Goal: Transaction & Acquisition: Obtain resource

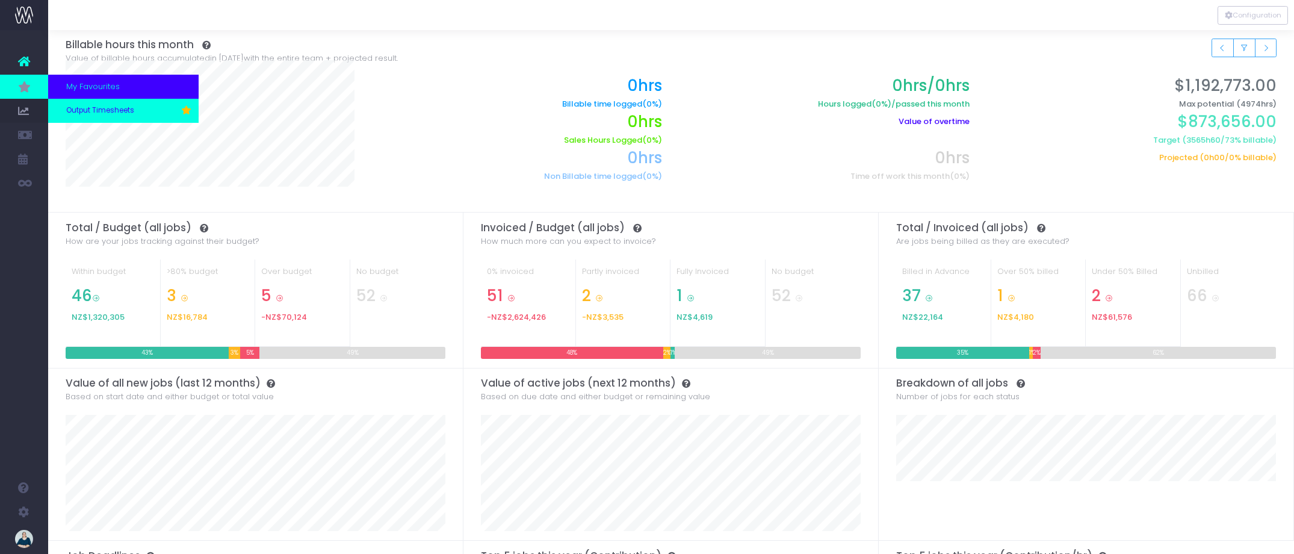
click at [104, 110] on span "Output Timesheets" at bounding box center [100, 110] width 68 height 11
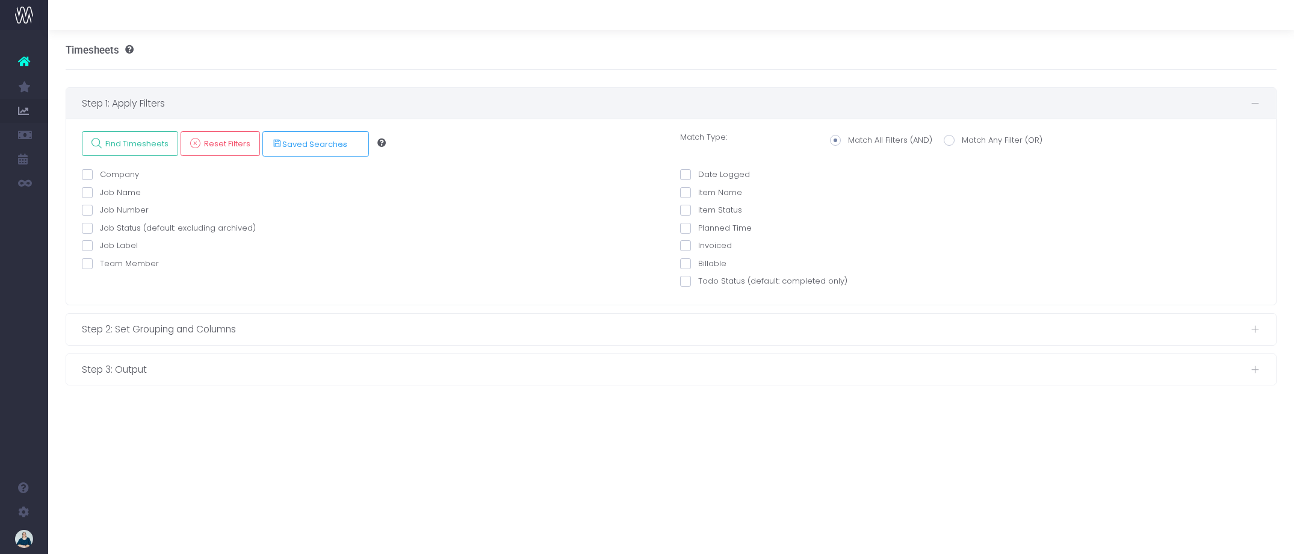
click at [87, 265] on span at bounding box center [87, 263] width 11 height 11
click at [100, 265] on input "Team Member" at bounding box center [104, 262] width 8 height 8
checkbox input "true"
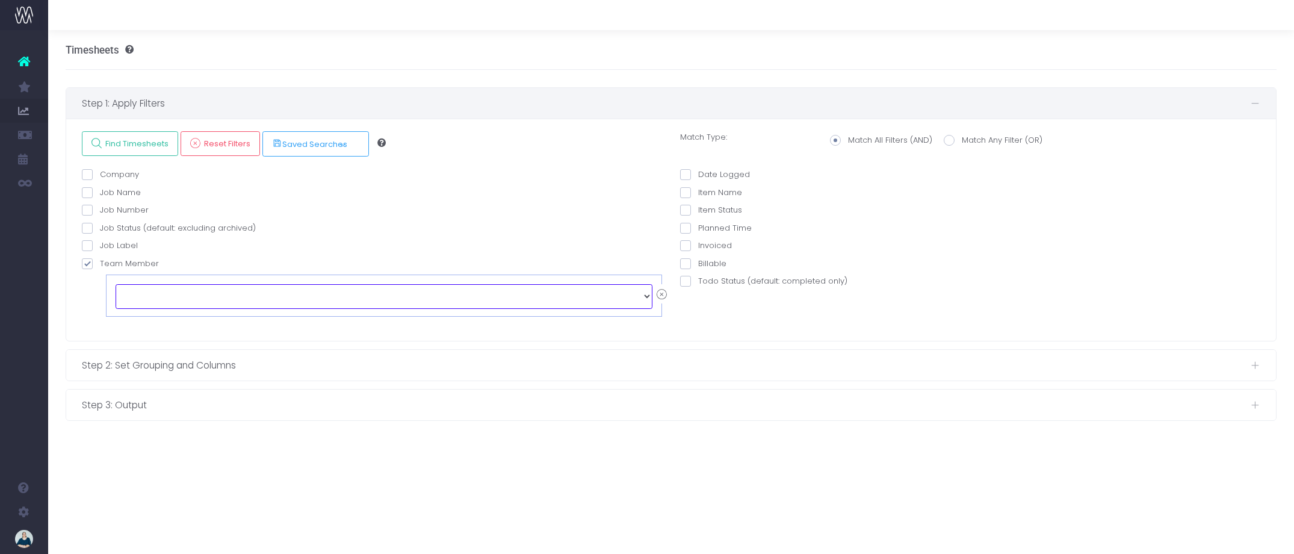
click at [203, 296] on select "echo " "; [PERSON_NAME] [PERSON_NAME] [PERSON_NAME] [PERSON_NAME] [PERSON_NAME]…" at bounding box center [384, 296] width 537 height 24
select select "129124"
click at [687, 175] on span at bounding box center [685, 174] width 11 height 11
click at [698, 175] on input "Date Logged" at bounding box center [702, 173] width 8 height 8
checkbox input "true"
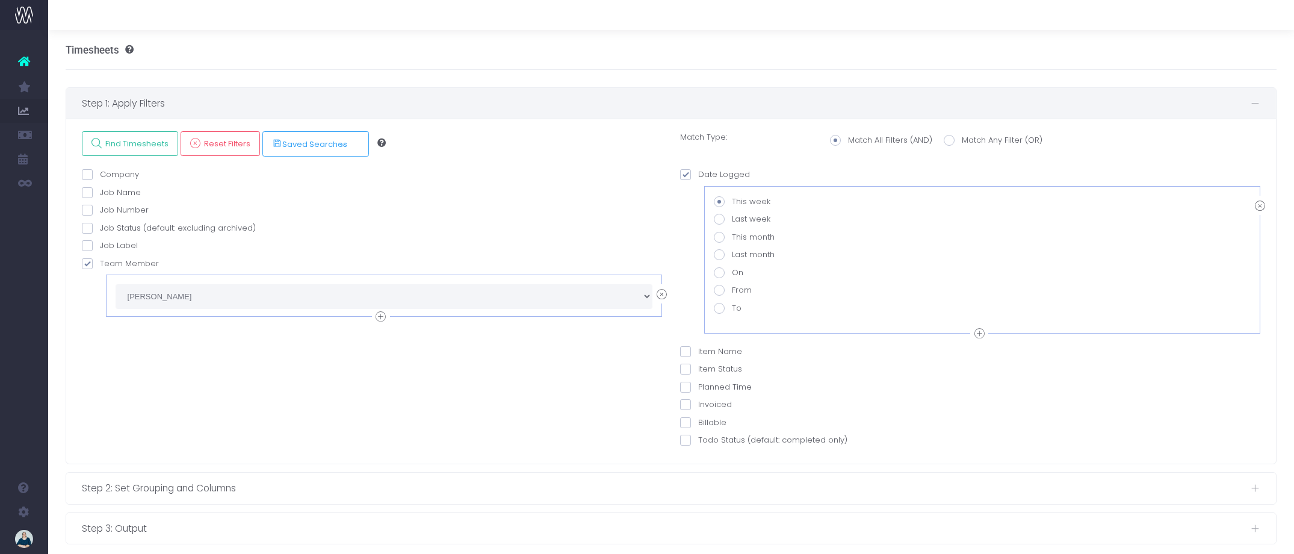
click at [720, 291] on span at bounding box center [719, 290] width 11 height 11
click at [732, 291] on input "From" at bounding box center [736, 288] width 8 height 8
radio input "true"
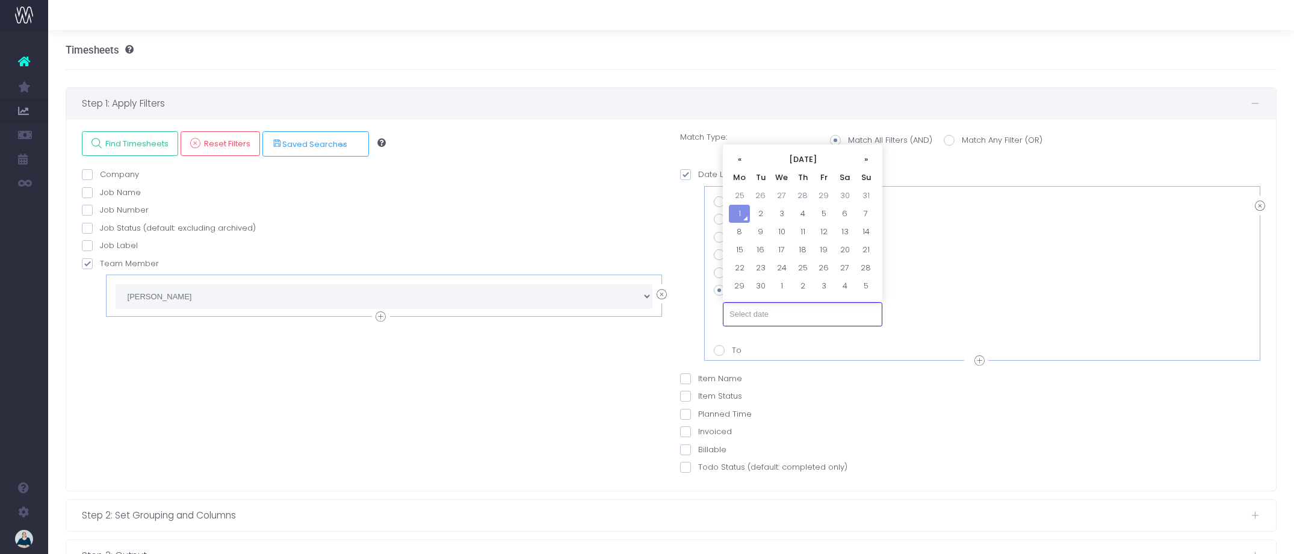
click at [765, 317] on input "text" at bounding box center [802, 314] width 159 height 24
click at [739, 156] on th "«" at bounding box center [739, 159] width 21 height 18
click at [741, 250] on td "18" at bounding box center [739, 250] width 21 height 18
type input "[DATE]"
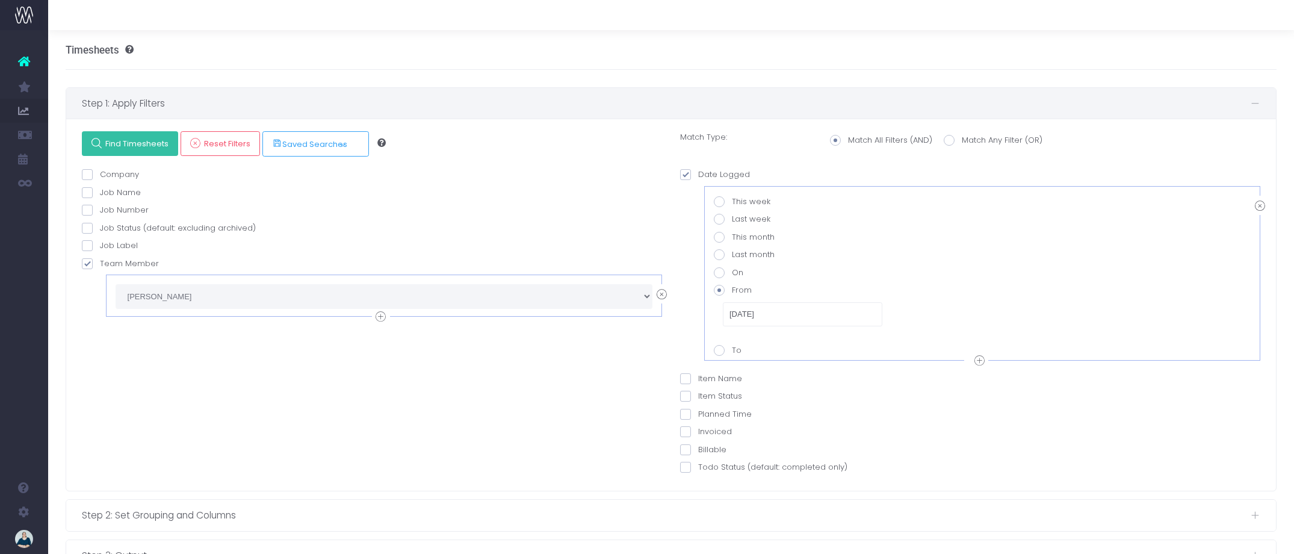
click at [136, 150] on link "Find Timesheets" at bounding box center [130, 143] width 96 height 25
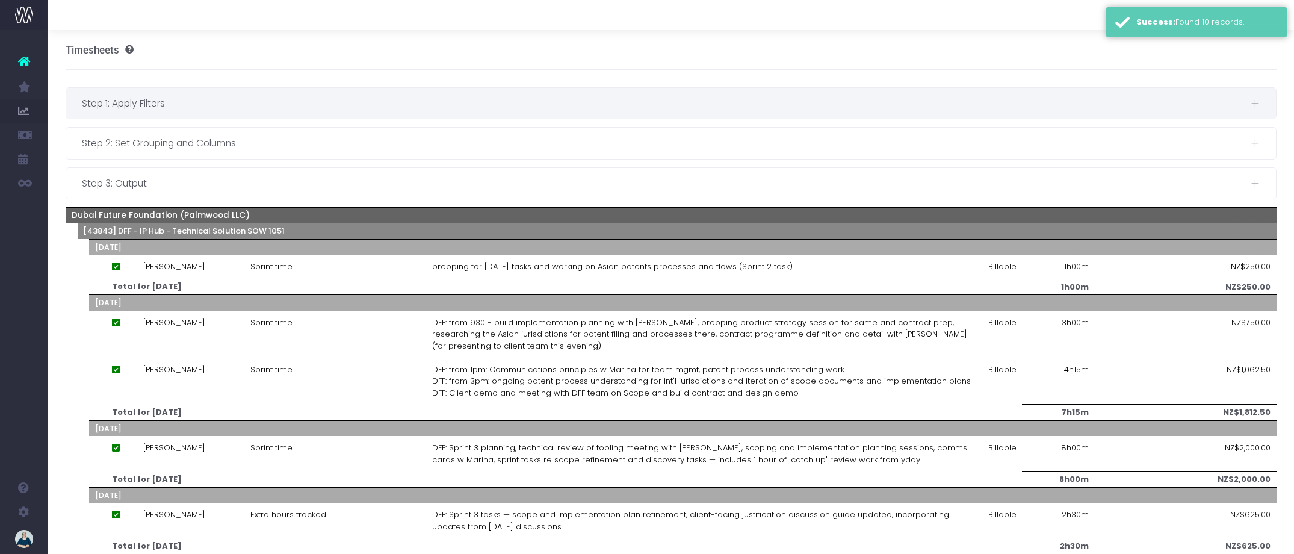
click at [361, 110] on span "Step 1: Apply Filters" at bounding box center [666, 103] width 1169 height 15
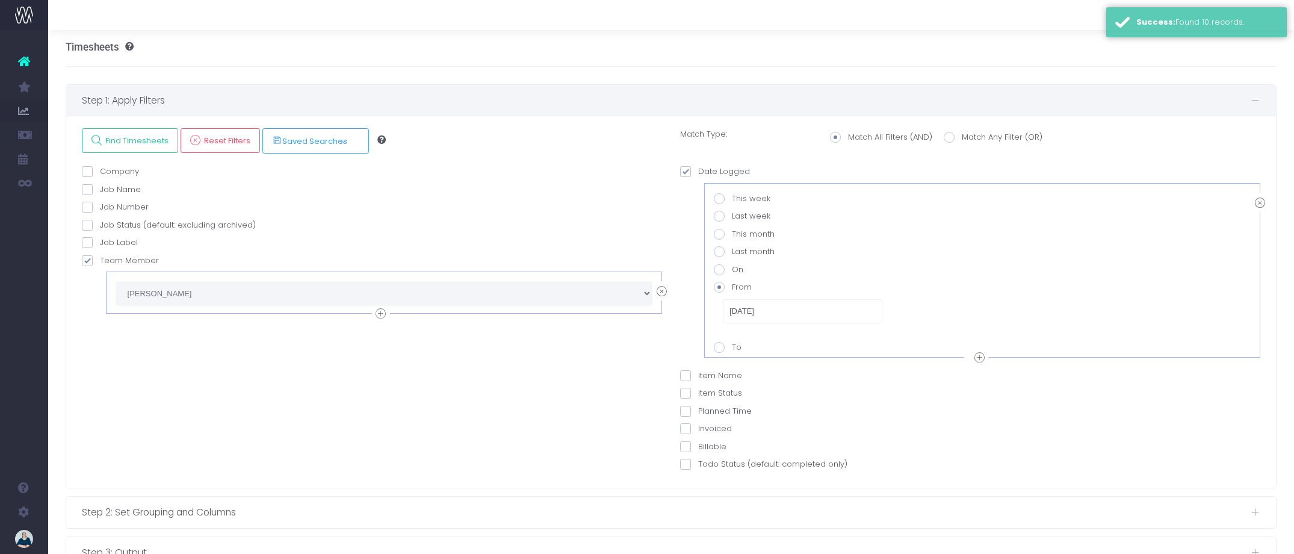
scroll to position [4, 0]
click at [450, 108] on div "Step 1: Apply Filters" at bounding box center [671, 99] width 1210 height 31
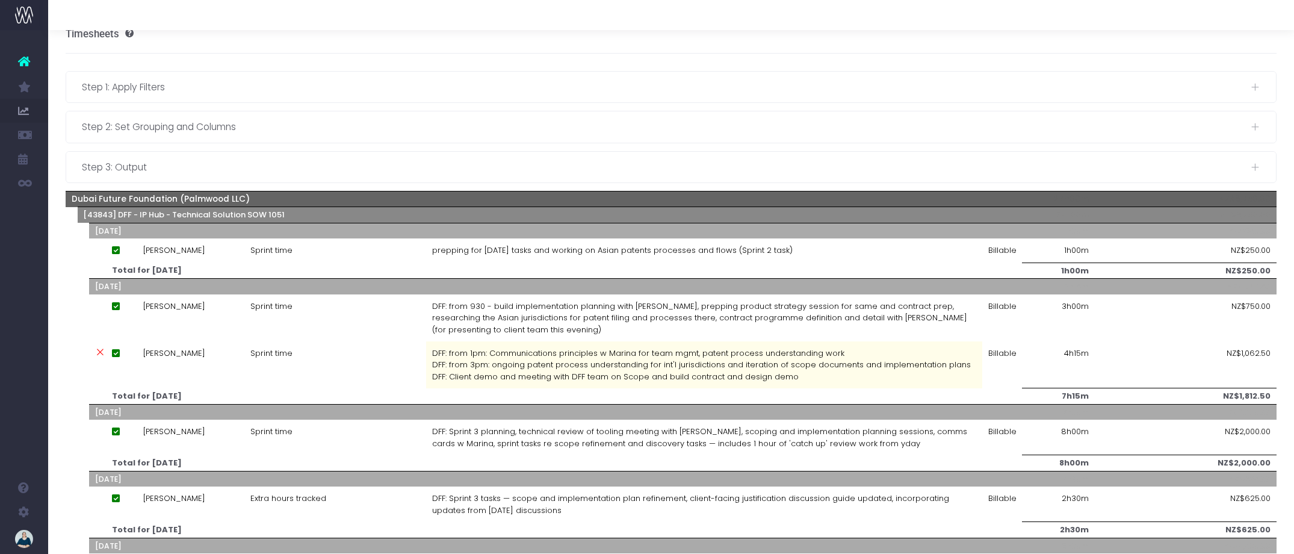
scroll to position [0, 0]
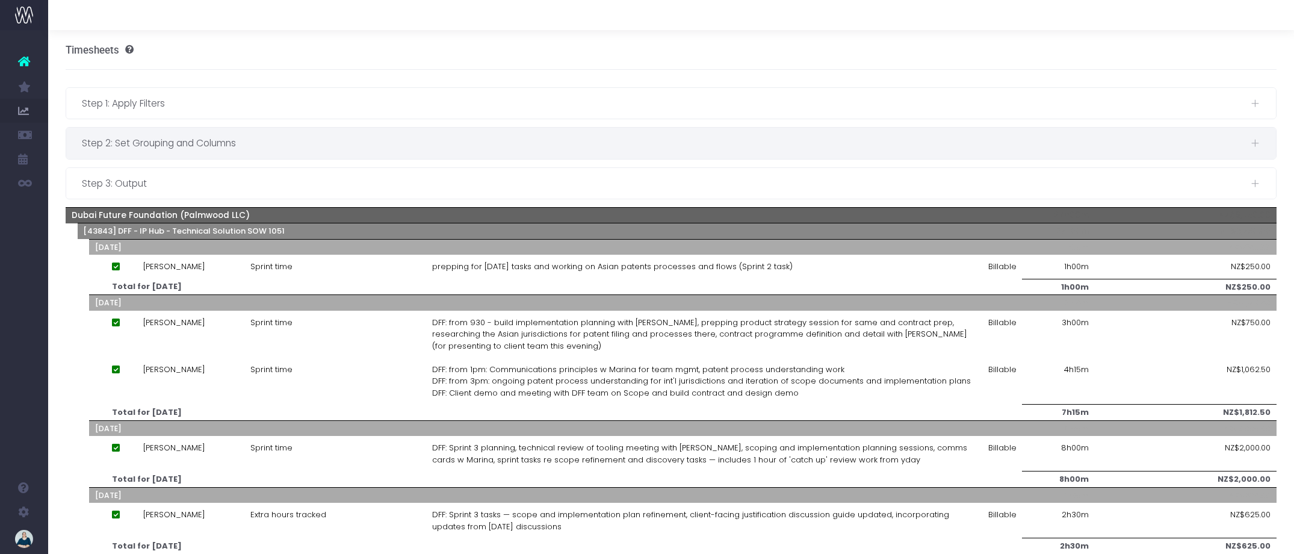
click at [436, 134] on div "Step 2: Set Grouping and Columns" at bounding box center [671, 143] width 1210 height 31
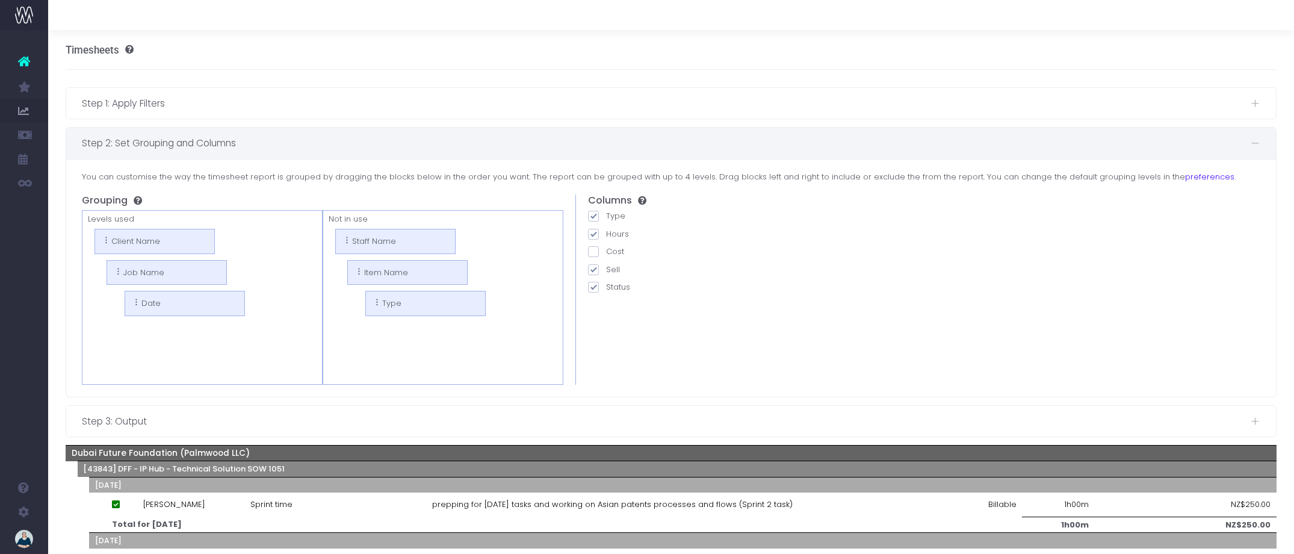
click at [596, 270] on span at bounding box center [593, 269] width 11 height 11
click at [606, 270] on input "Sell" at bounding box center [610, 268] width 8 height 8
checkbox input "false"
click at [536, 144] on span "Step 2: Set Grouping and Columns" at bounding box center [666, 142] width 1169 height 15
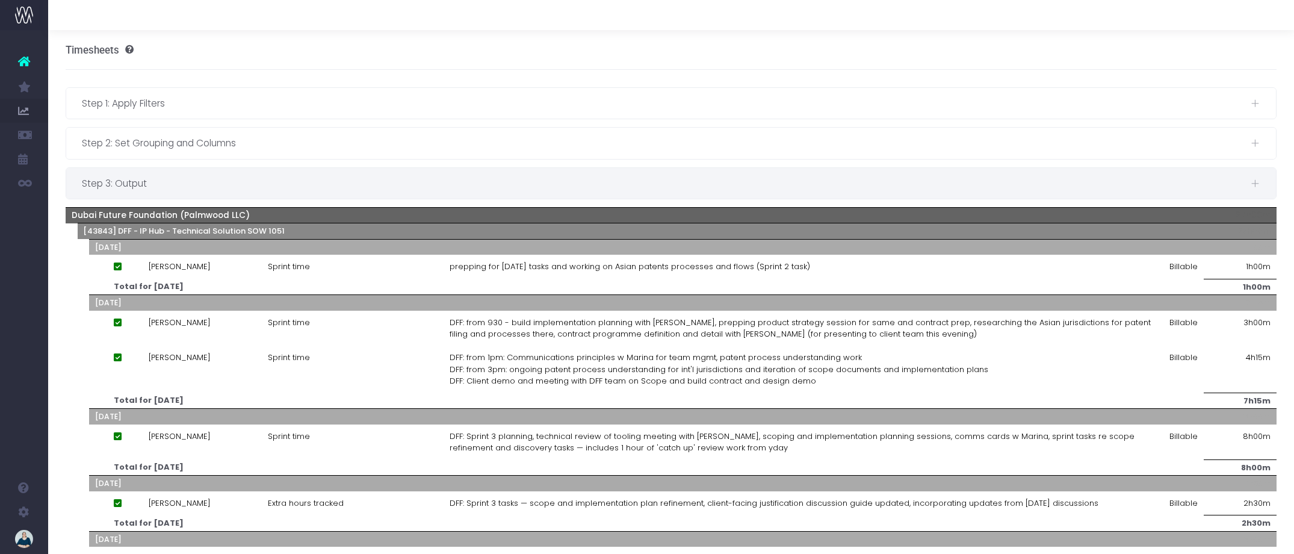
click at [420, 186] on span "Step 3: Output" at bounding box center [666, 183] width 1169 height 15
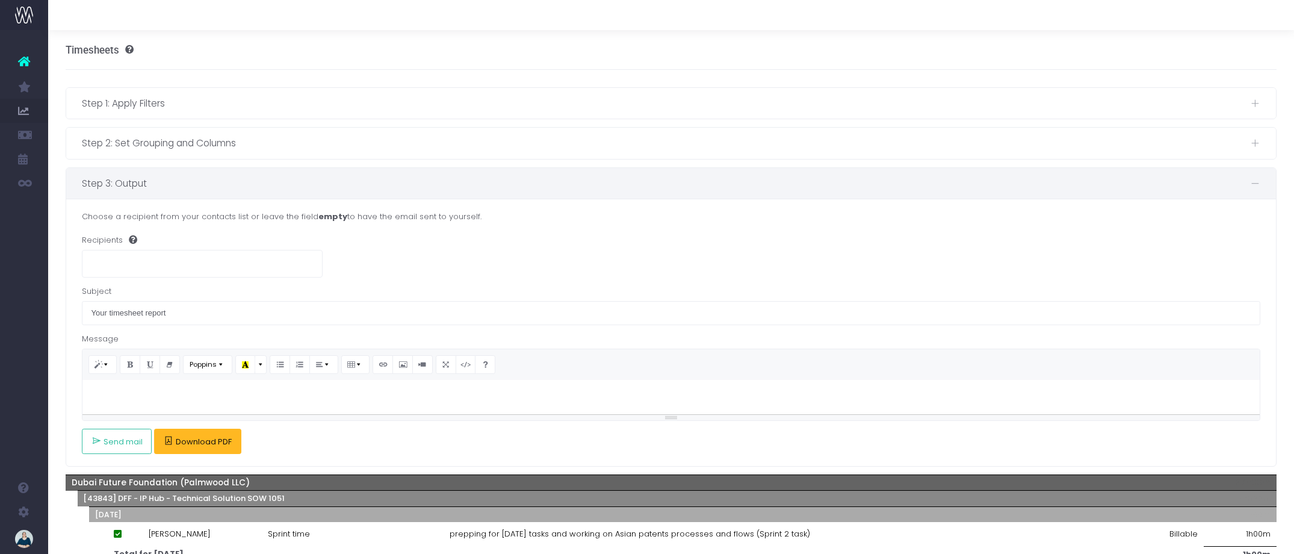
click at [212, 441] on span "Download PDF" at bounding box center [204, 442] width 56 height 10
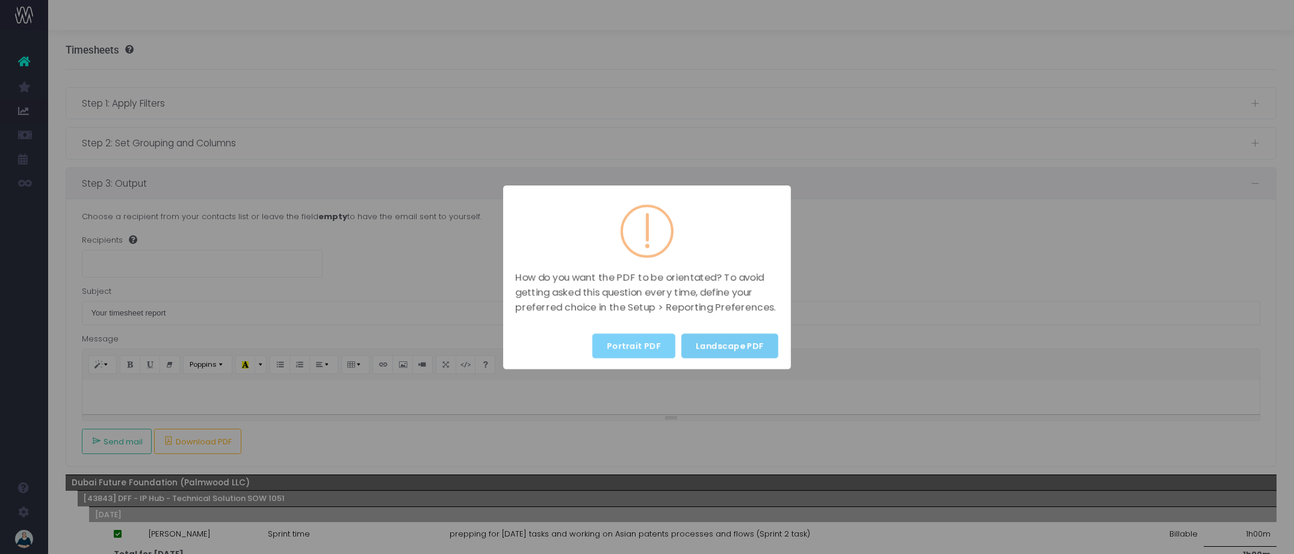
click at [742, 342] on button "Landscape PDF" at bounding box center [729, 345] width 97 height 25
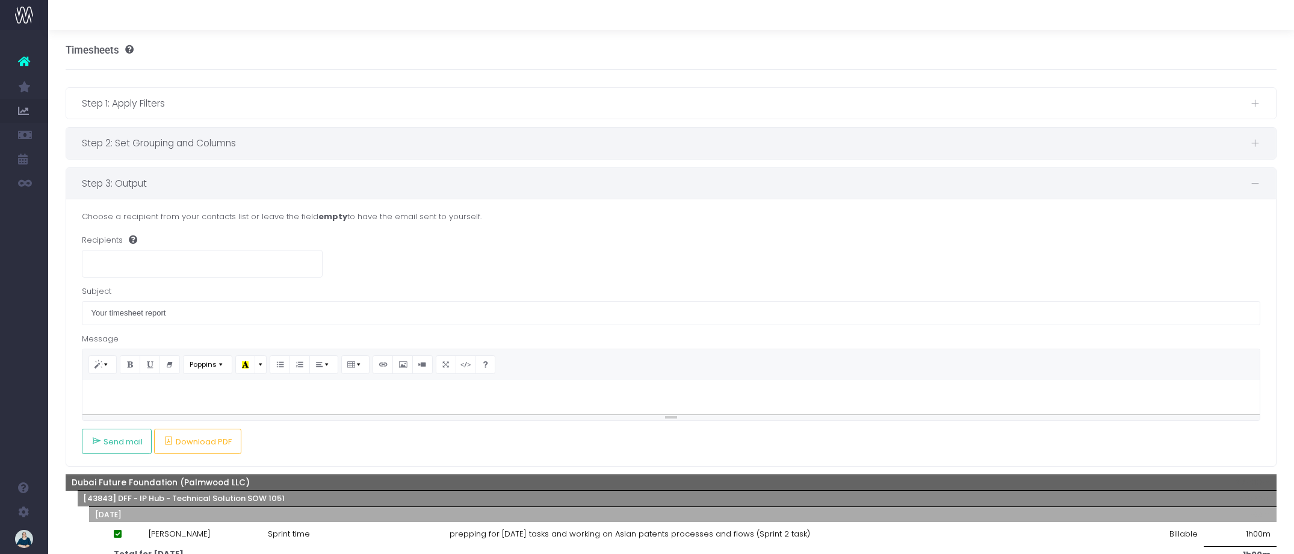
click at [425, 144] on span "Step 2: Set Grouping and Columns" at bounding box center [666, 142] width 1169 height 15
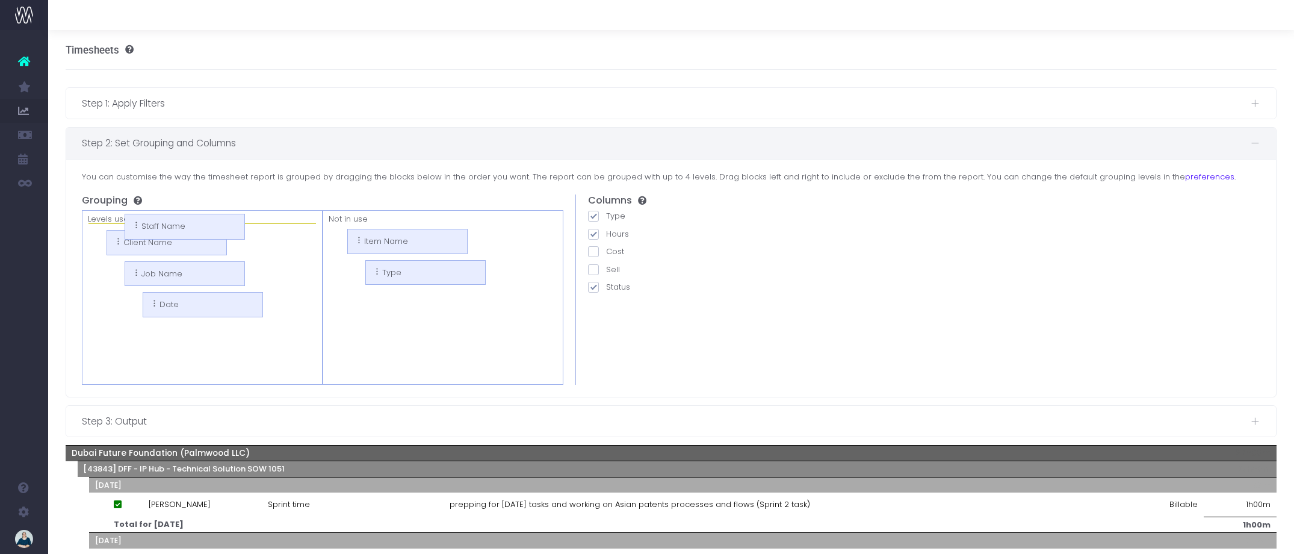
drag, startPoint x: 343, startPoint y: 241, endPoint x: 132, endPoint y: 226, distance: 211.2
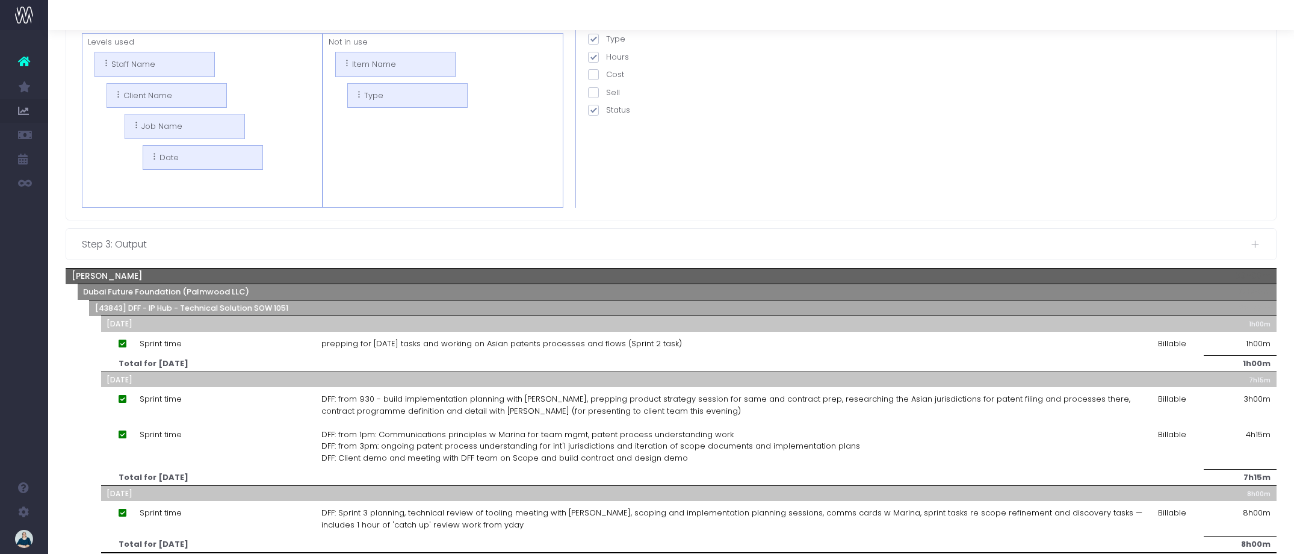
scroll to position [194, 0]
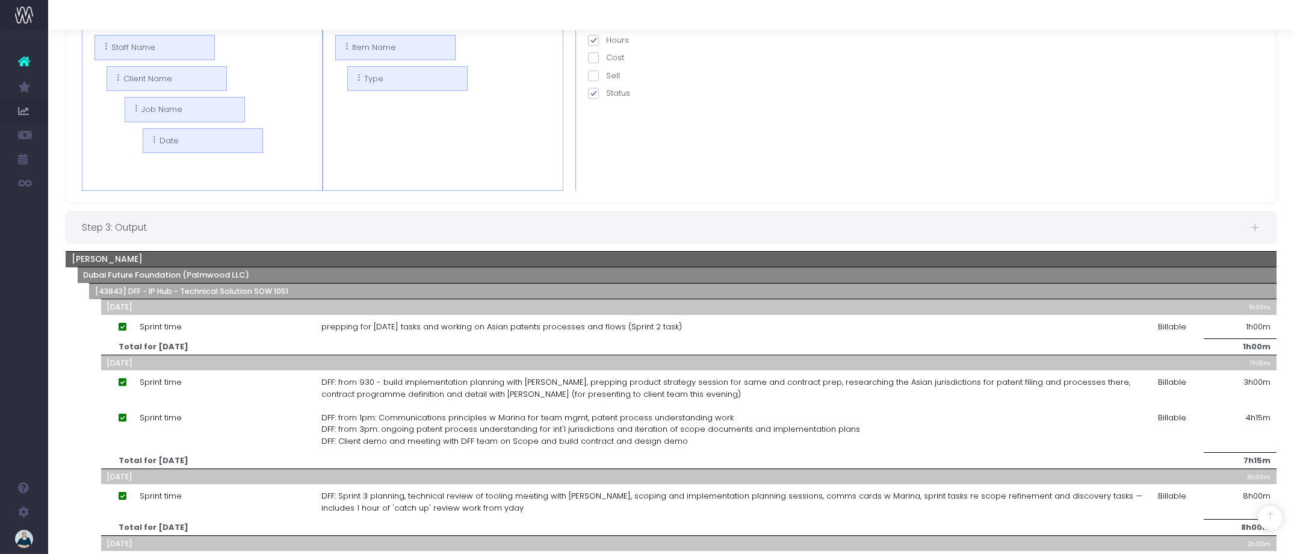
click at [574, 232] on span "Step 3: Output" at bounding box center [666, 227] width 1169 height 15
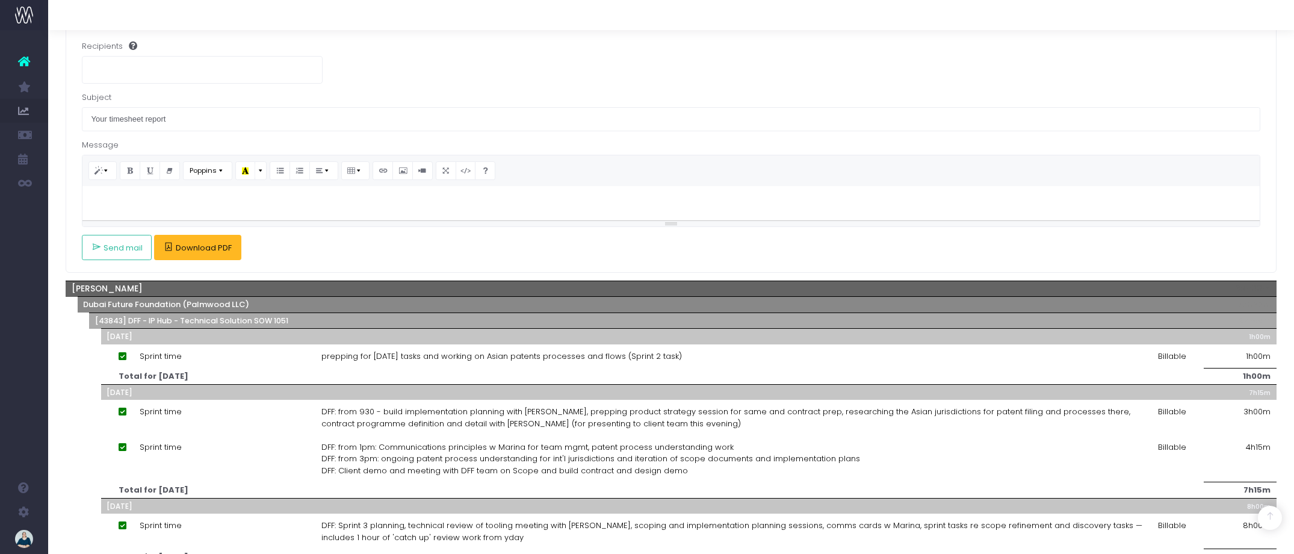
click at [205, 252] on span "Download PDF" at bounding box center [204, 248] width 56 height 10
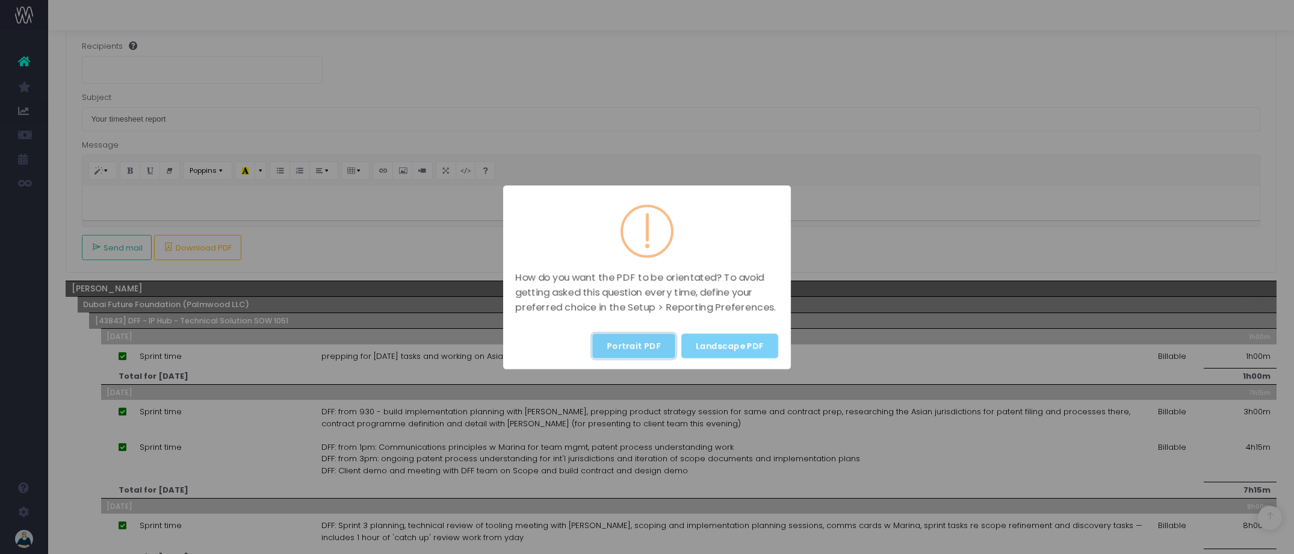
click at [642, 350] on button "Portrait PDF" at bounding box center [633, 345] width 83 height 25
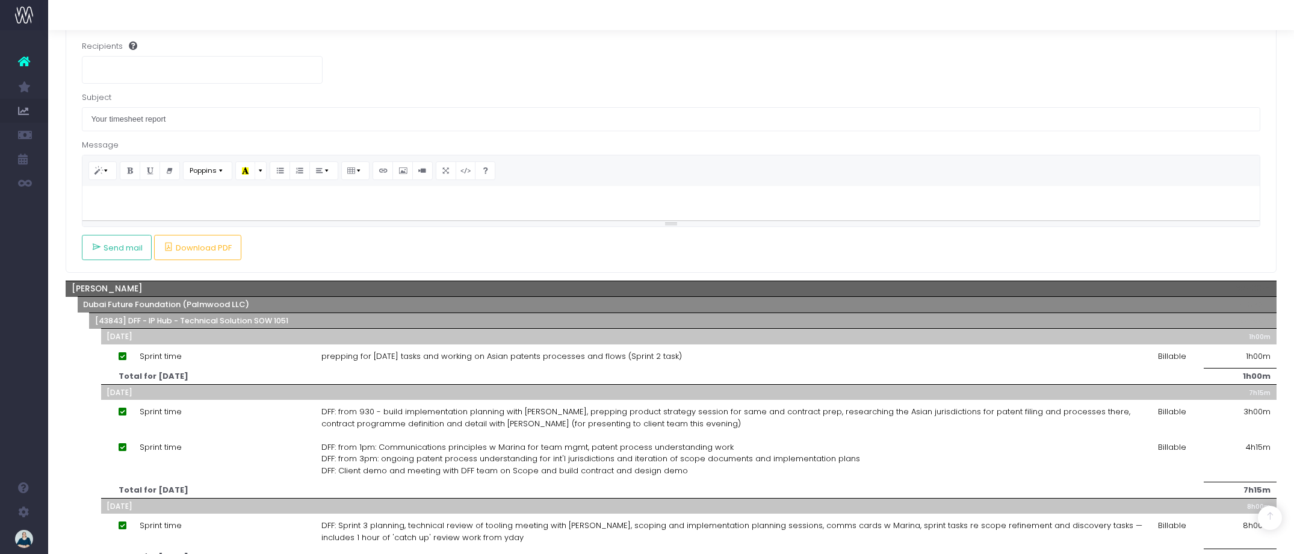
scroll to position [0, 0]
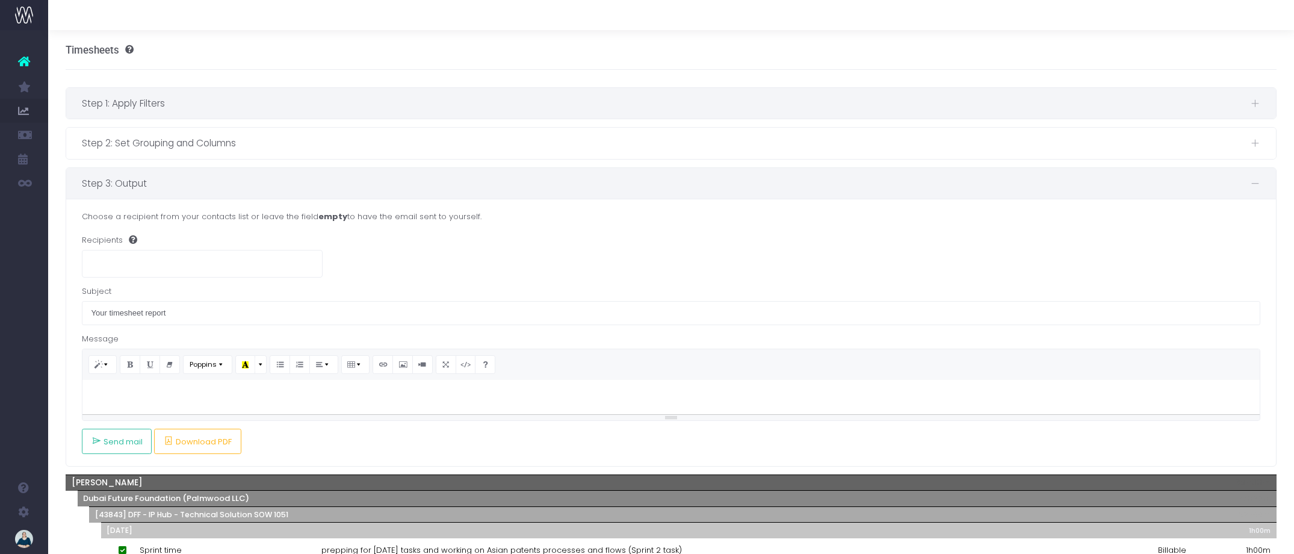
click at [234, 105] on span "Step 1: Apply Filters" at bounding box center [666, 103] width 1169 height 15
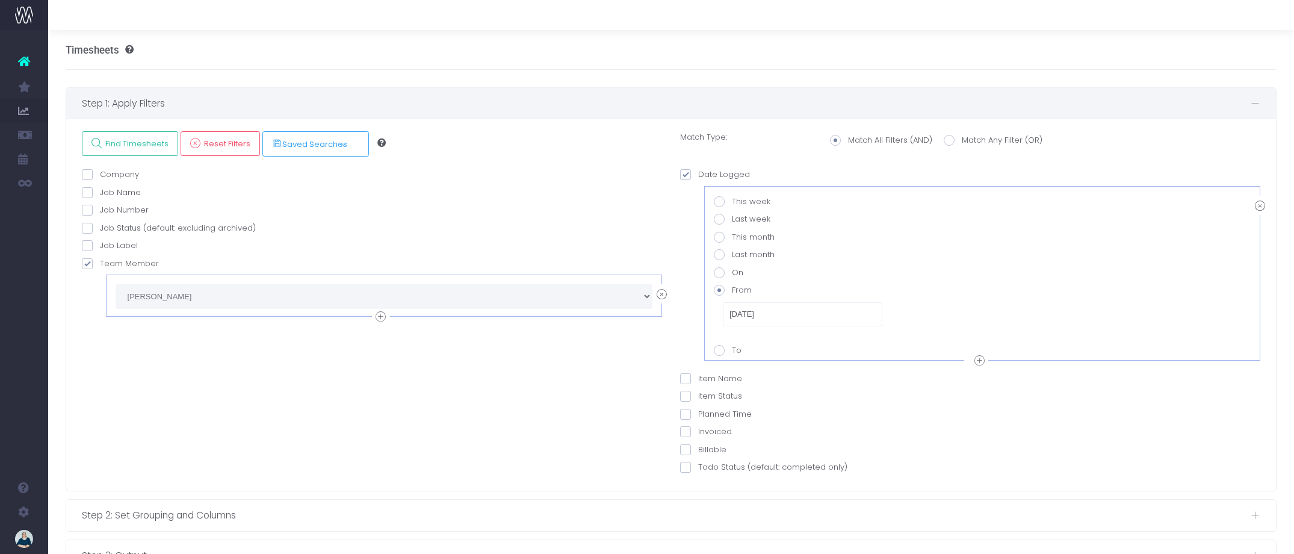
click at [660, 296] on icon at bounding box center [662, 294] width 10 height 15
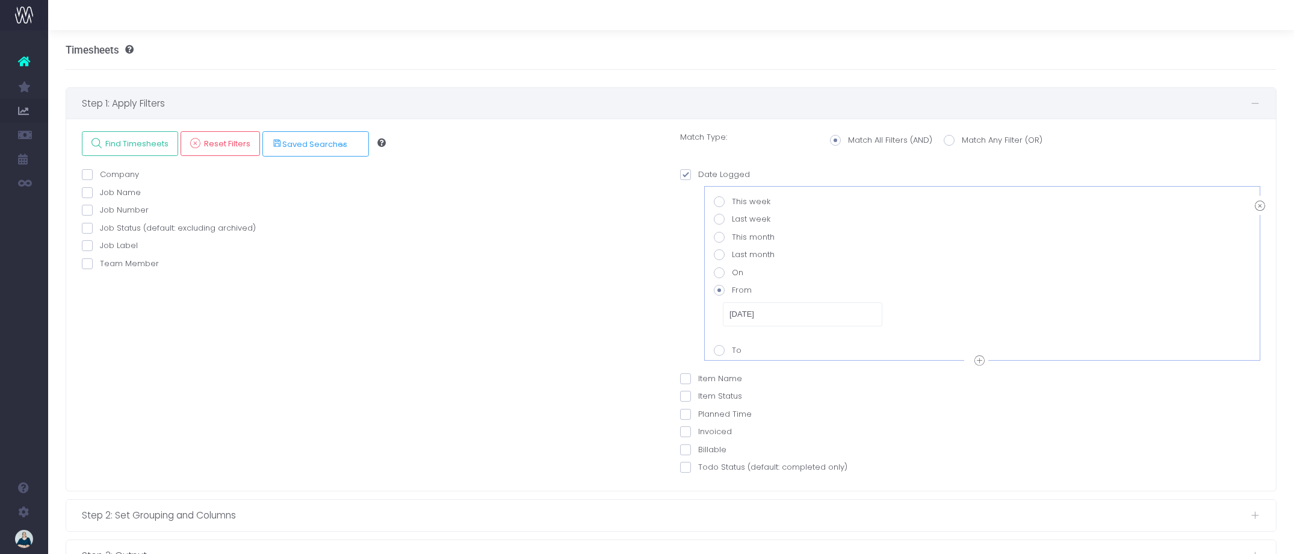
click at [84, 268] on span at bounding box center [87, 263] width 11 height 11
click at [100, 265] on input "Team Member" at bounding box center [104, 262] width 8 height 8
checkbox input "true"
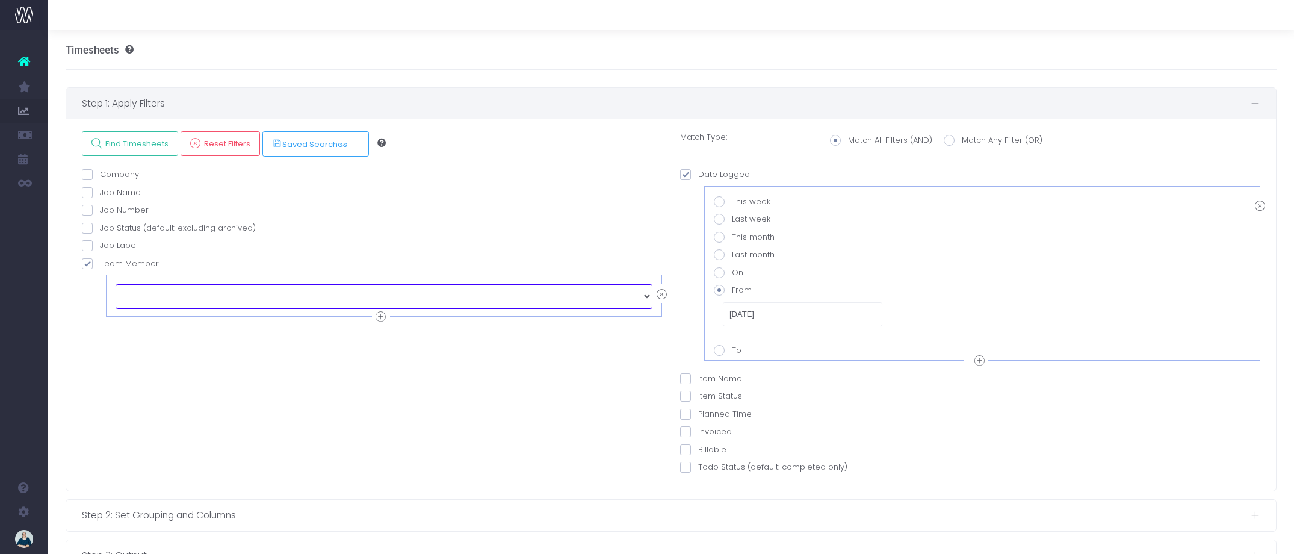
click at [158, 293] on select "echo " "; [PERSON_NAME] [PERSON_NAME] [PERSON_NAME] [PERSON_NAME] [PERSON_NAME]…" at bounding box center [384, 296] width 537 height 24
select select "129127"
click at [113, 140] on span "Find Timesheets" at bounding box center [135, 143] width 67 height 10
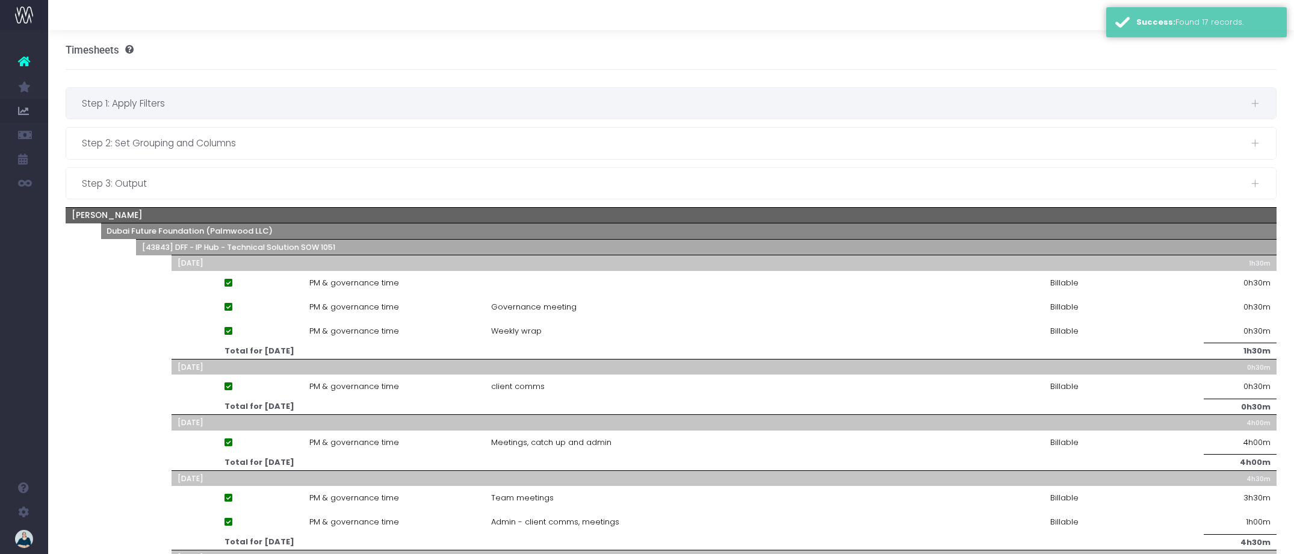
click at [453, 109] on span "Step 1: Apply Filters" at bounding box center [666, 103] width 1169 height 15
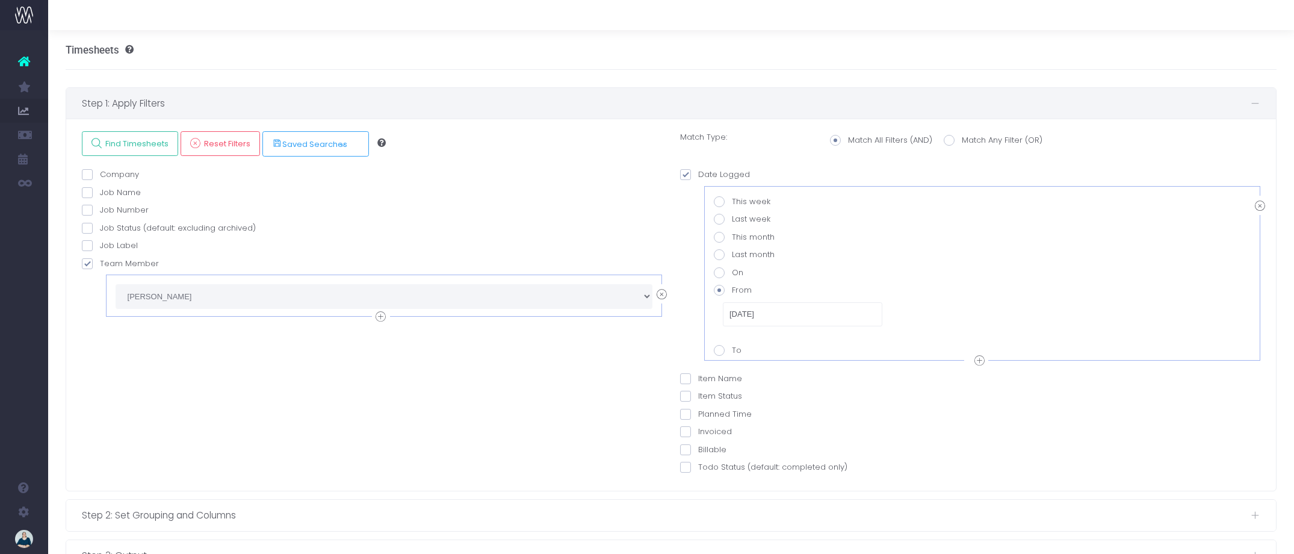
click at [480, 96] on span "Step 1: Apply Filters" at bounding box center [666, 103] width 1169 height 15
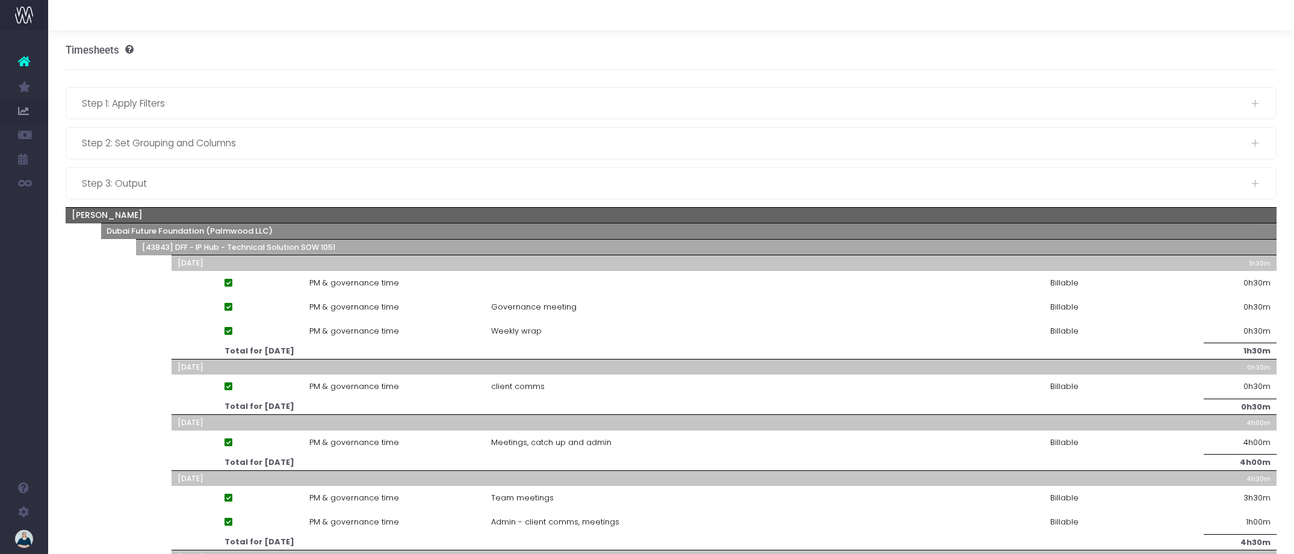
scroll to position [5, 0]
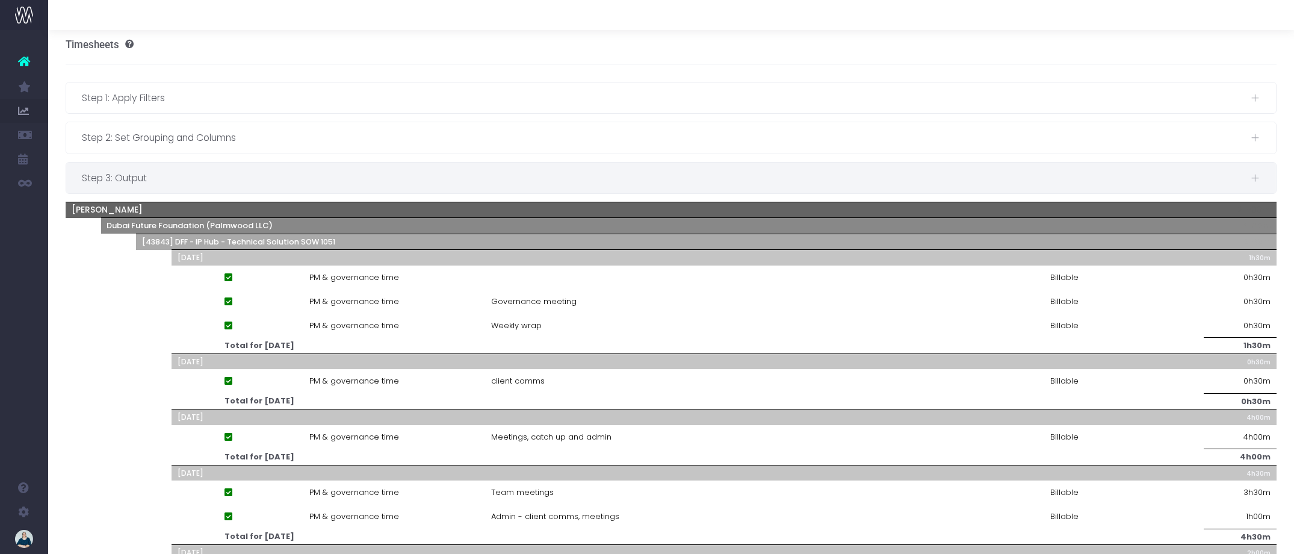
click at [367, 176] on span "Step 3: Output" at bounding box center [666, 177] width 1169 height 15
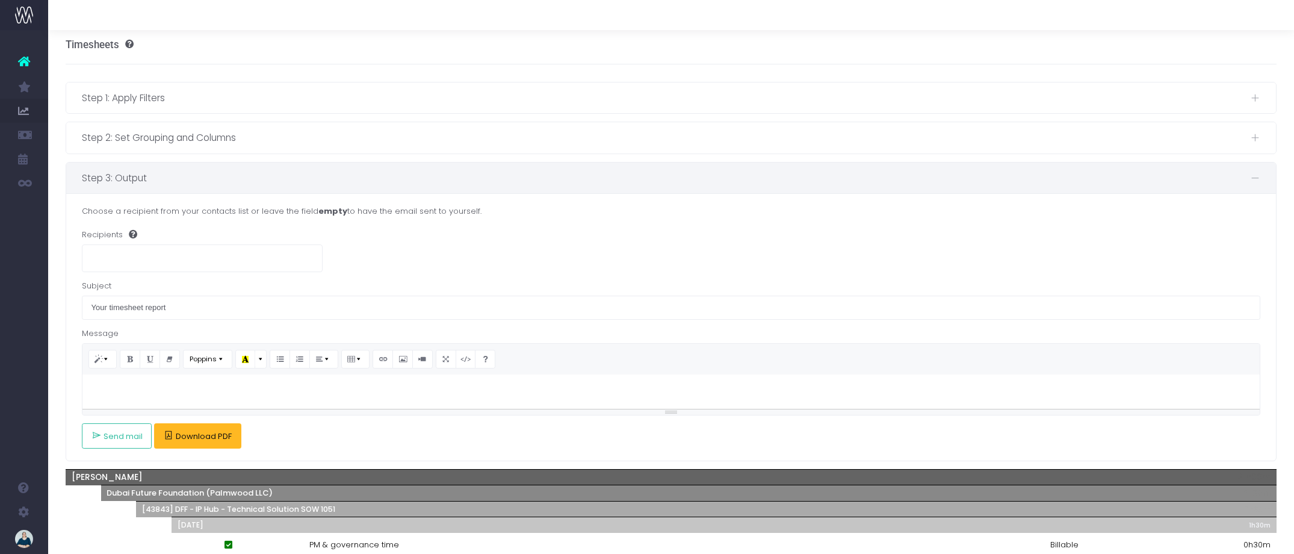
click at [193, 444] on button "Download PDF" at bounding box center [197, 435] width 87 height 25
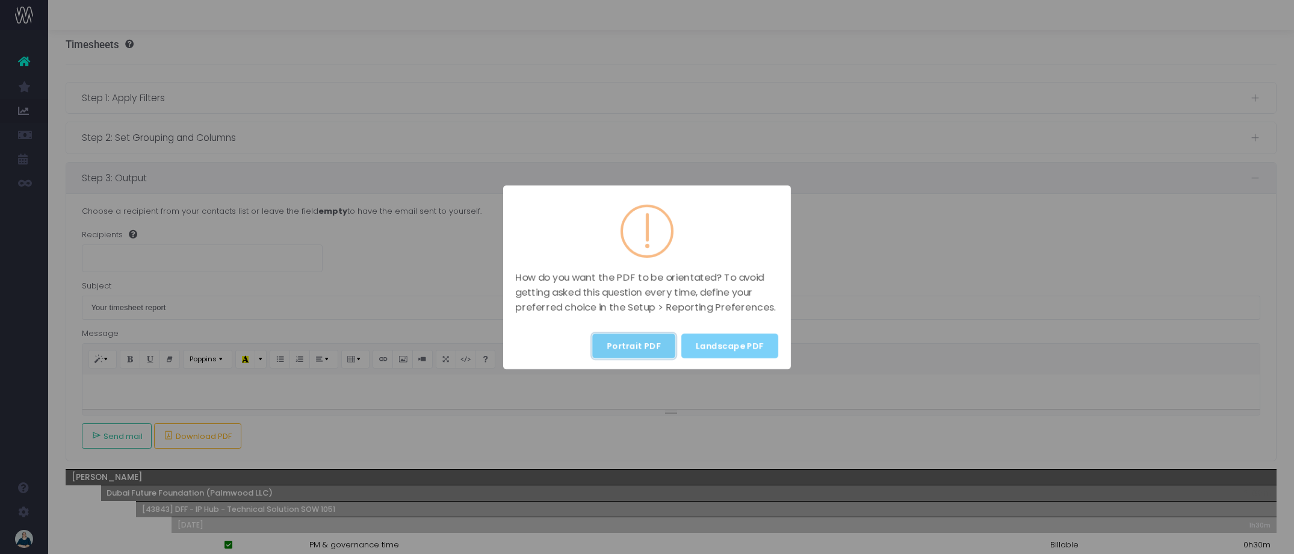
click at [621, 350] on button "Portrait PDF" at bounding box center [633, 345] width 83 height 25
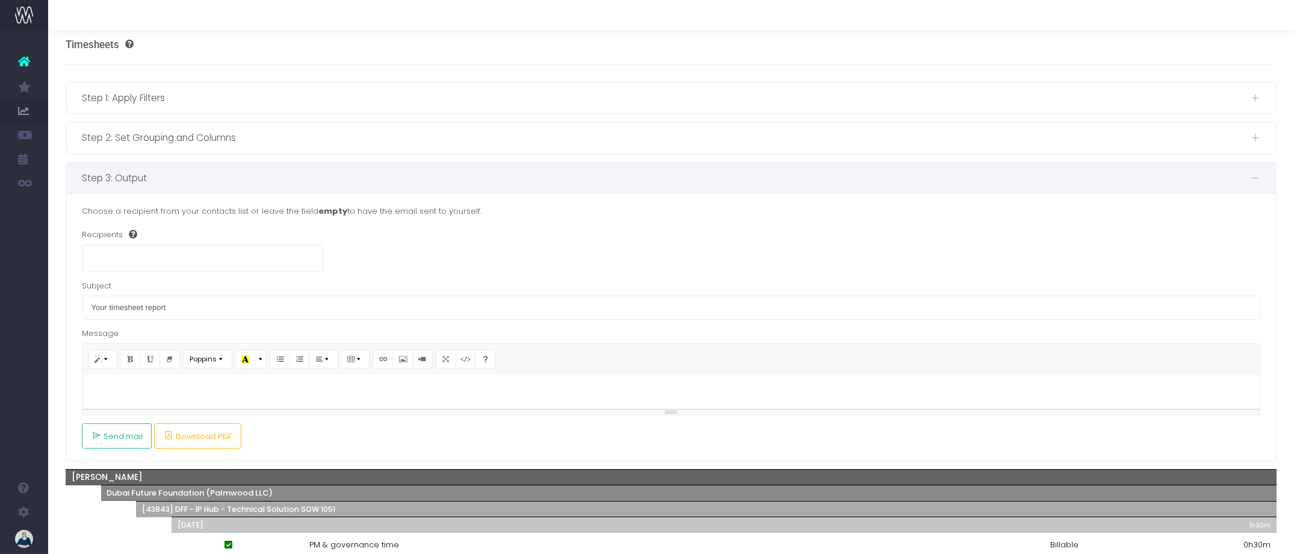
scroll to position [0, 0]
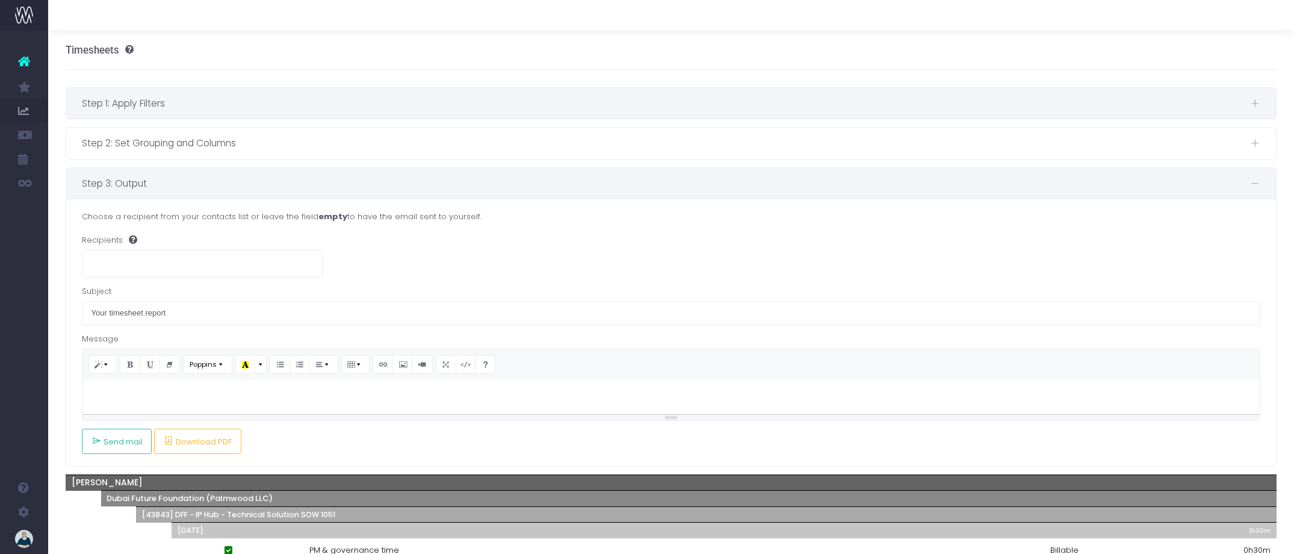
click at [222, 97] on span "Step 1: Apply Filters" at bounding box center [666, 103] width 1169 height 15
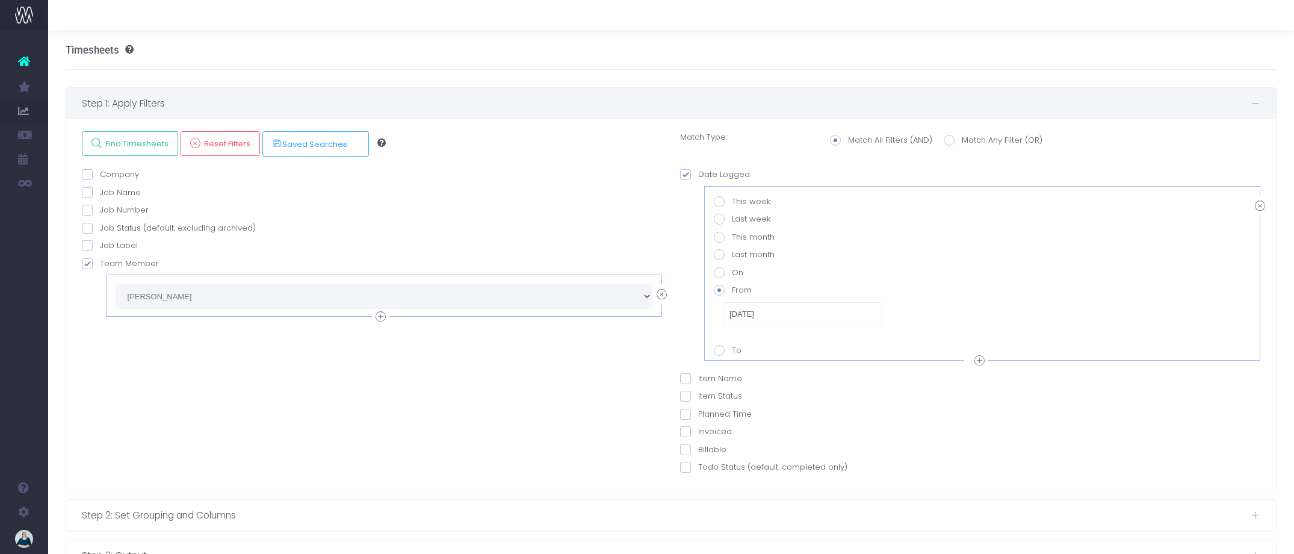
click at [661, 293] on icon at bounding box center [662, 294] width 10 height 15
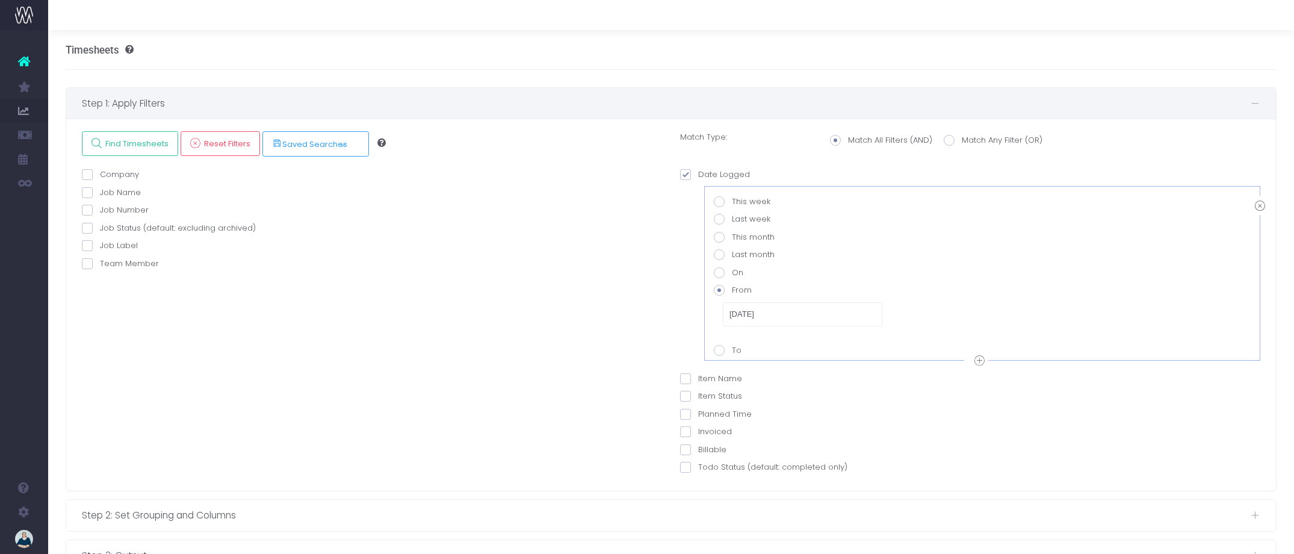
click at [88, 263] on span at bounding box center [87, 263] width 11 height 11
click at [100, 263] on input "Team Member" at bounding box center [104, 262] width 8 height 8
checkbox input "true"
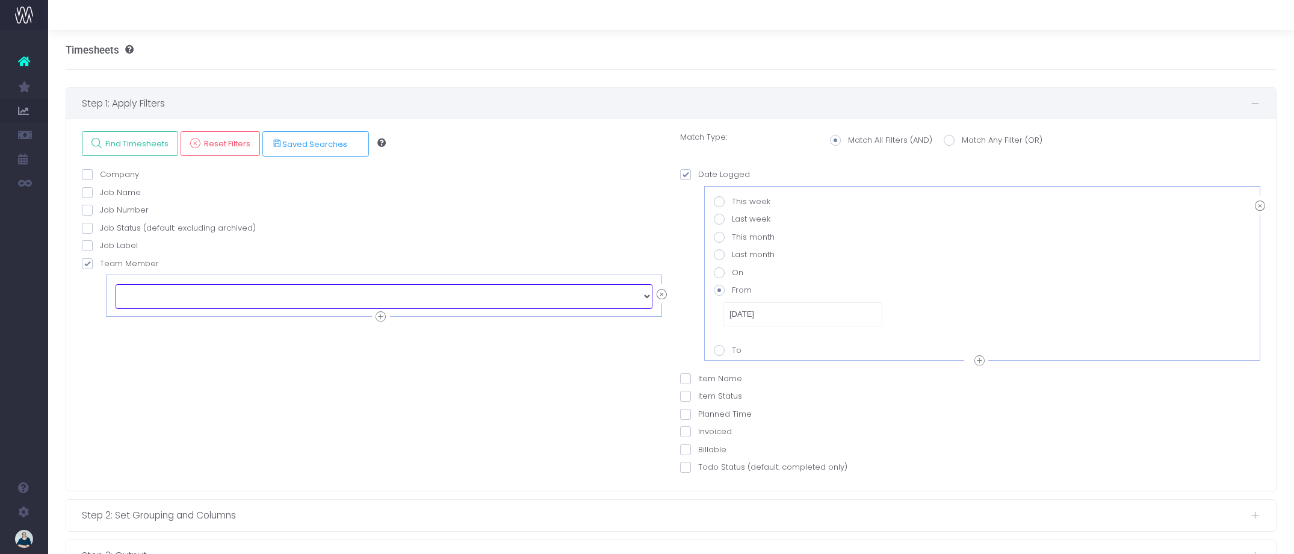
click at [196, 301] on select "echo " "; [PERSON_NAME] [PERSON_NAME] [PERSON_NAME] [PERSON_NAME] [PERSON_NAME]…" at bounding box center [384, 296] width 537 height 24
select select "129166"
click at [127, 146] on span "Find Timesheets" at bounding box center [135, 143] width 67 height 10
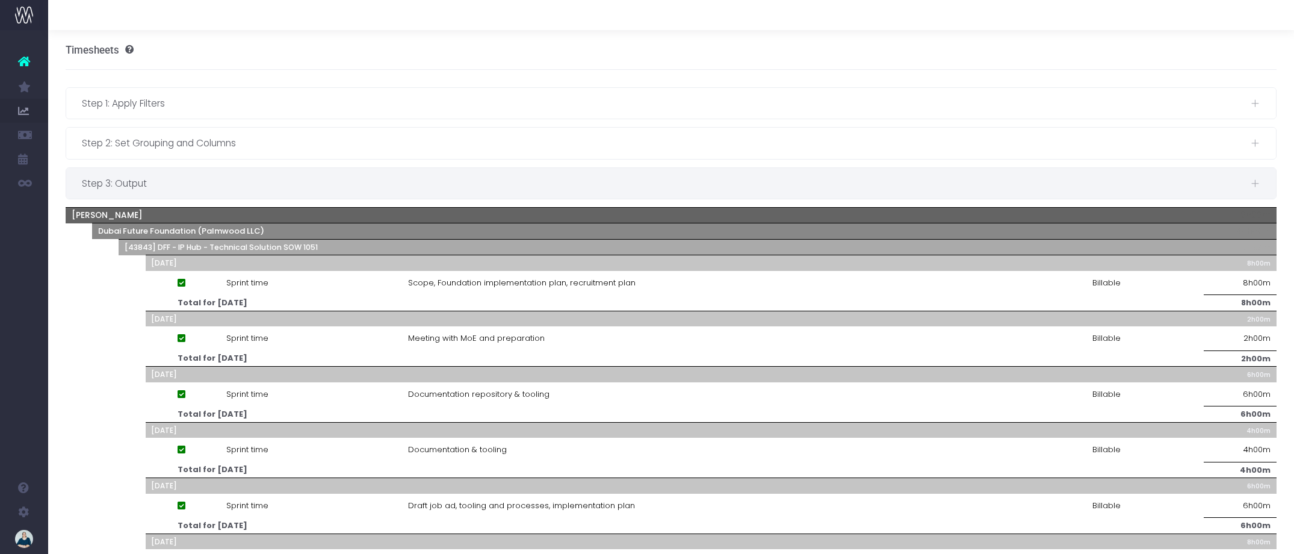
click at [180, 176] on span "Step 3: Output" at bounding box center [666, 183] width 1169 height 15
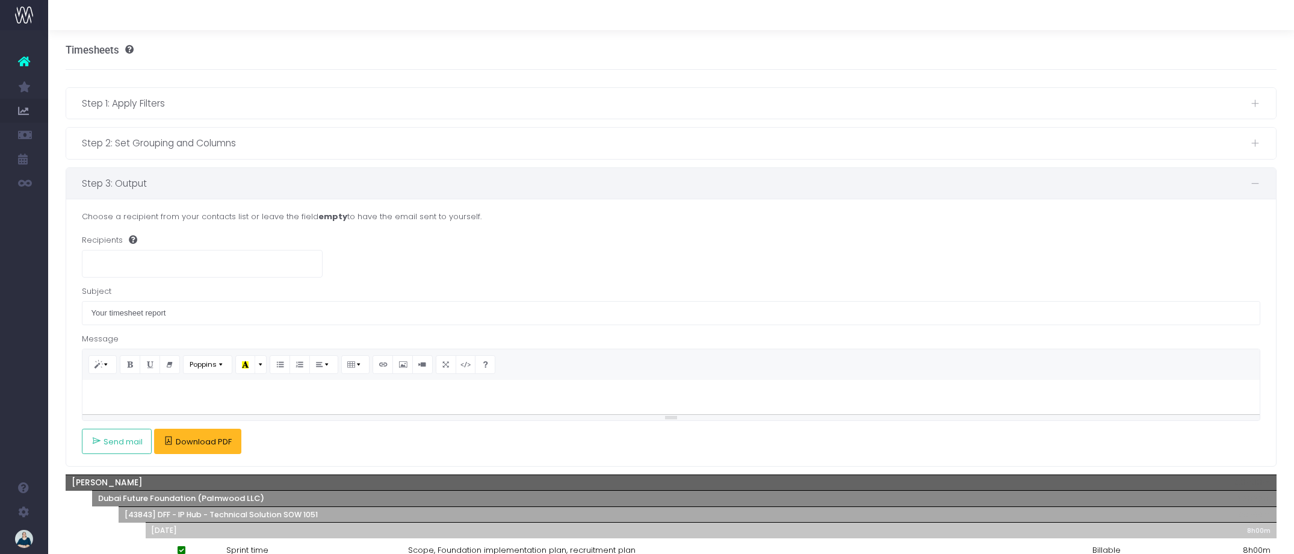
drag, startPoint x: 193, startPoint y: 441, endPoint x: 208, endPoint y: 441, distance: 15.0
click at [193, 441] on span "Download PDF" at bounding box center [204, 442] width 56 height 10
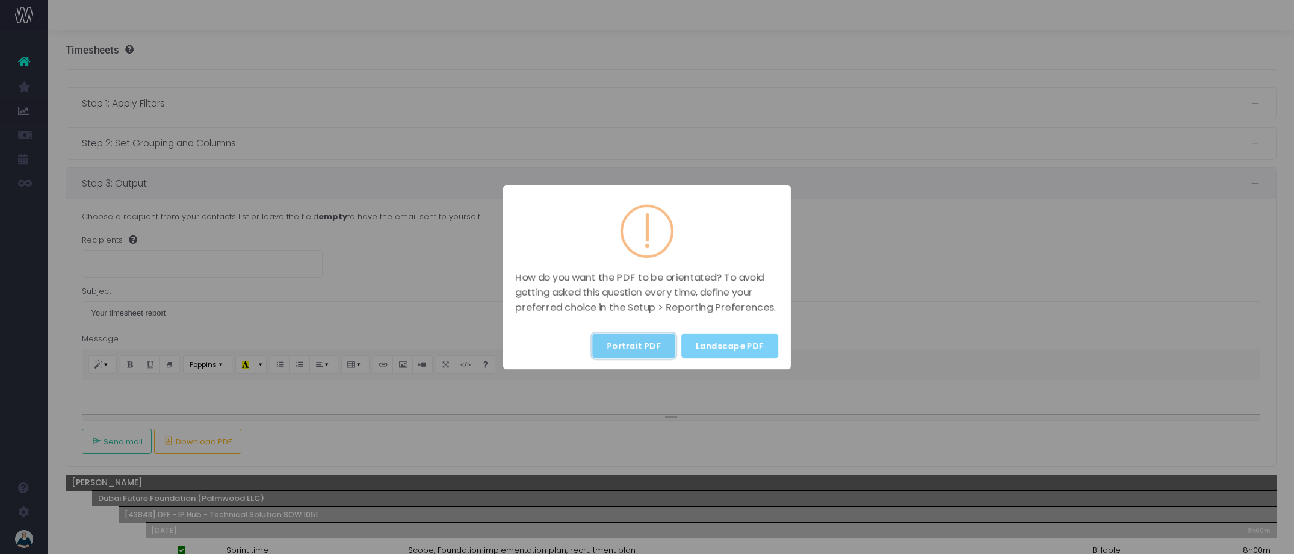
click at [654, 351] on button "Portrait PDF" at bounding box center [633, 345] width 83 height 25
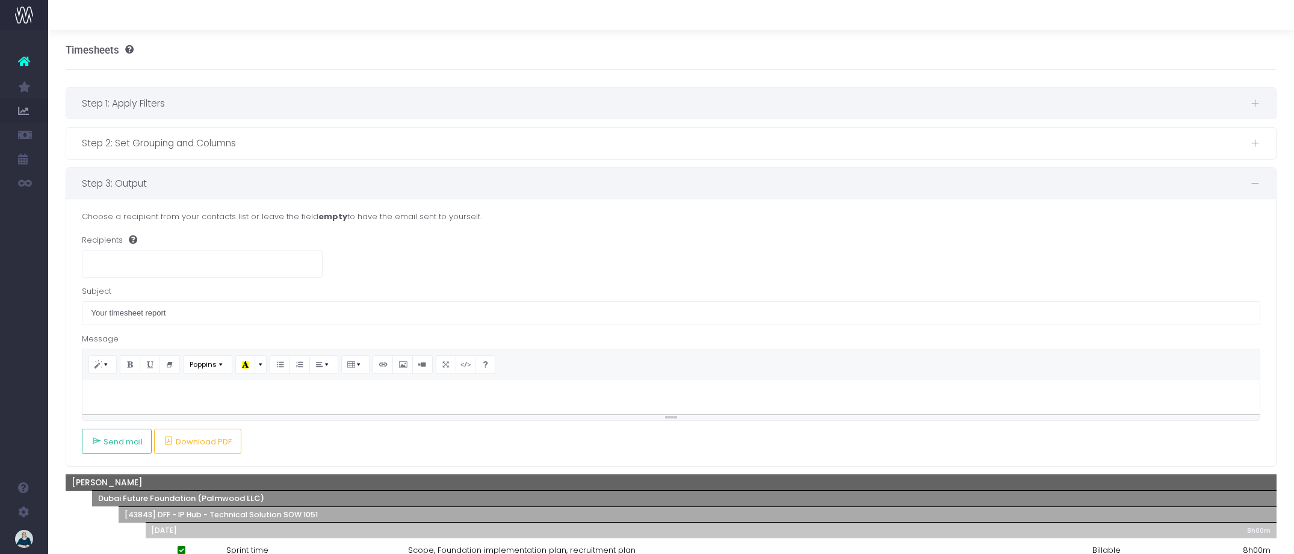
click at [205, 101] on span "Step 1: Apply Filters" at bounding box center [666, 103] width 1169 height 15
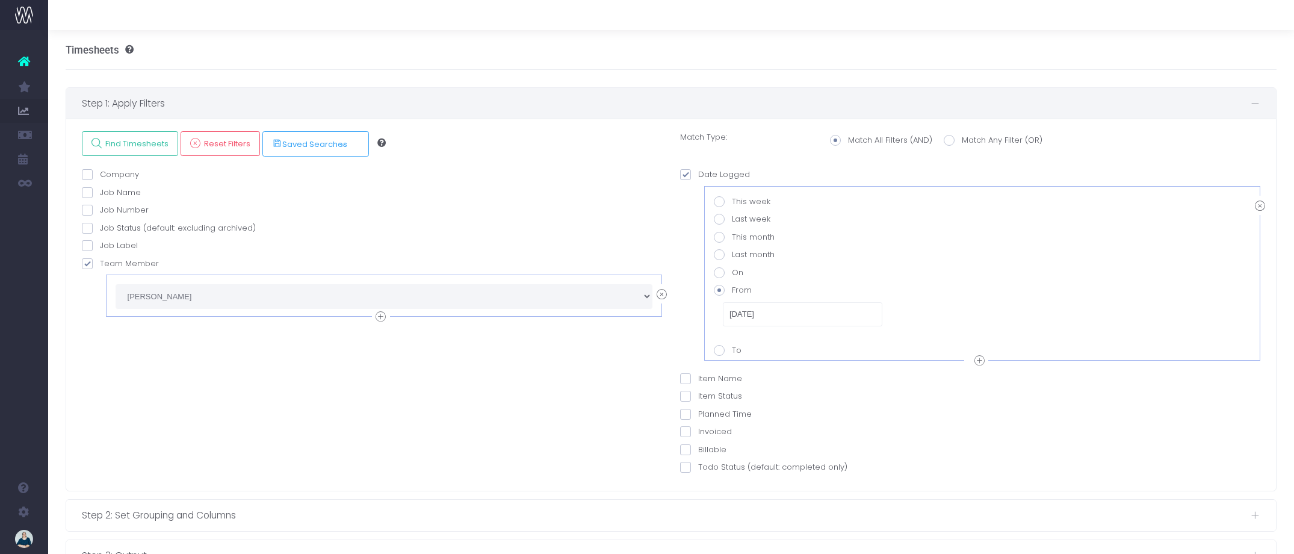
click at [663, 292] on icon at bounding box center [662, 294] width 10 height 15
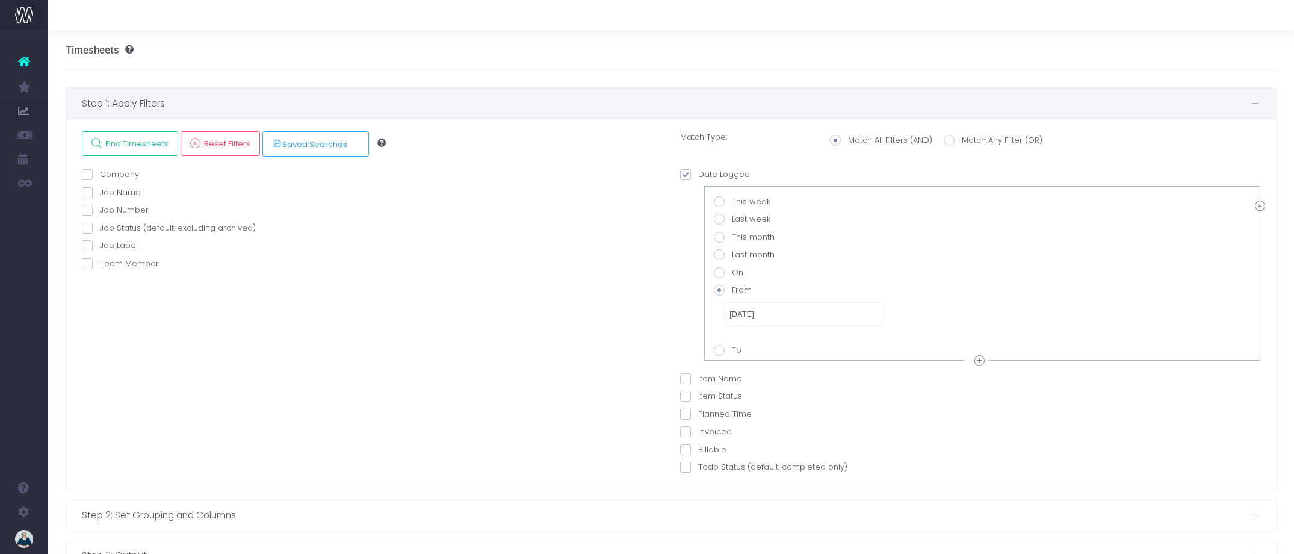
click at [88, 264] on span at bounding box center [87, 263] width 11 height 11
click at [100, 264] on input "Team Member" at bounding box center [104, 262] width 8 height 8
checkbox input "true"
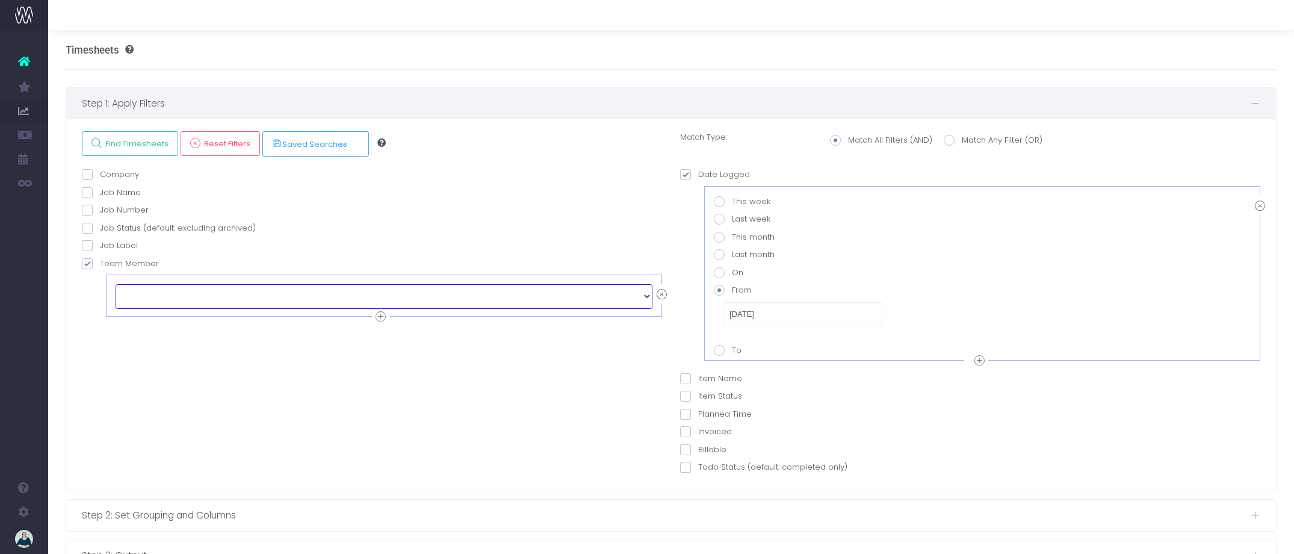
click at [175, 297] on select "echo " "; [PERSON_NAME] [PERSON_NAME] [PERSON_NAME] [PERSON_NAME] [PERSON_NAME]…" at bounding box center [384, 296] width 537 height 24
select select "128686"
click at [123, 146] on span "Find Timesheets" at bounding box center [135, 143] width 67 height 10
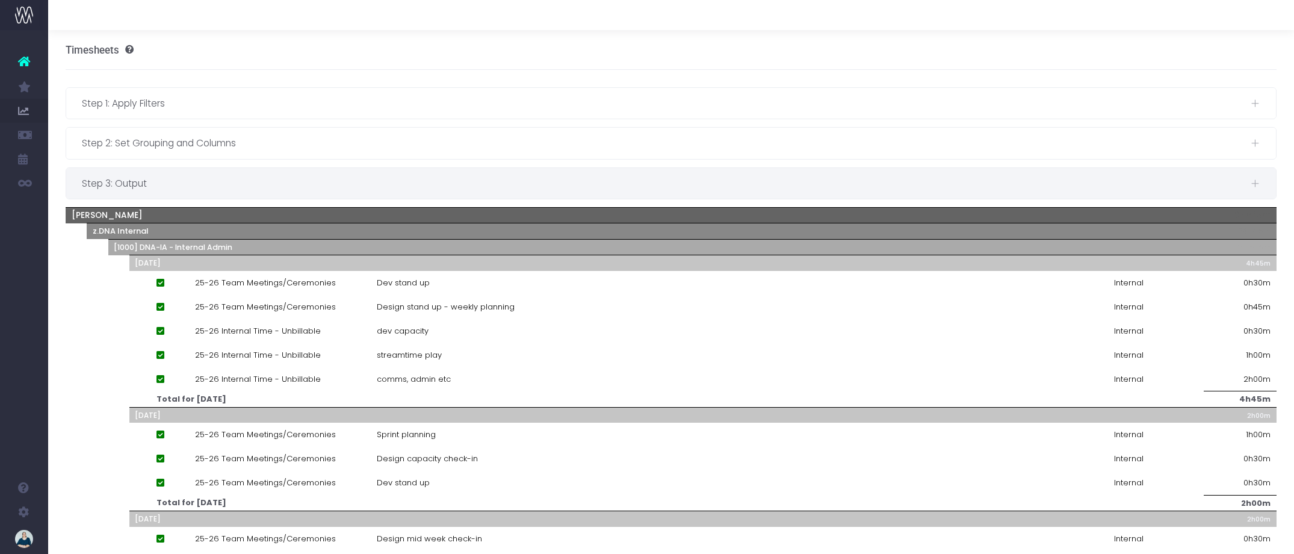
click at [231, 181] on span "Step 3: Output" at bounding box center [666, 183] width 1169 height 15
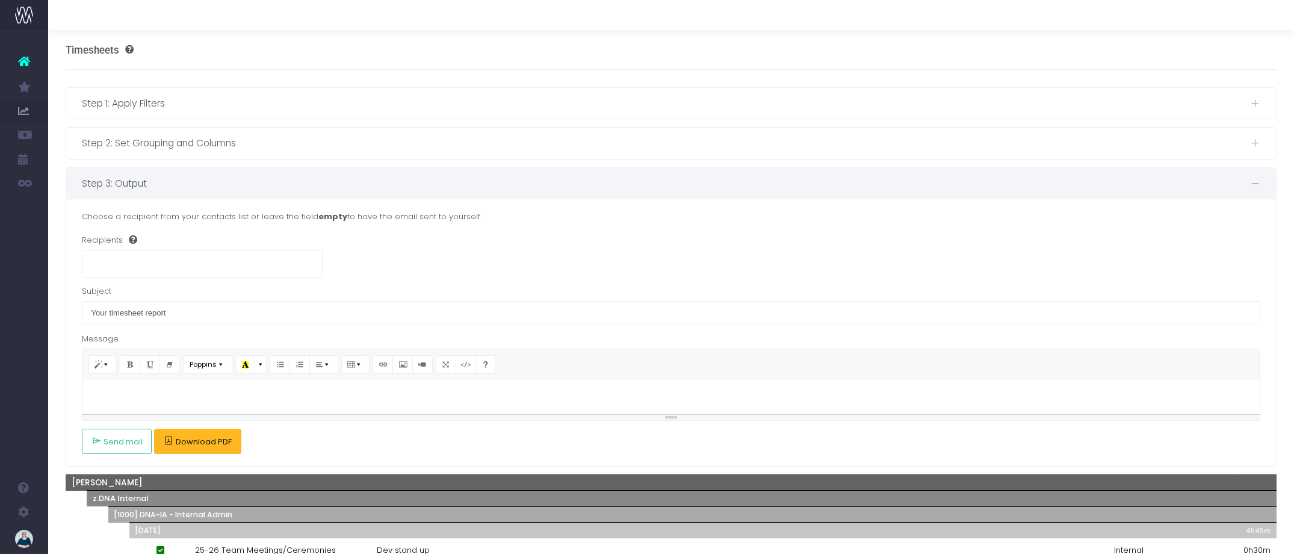
click at [221, 437] on span "Download PDF" at bounding box center [204, 442] width 56 height 10
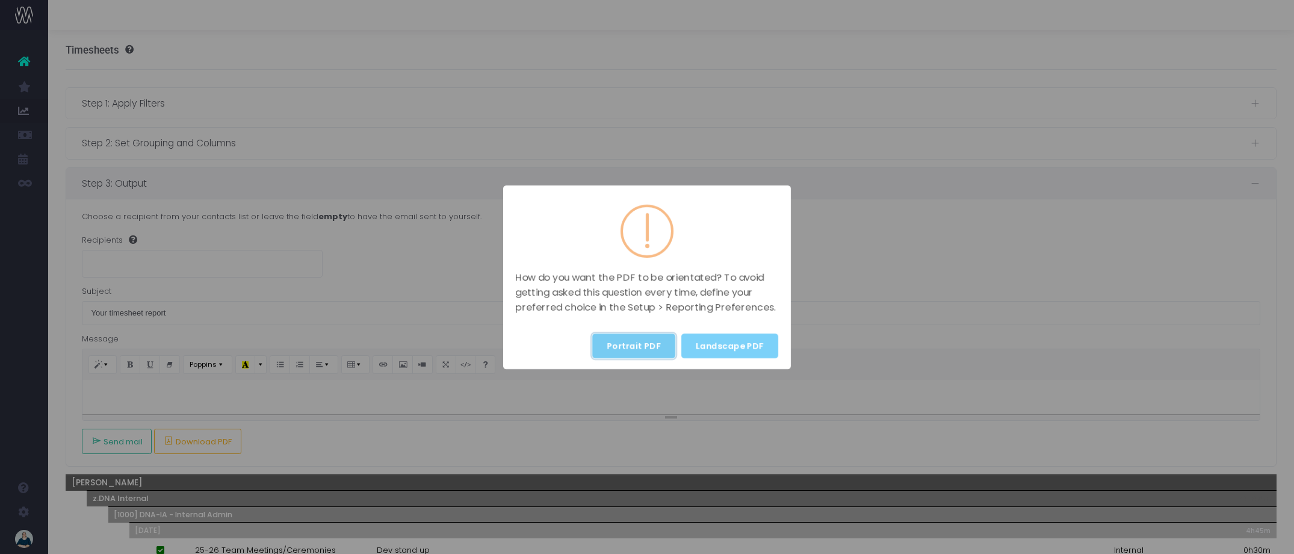
click at [629, 348] on button "Portrait PDF" at bounding box center [633, 345] width 83 height 25
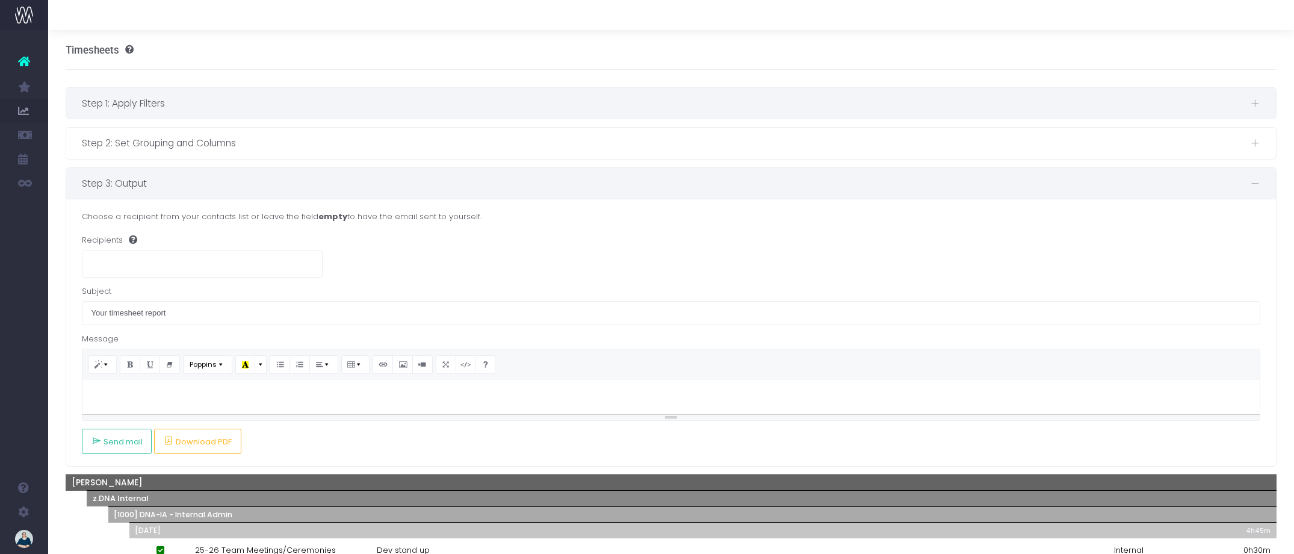
click at [249, 102] on span "Step 1: Apply Filters" at bounding box center [666, 103] width 1169 height 15
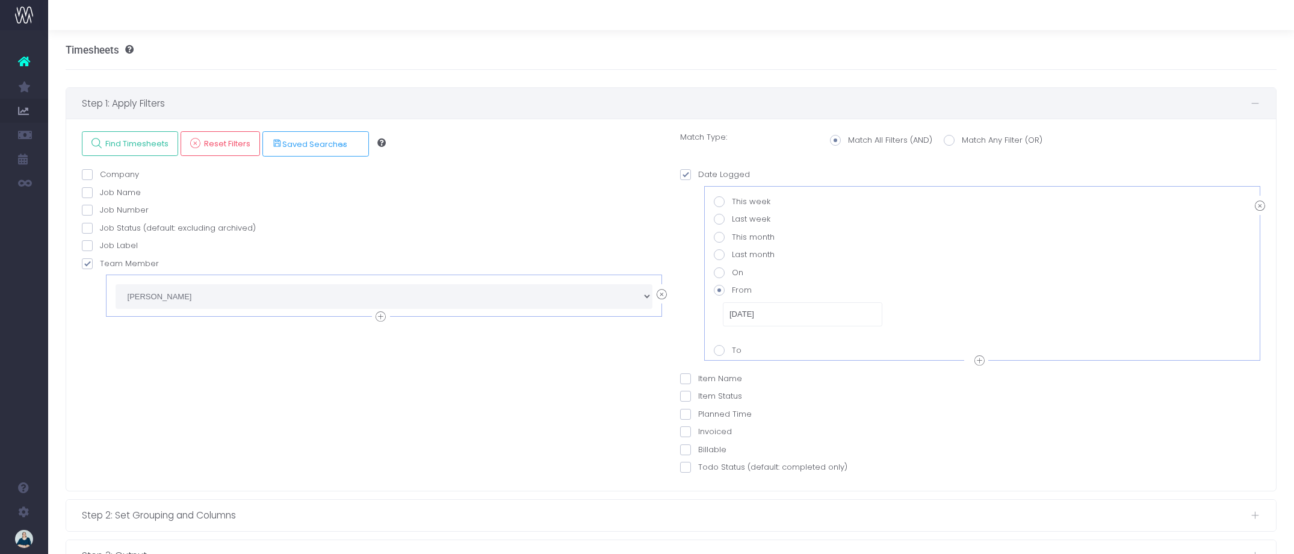
click at [663, 292] on icon at bounding box center [662, 294] width 10 height 15
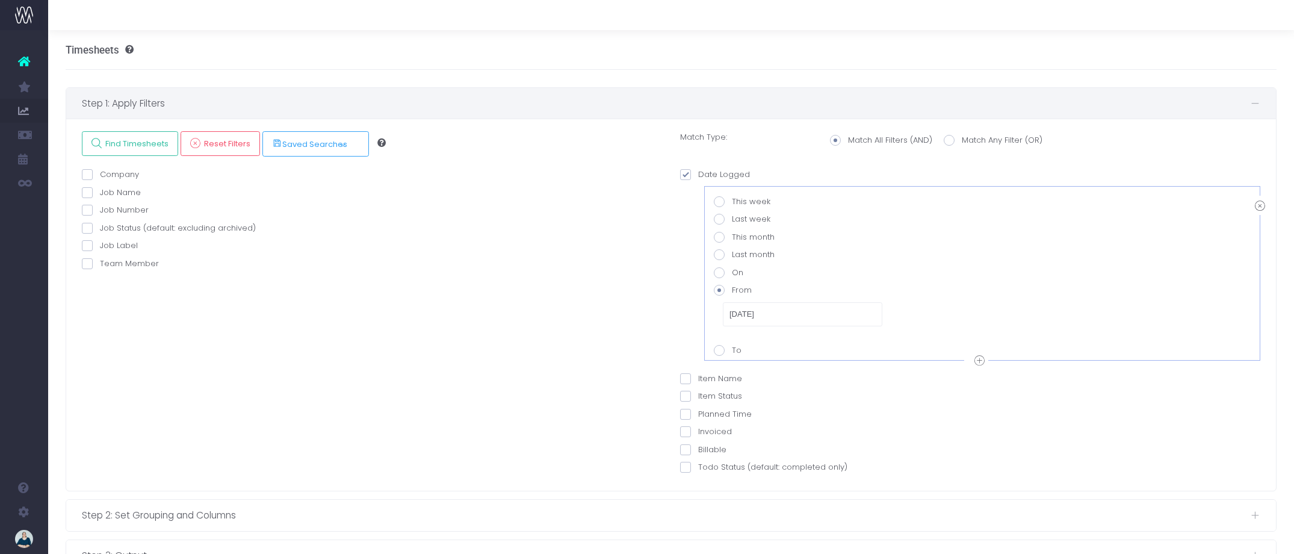
drag, startPoint x: 86, startPoint y: 262, endPoint x: 98, endPoint y: 268, distance: 13.5
click at [86, 262] on span at bounding box center [87, 263] width 11 height 11
click at [100, 262] on input "Team Member" at bounding box center [104, 262] width 8 height 8
checkbox input "true"
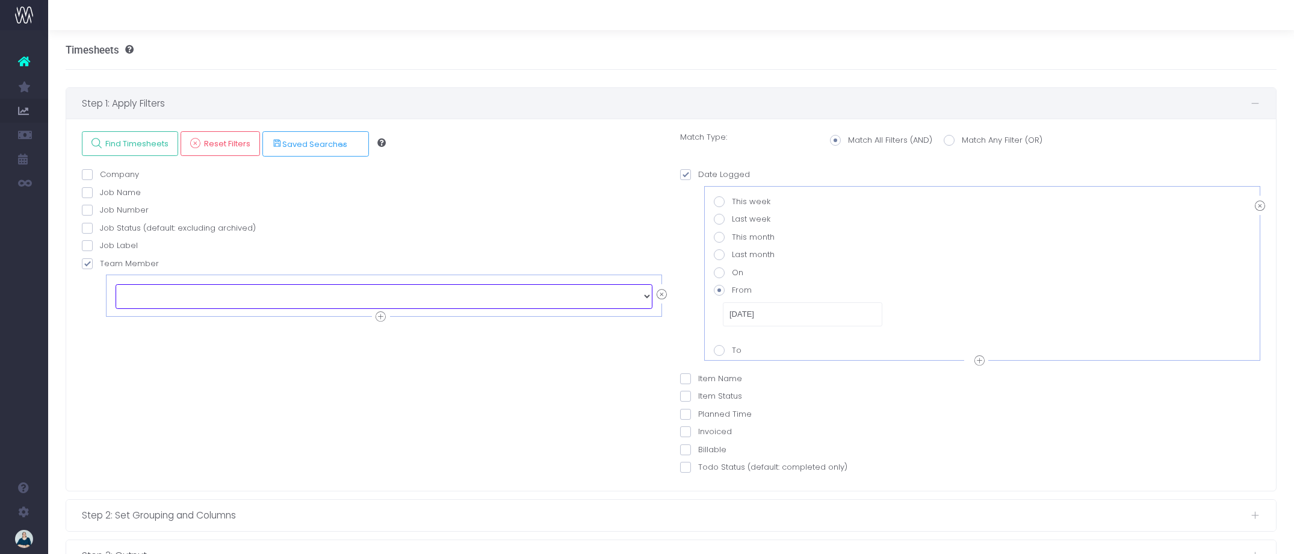
click at [208, 299] on select "echo " "; [PERSON_NAME] [PERSON_NAME] [PERSON_NAME] [PERSON_NAME] [PERSON_NAME]…" at bounding box center [384, 296] width 537 height 24
select select "128636"
click at [140, 136] on link "Find Timesheets" at bounding box center [130, 143] width 96 height 25
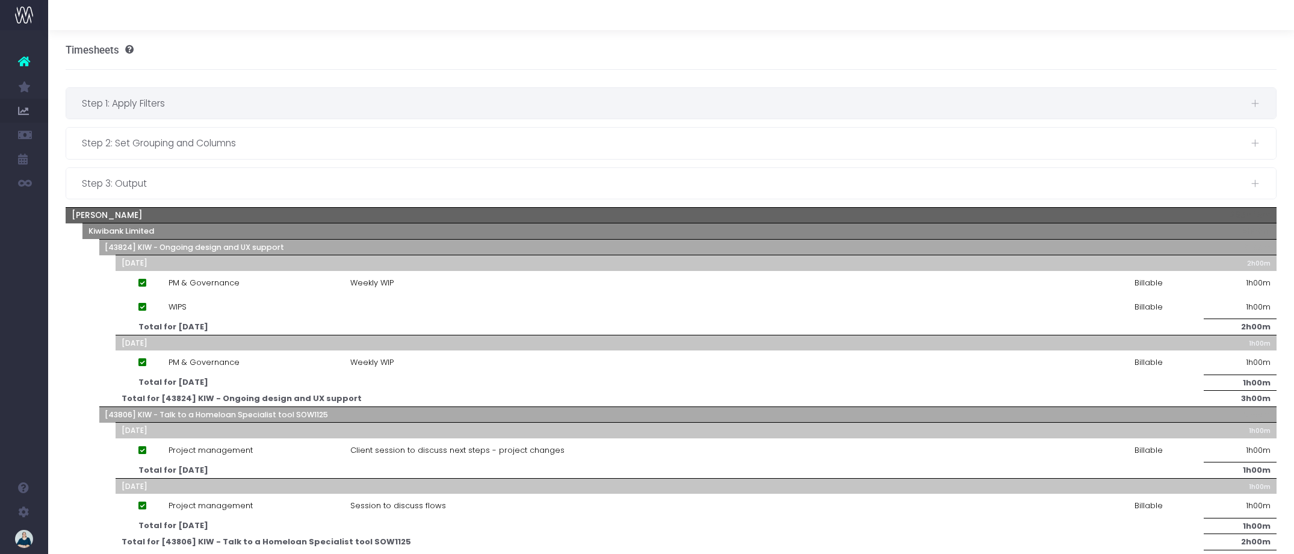
click at [226, 110] on span "Step 1: Apply Filters" at bounding box center [666, 103] width 1169 height 15
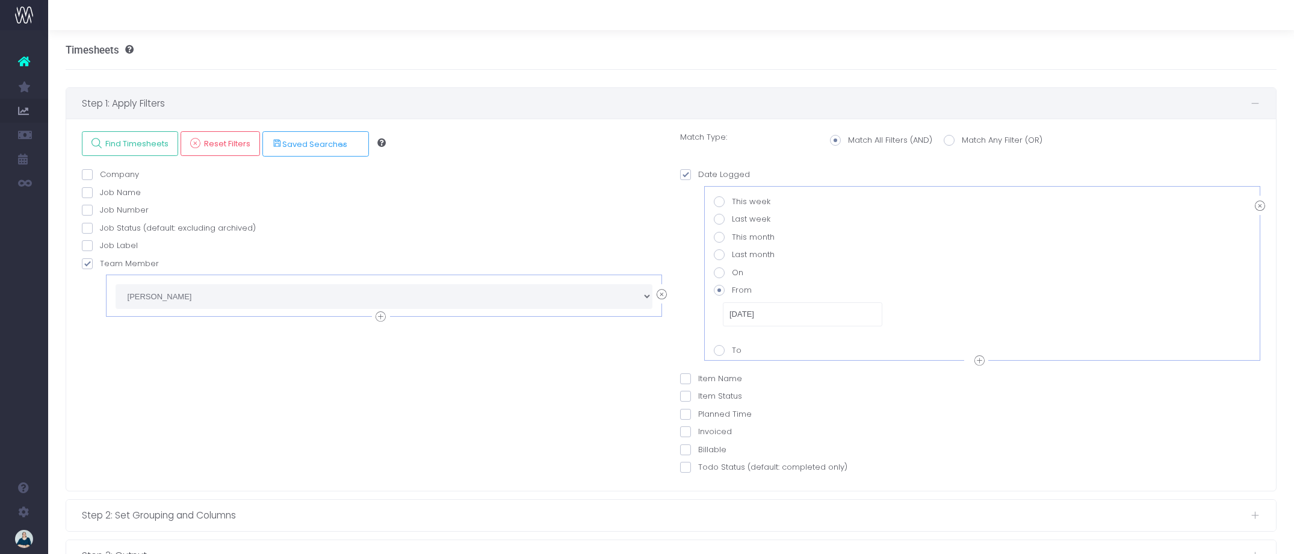
click at [979, 359] on icon at bounding box center [979, 360] width 10 height 15
click at [717, 483] on span at bounding box center [719, 482] width 11 height 11
click at [732, 483] on value-datepicker-item-2-6 "To" at bounding box center [736, 480] width 8 height 8
radio value-datepicker-item-2-6 "true"
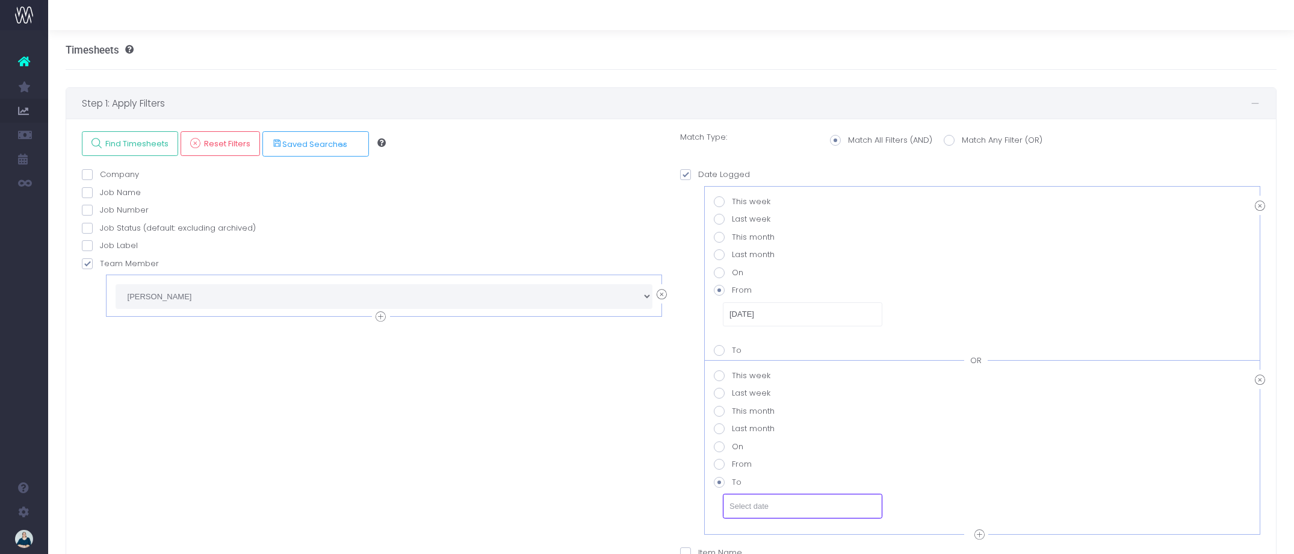
click at [766, 507] on input "text" at bounding box center [802, 506] width 159 height 24
click at [862, 385] on td "31" at bounding box center [865, 387] width 21 height 18
type input "[DATE]"
click at [147, 144] on span "Find Timesheets" at bounding box center [135, 143] width 67 height 10
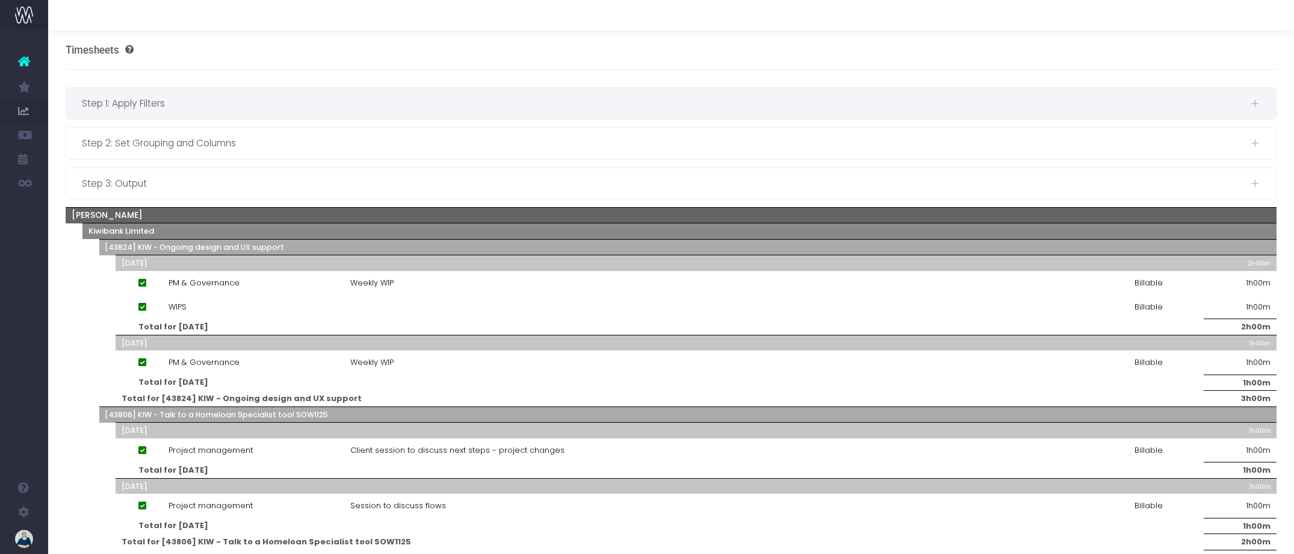
click at [181, 102] on span "Step 1: Apply Filters" at bounding box center [666, 103] width 1169 height 15
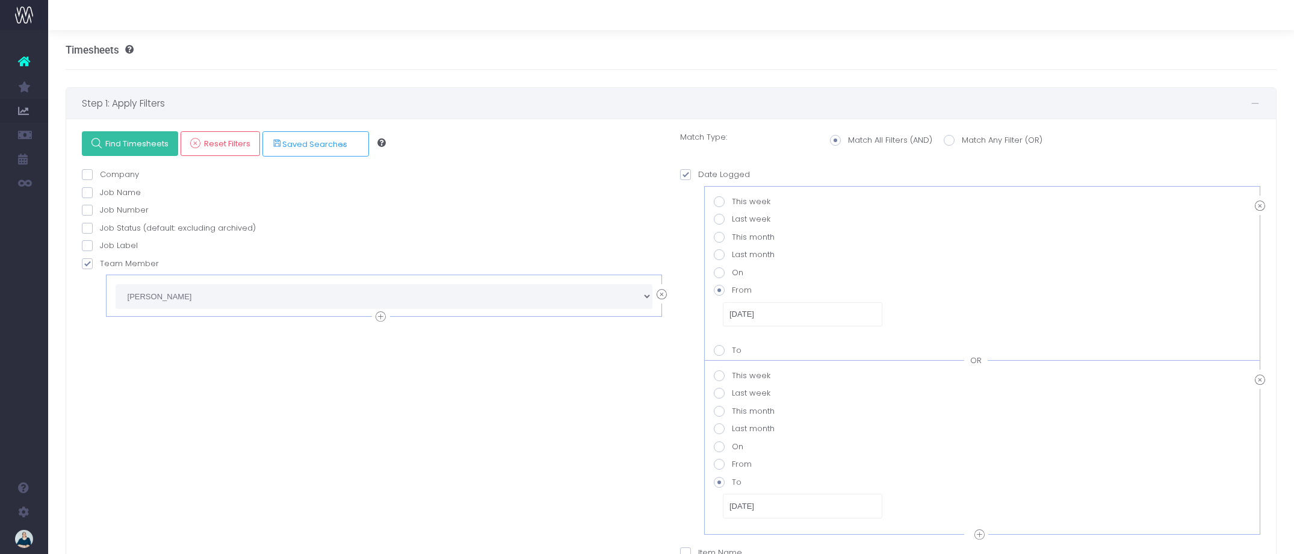
click at [135, 148] on span "Find Timesheets" at bounding box center [135, 143] width 67 height 10
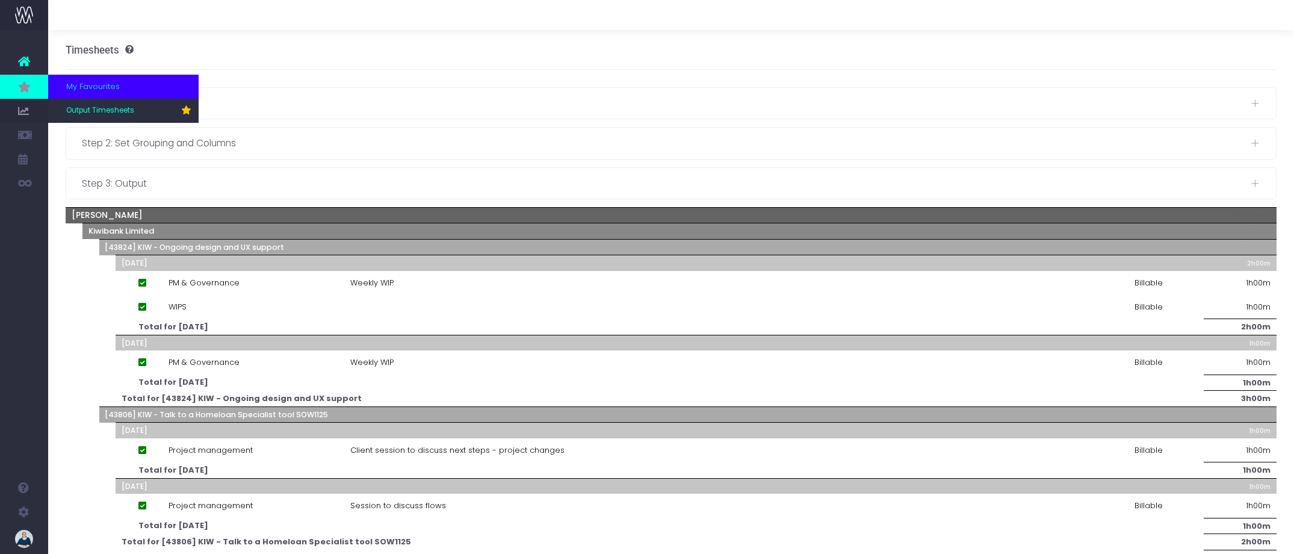
click at [28, 89] on icon at bounding box center [24, 86] width 12 height 13
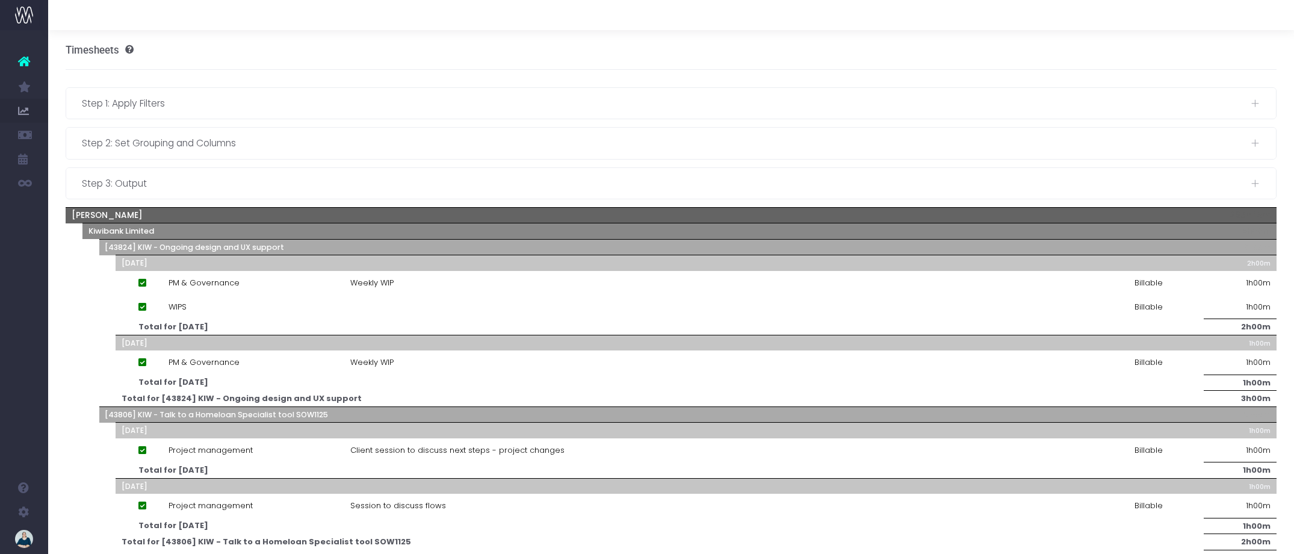
click at [22, 66] on icon at bounding box center [24, 62] width 12 height 16
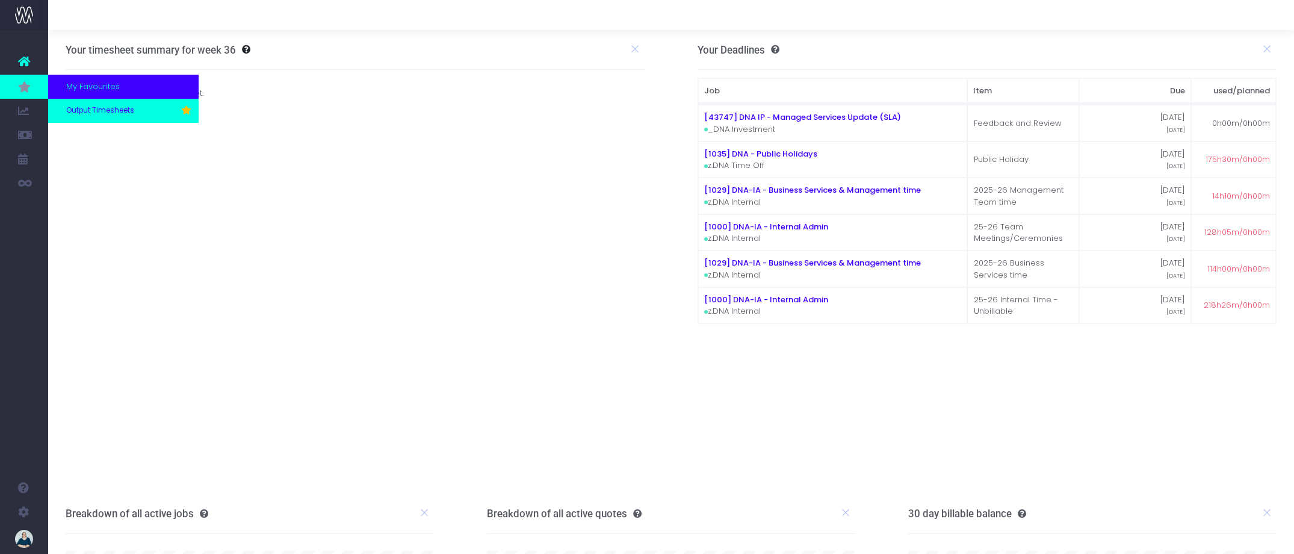
click at [84, 108] on span "Output Timesheets" at bounding box center [100, 110] width 68 height 11
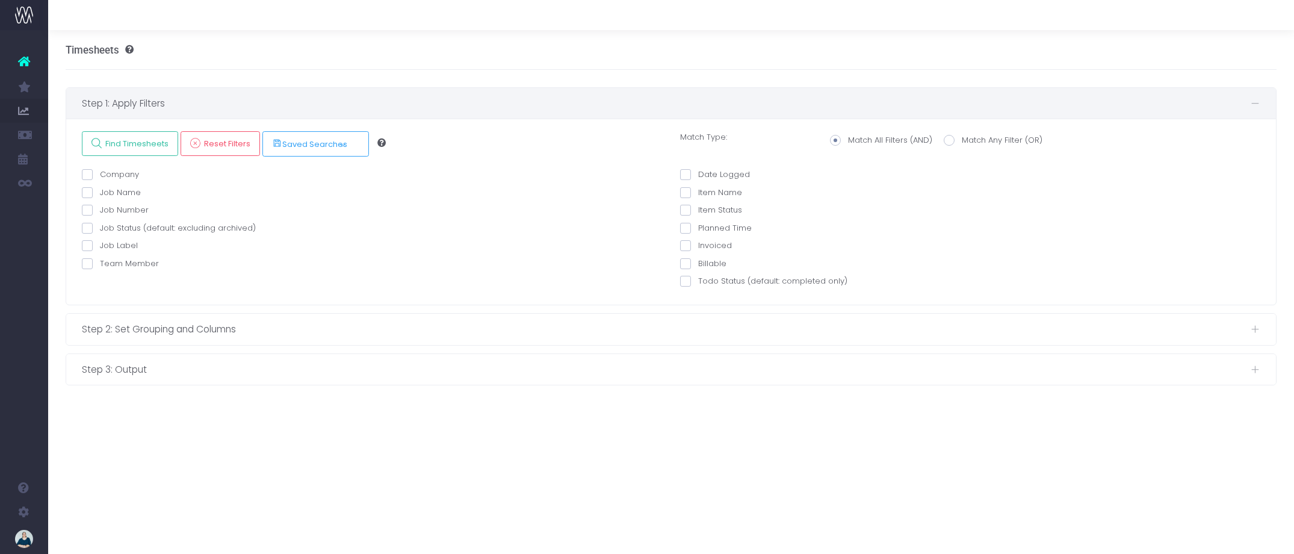
click at [90, 264] on span at bounding box center [87, 263] width 11 height 11
click at [100, 264] on input "Team Member" at bounding box center [104, 262] width 8 height 8
checkbox input "true"
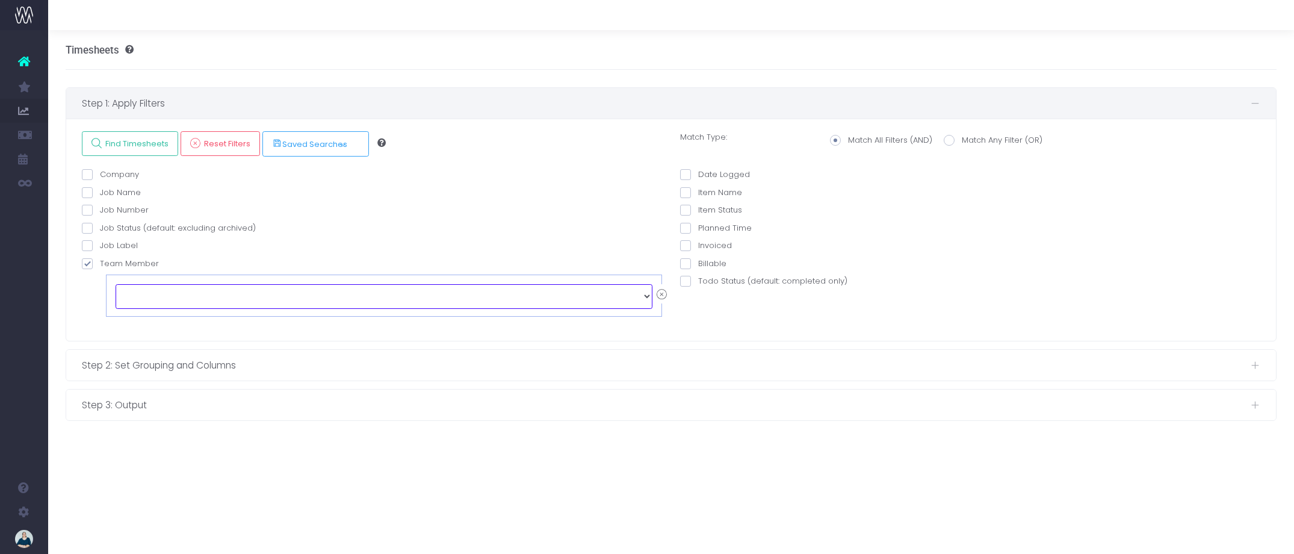
click at [178, 296] on select "echo " "; [PERSON_NAME] [PERSON_NAME] [PERSON_NAME] [PERSON_NAME] [PERSON_NAME]…" at bounding box center [384, 296] width 537 height 24
select select "128636"
click at [688, 172] on span at bounding box center [685, 174] width 11 height 11
click at [698, 172] on input "Date Logged" at bounding box center [702, 173] width 8 height 8
checkbox input "true"
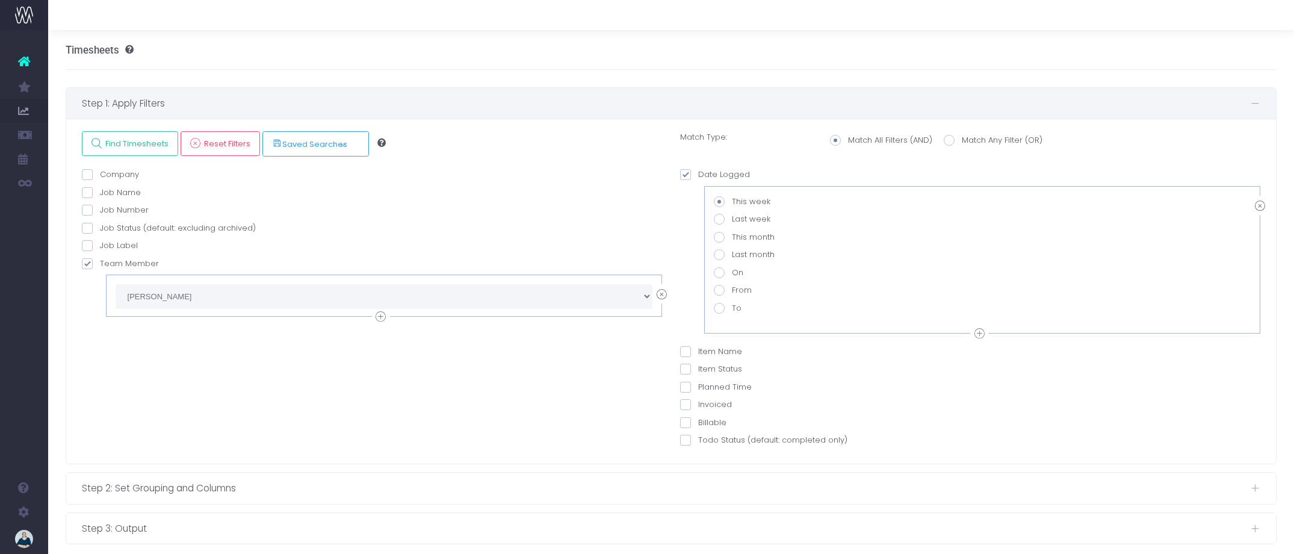
click at [717, 292] on span at bounding box center [719, 290] width 11 height 11
click at [732, 292] on input "From" at bounding box center [736, 288] width 8 height 8
radio input "true"
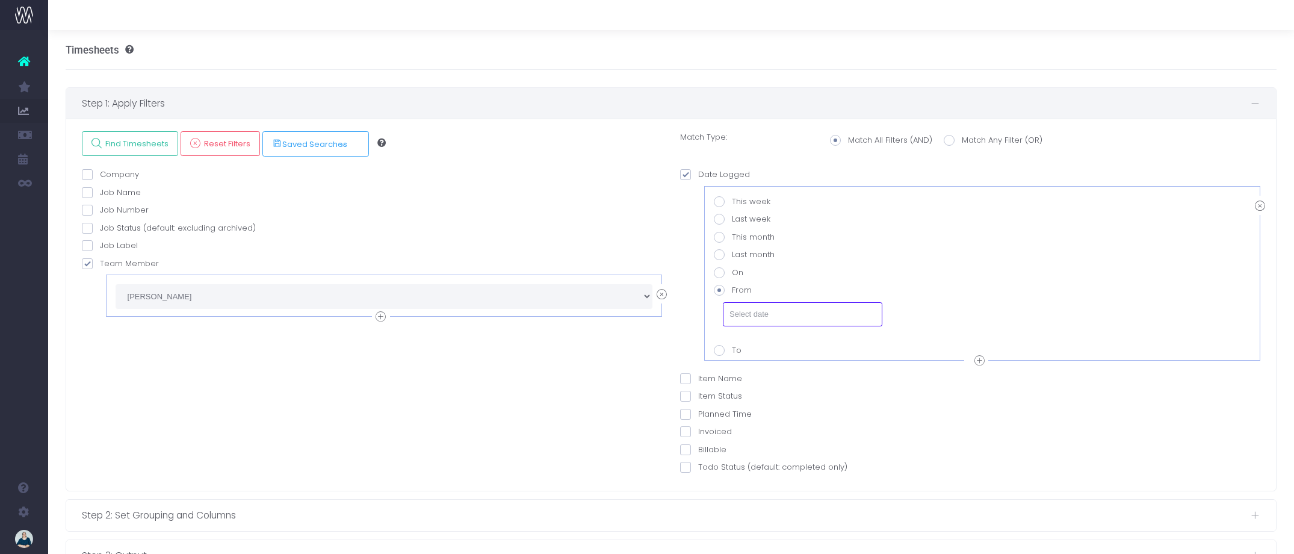
click at [799, 315] on input "text" at bounding box center [802, 314] width 159 height 24
drag, startPoint x: 736, startPoint y: 158, endPoint x: 760, endPoint y: 178, distance: 31.1
click at [736, 158] on th "«" at bounding box center [739, 159] width 21 height 18
click at [738, 251] on td "18" at bounding box center [739, 250] width 21 height 18
type input "[DATE]"
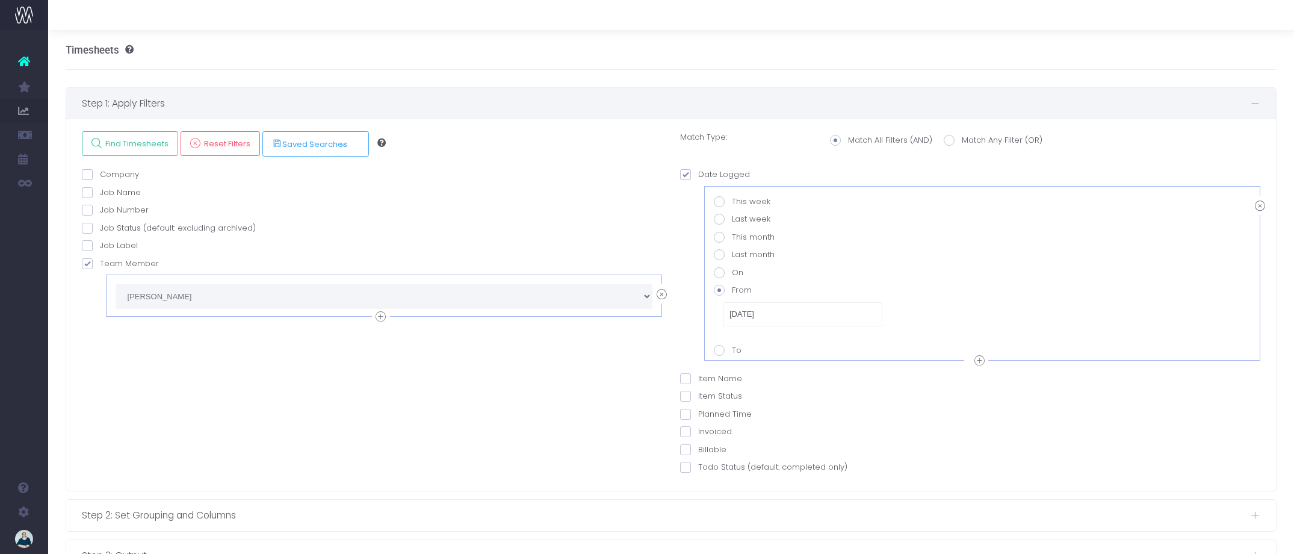
click at [978, 359] on icon at bounding box center [979, 360] width 10 height 15
click at [722, 481] on span at bounding box center [719, 482] width 11 height 11
click at [732, 481] on value-datepicker-item-2-6 "To" at bounding box center [736, 480] width 8 height 8
radio value-datepicker-item-2-6 "true"
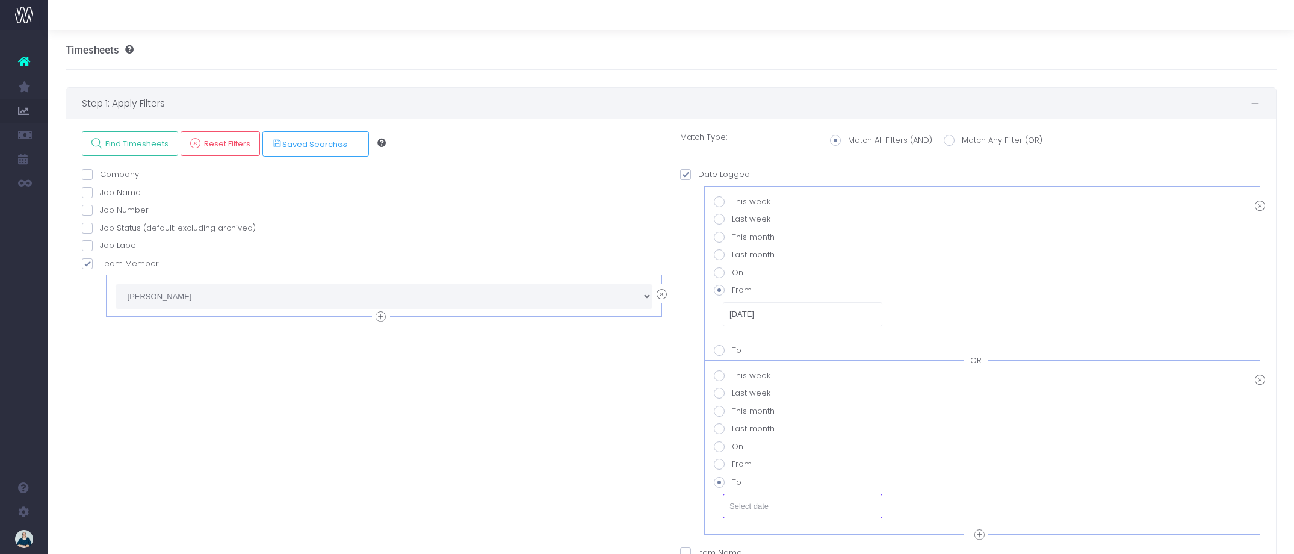
click at [768, 507] on input "text" at bounding box center [802, 506] width 159 height 24
click at [871, 389] on td "31" at bounding box center [865, 387] width 21 height 18
type input "[DATE]"
click at [655, 427] on div "Company AND Is Is Not Contains Doesn't Contain AND" at bounding box center [372, 411] width 598 height 484
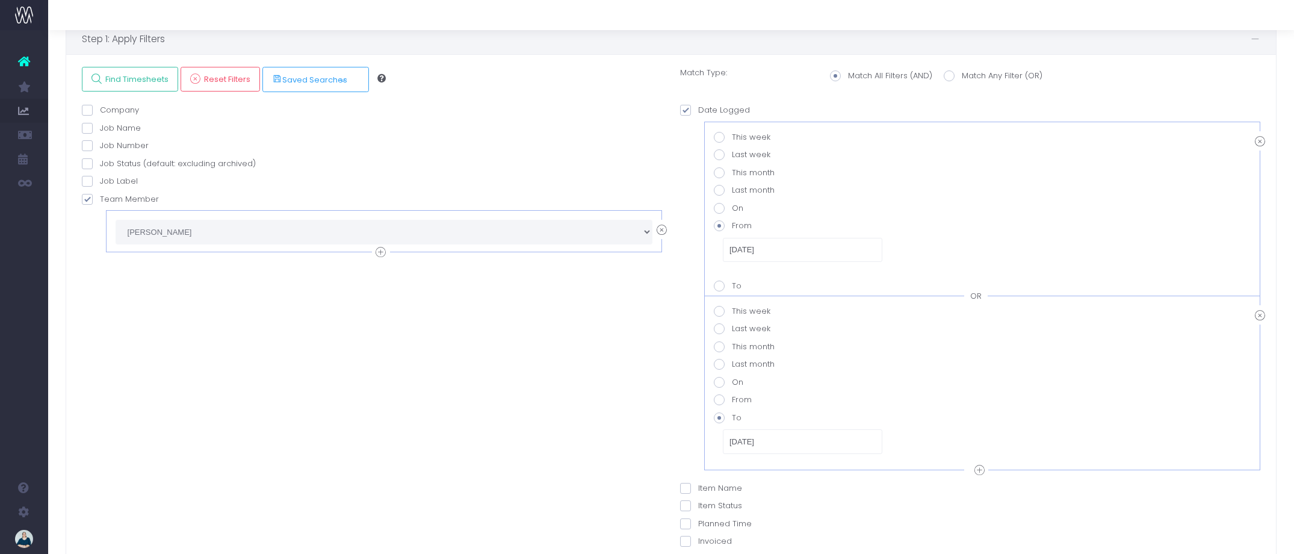
scroll to position [29, 0]
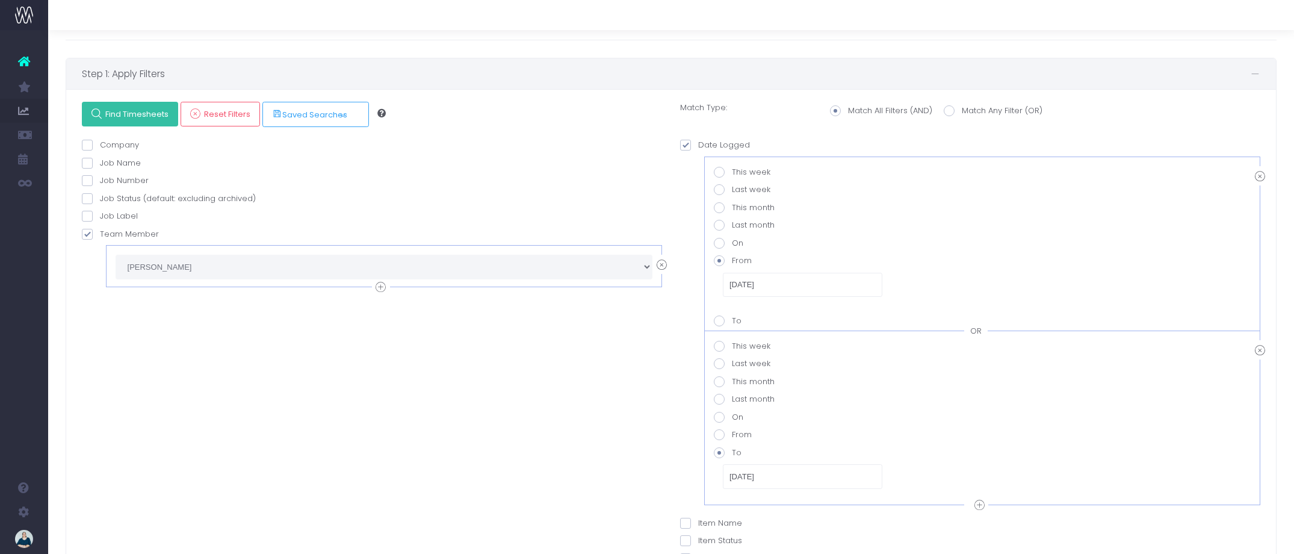
click at [121, 109] on span "Find Timesheets" at bounding box center [135, 114] width 67 height 10
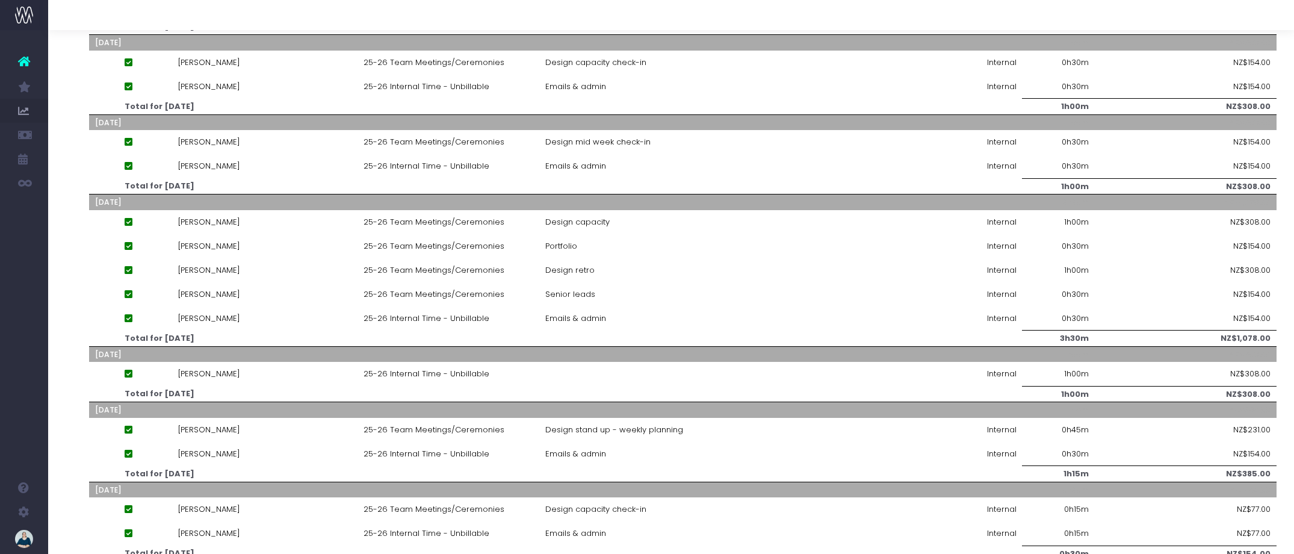
scroll to position [0, 0]
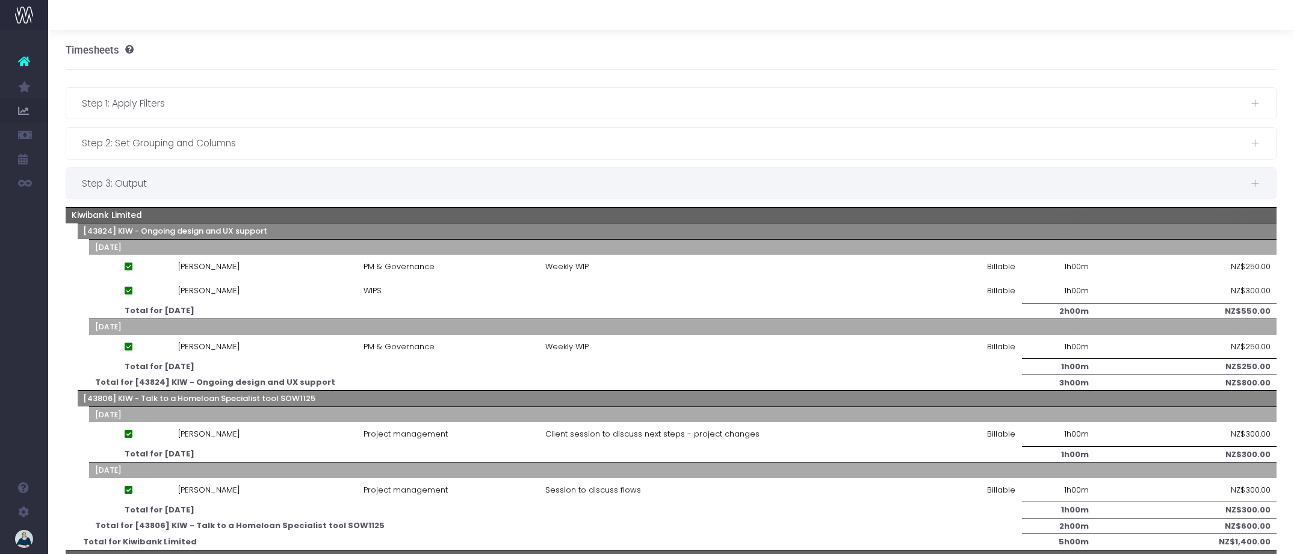
click at [245, 188] on span "Step 3: Output" at bounding box center [666, 183] width 1169 height 15
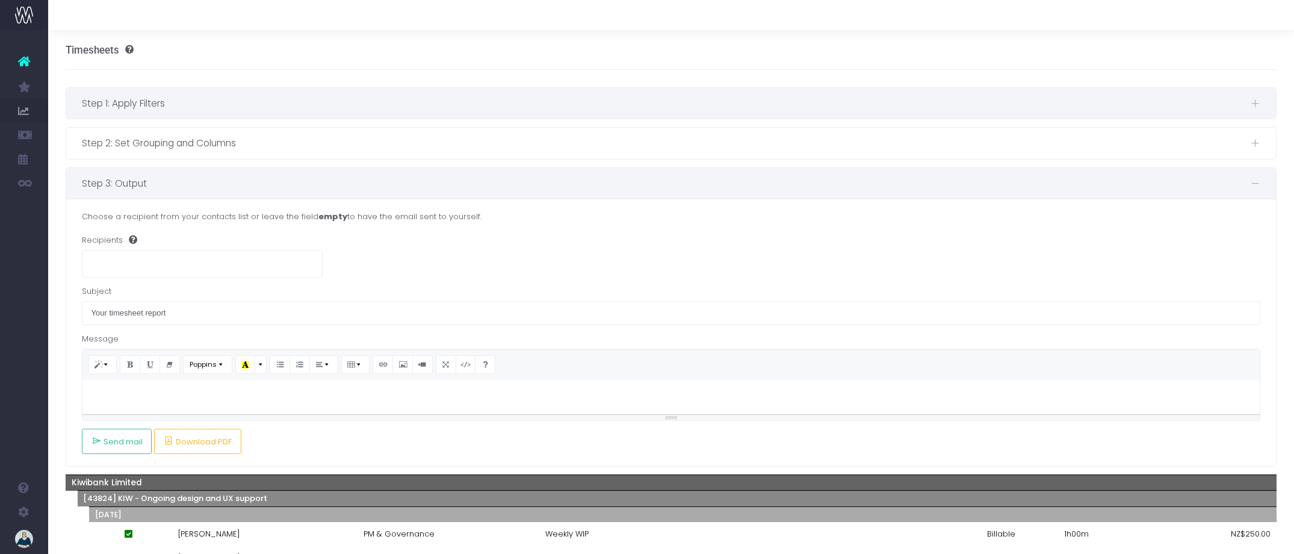
click at [224, 108] on span "Step 1: Apply Filters" at bounding box center [666, 103] width 1169 height 15
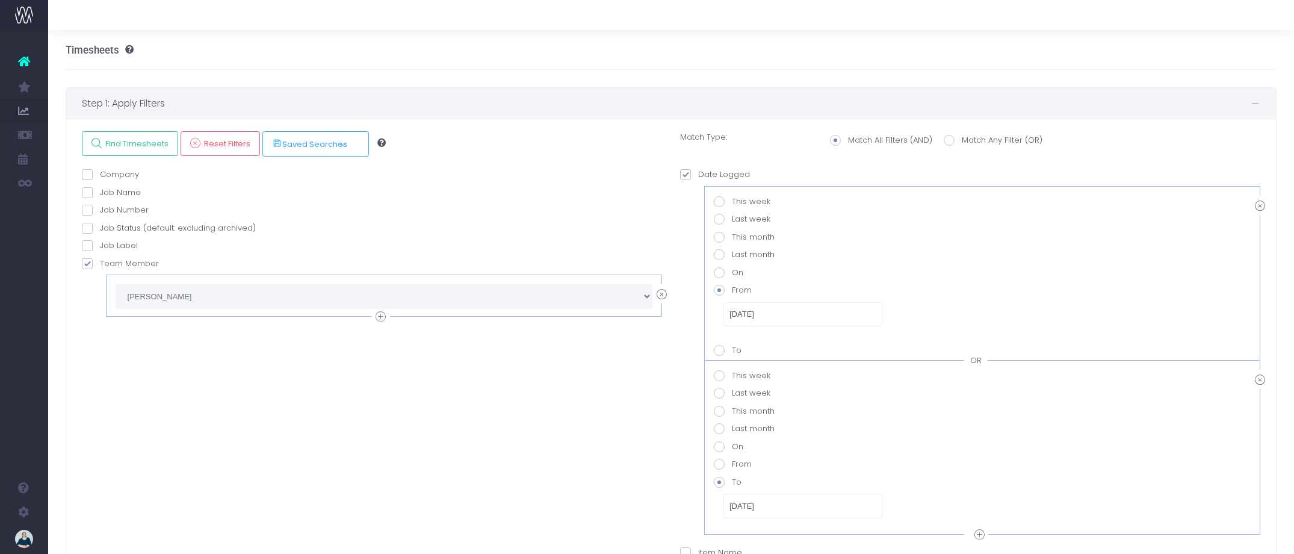
click at [250, 105] on span "Step 1: Apply Filters" at bounding box center [666, 103] width 1169 height 15
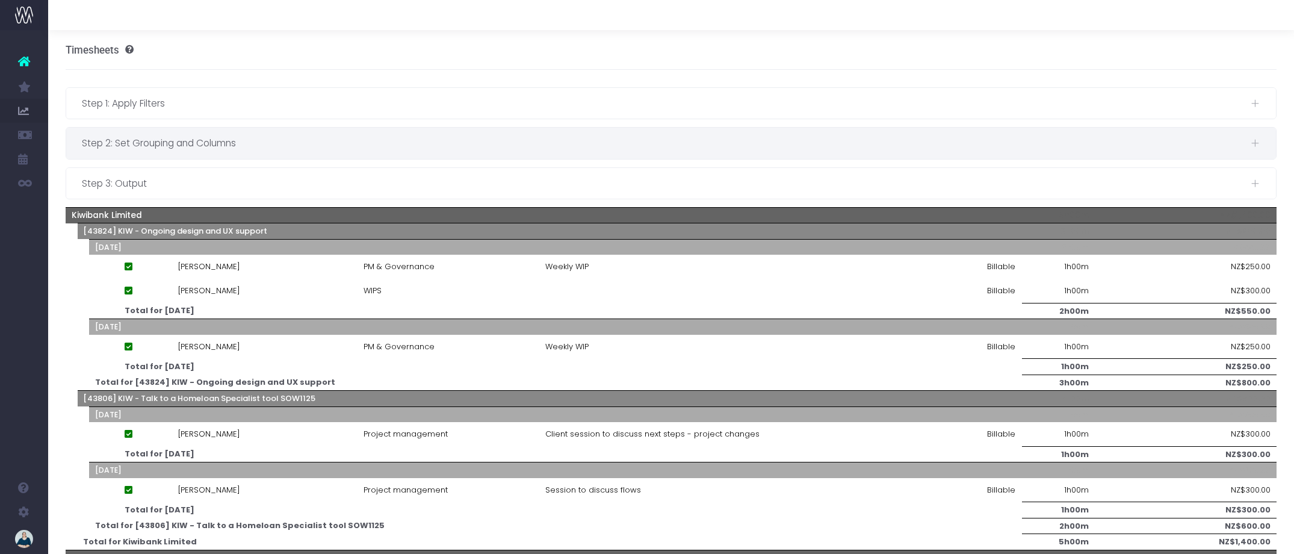
click at [205, 141] on span "Step 2: Set Grouping and Columns" at bounding box center [666, 142] width 1169 height 15
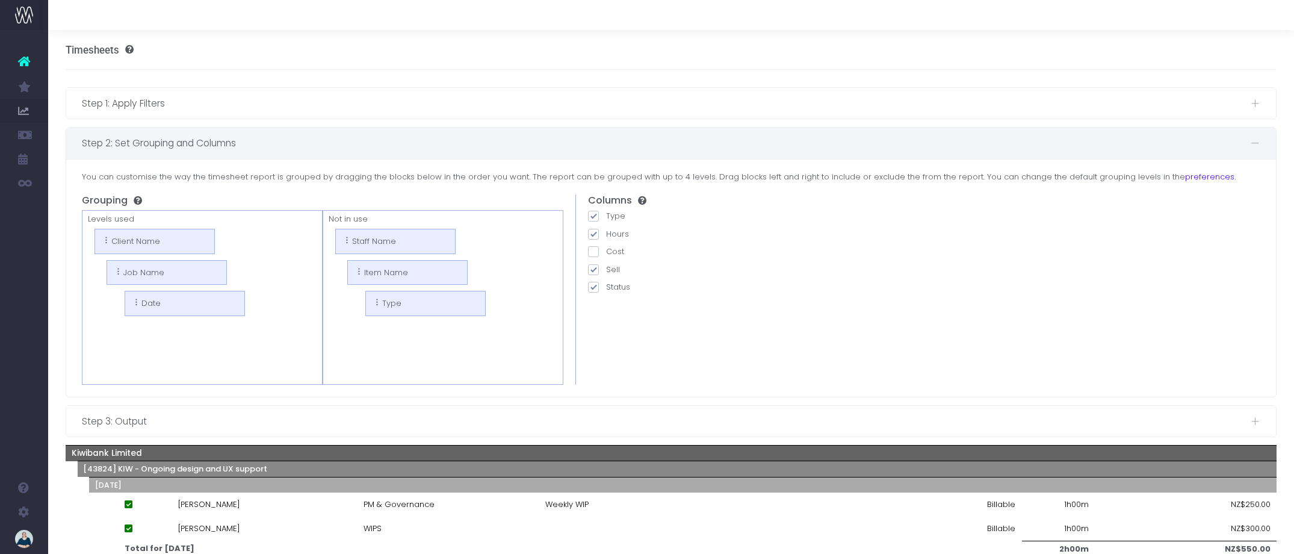
click at [595, 271] on span at bounding box center [593, 269] width 11 height 11
click at [606, 271] on input "Sell" at bounding box center [610, 268] width 8 height 8
checkbox input "false"
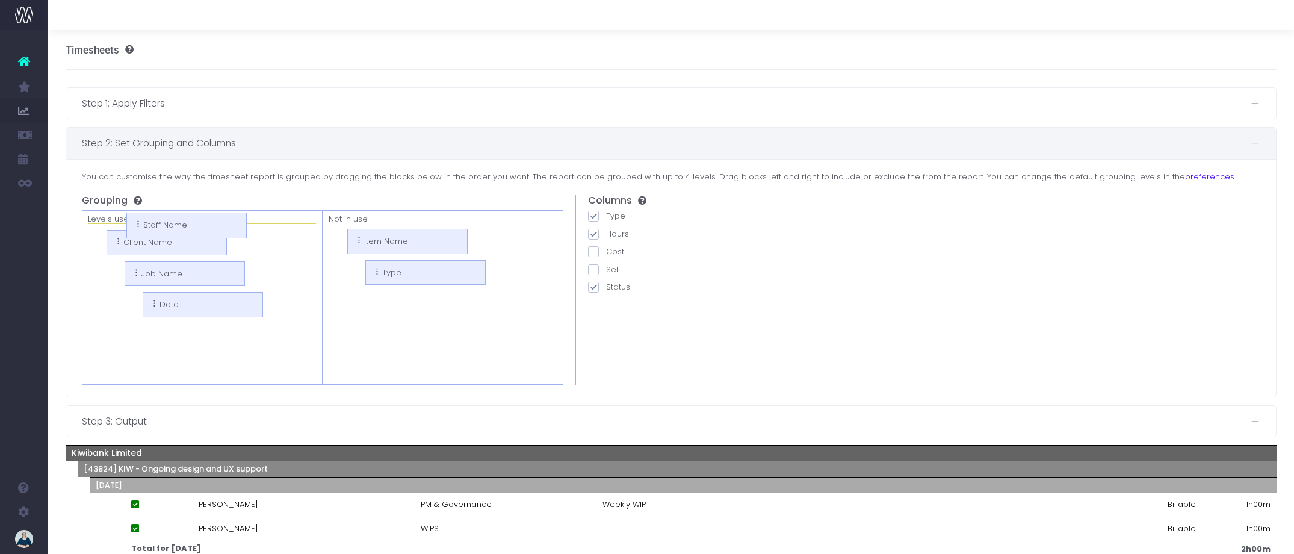
drag, startPoint x: 347, startPoint y: 240, endPoint x: 138, endPoint y: 223, distance: 209.5
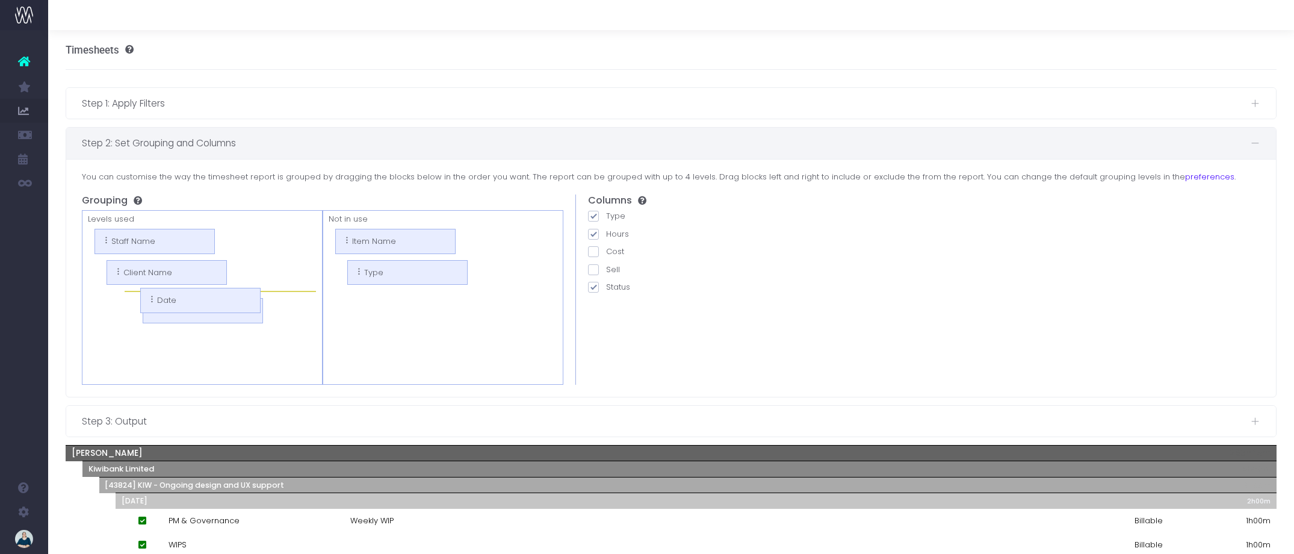
drag, startPoint x: 153, startPoint y: 338, endPoint x: 132, endPoint y: 302, distance: 41.5
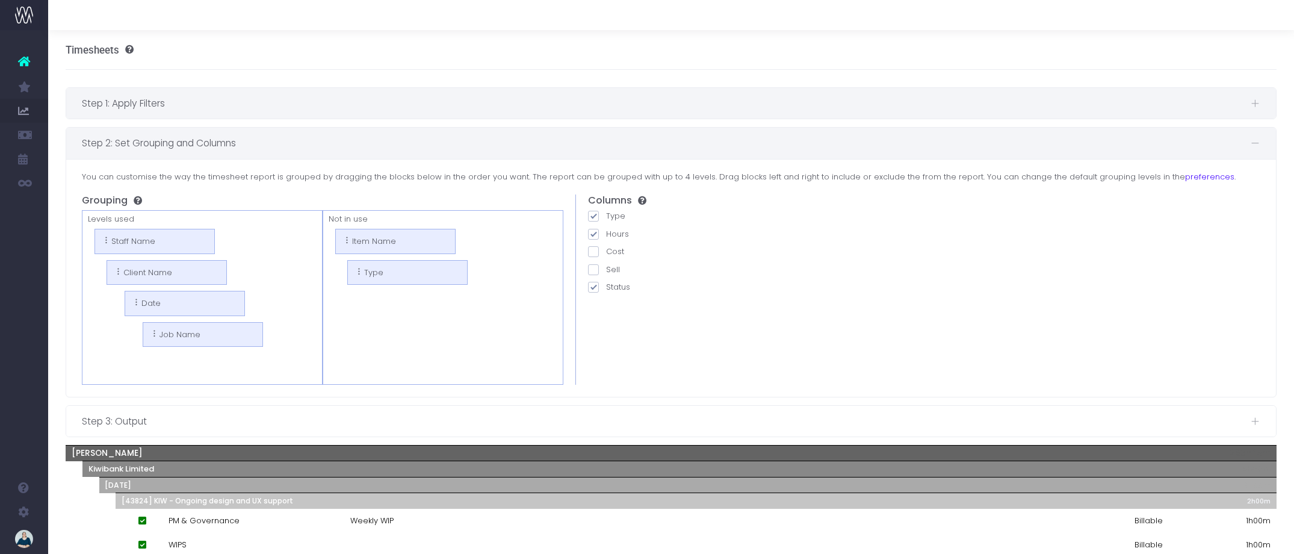
click at [372, 100] on span "Step 1: Apply Filters" at bounding box center [666, 103] width 1169 height 15
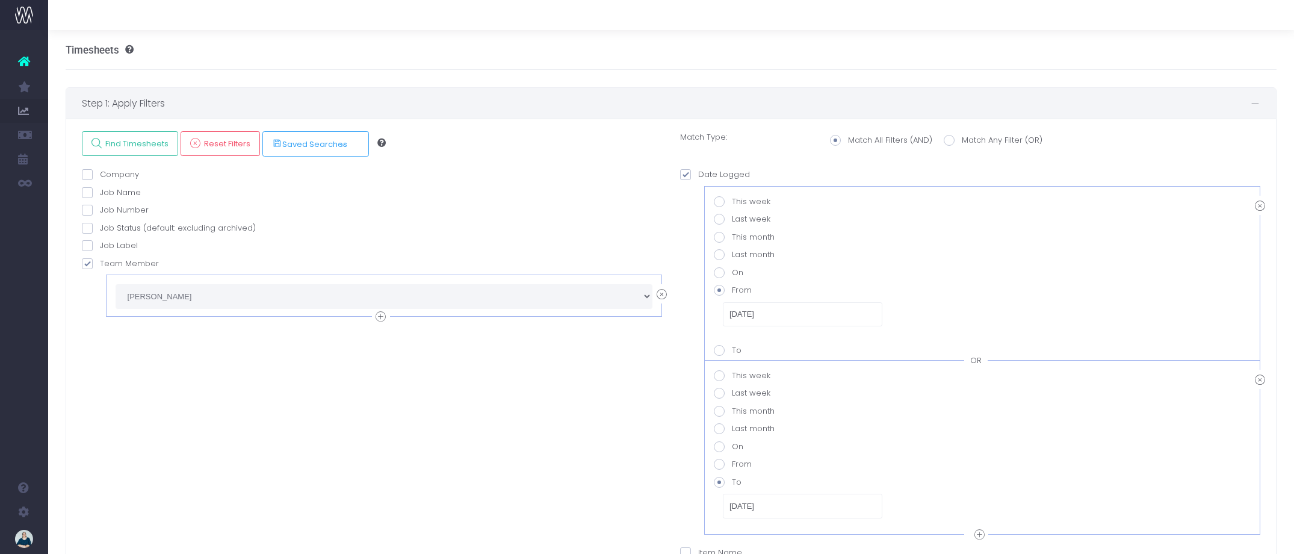
click at [950, 140] on span at bounding box center [949, 140] width 11 height 11
click at [962, 140] on input "Match Any Filter (OR)" at bounding box center [966, 138] width 8 height 8
radio input "true"
click at [126, 135] on link "Find Timesheets" at bounding box center [130, 143] width 96 height 25
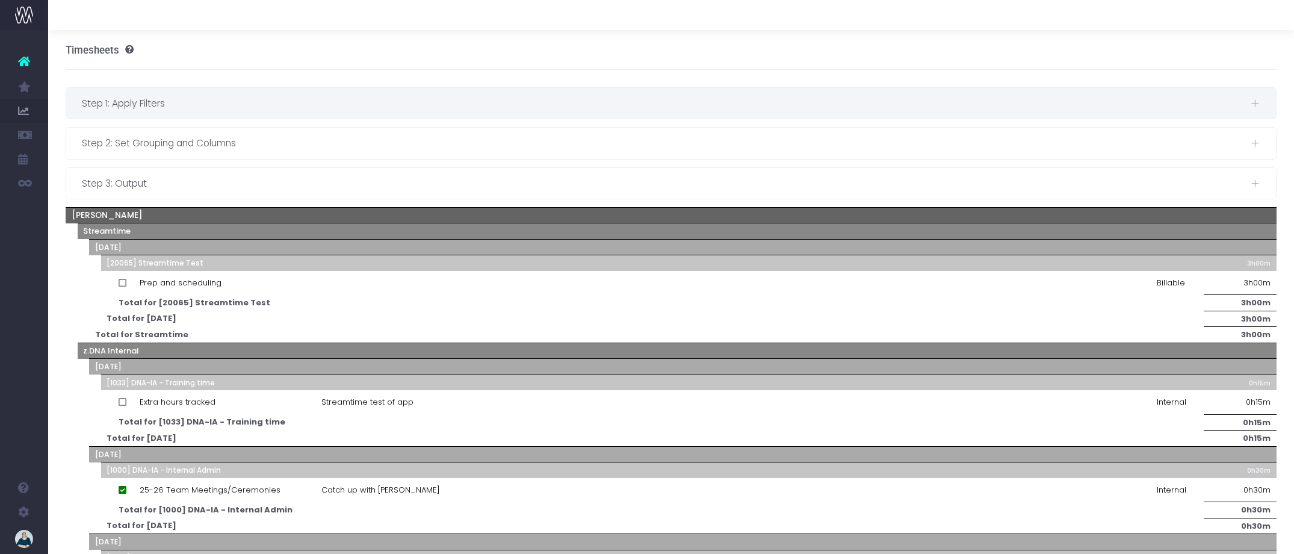
click at [196, 103] on span "Step 1: Apply Filters" at bounding box center [666, 103] width 1169 height 15
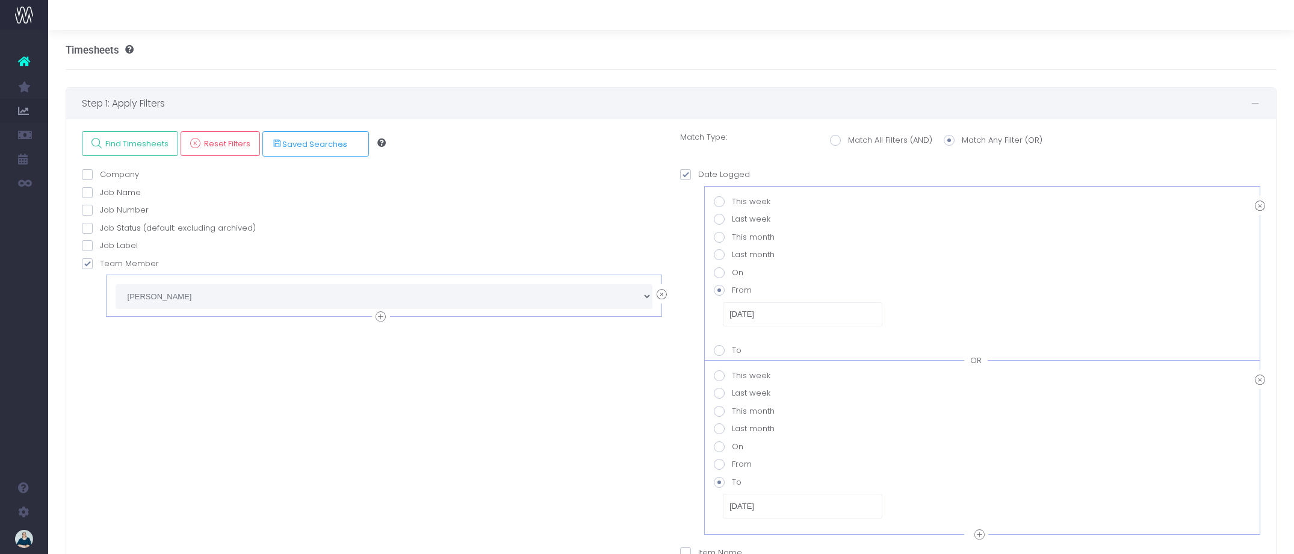
click at [837, 142] on span at bounding box center [835, 140] width 11 height 11
click at [848, 142] on input "Match All Filters (AND)" at bounding box center [852, 138] width 8 height 8
radio input "true"
click at [156, 143] on span "Find Timesheets" at bounding box center [135, 143] width 67 height 10
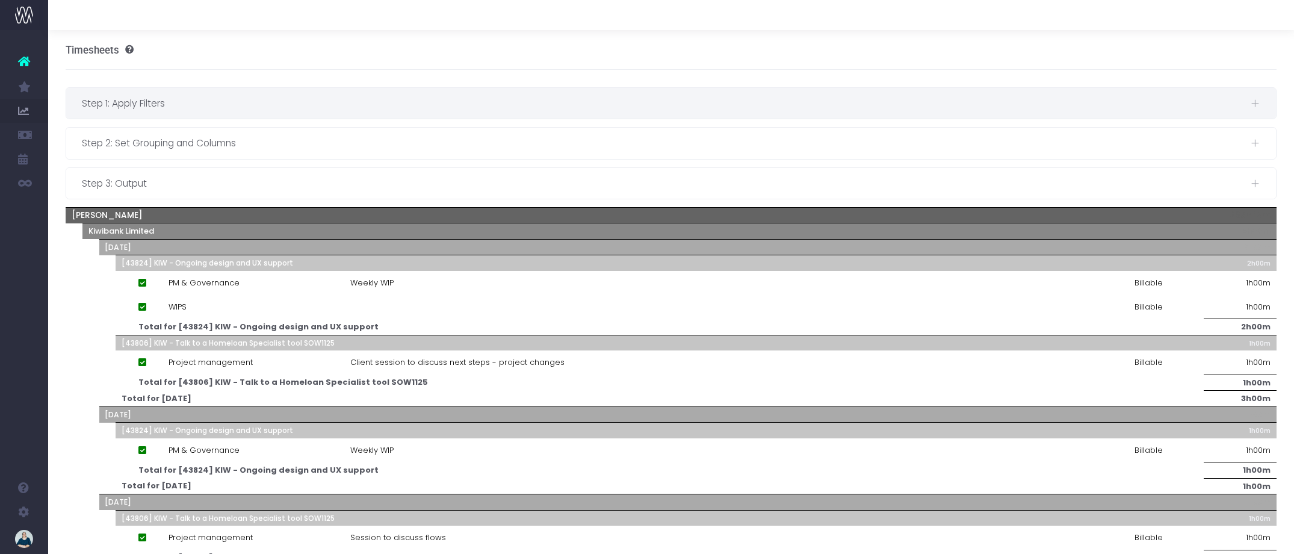
click at [285, 102] on span "Step 1: Apply Filters" at bounding box center [666, 103] width 1169 height 15
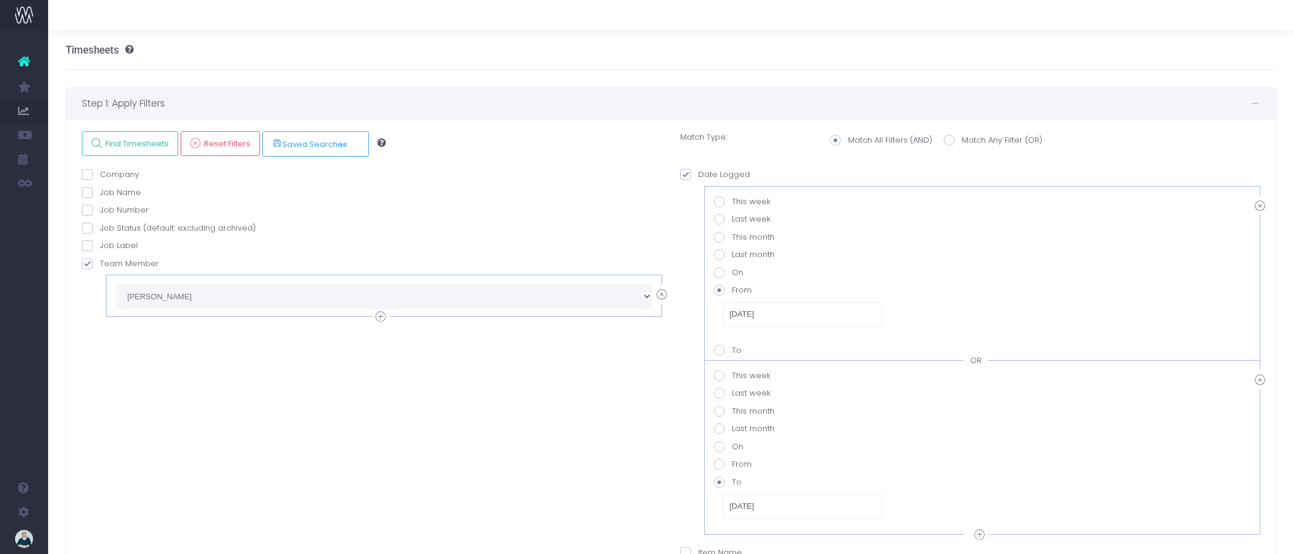
scroll to position [22, 0]
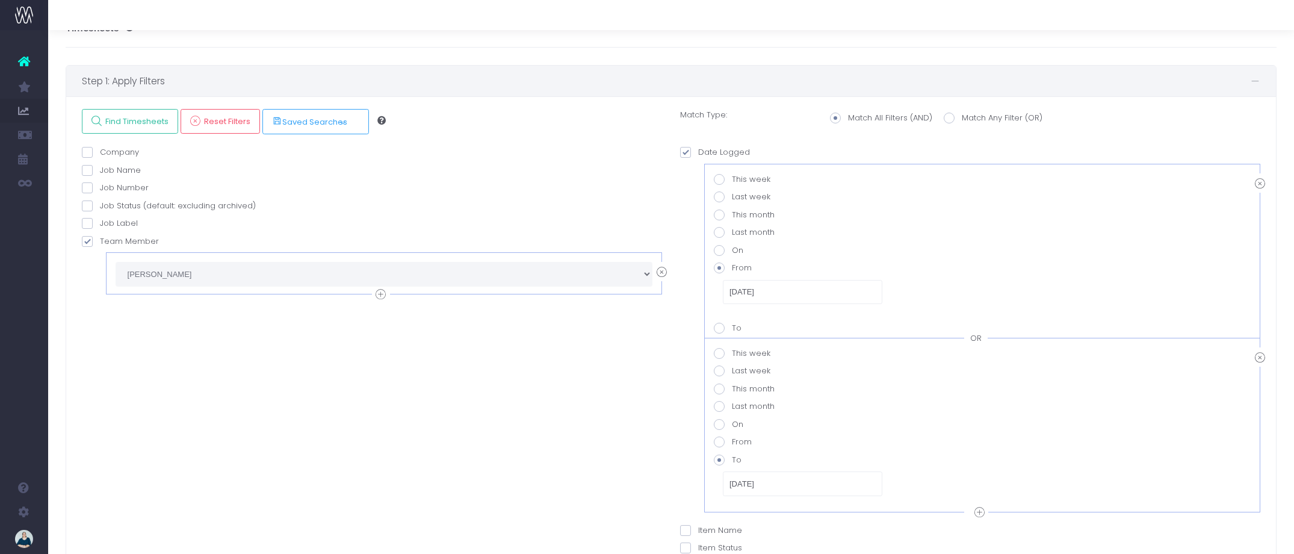
click at [971, 338] on div "OR" at bounding box center [975, 338] width 23 height 12
click at [121, 120] on span "Find Timesheets" at bounding box center [135, 121] width 67 height 10
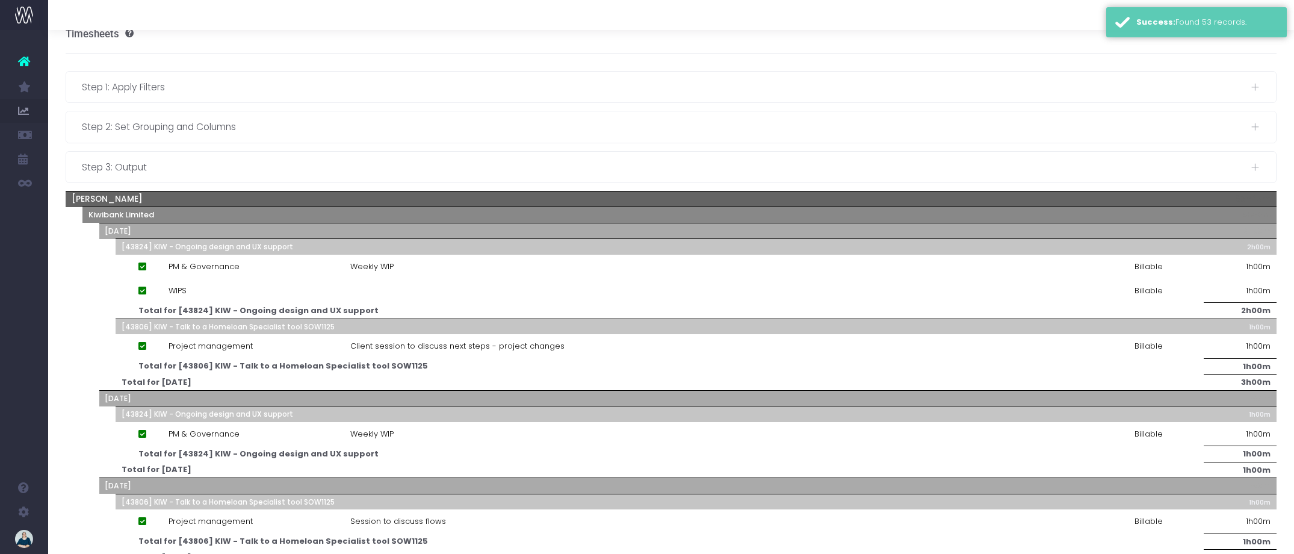
scroll to position [17, 0]
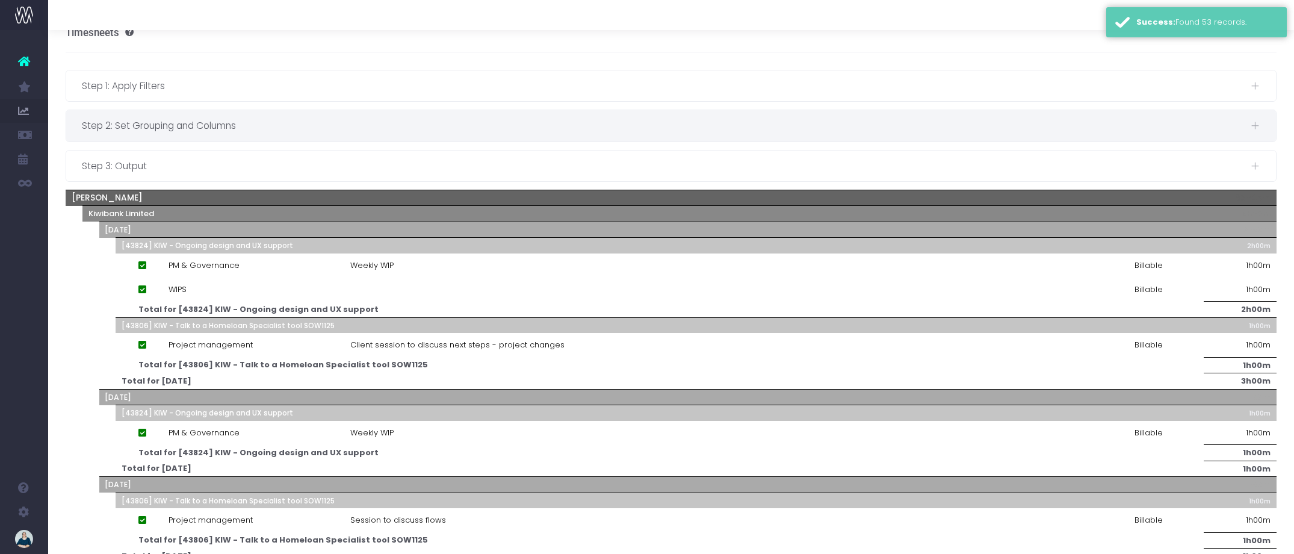
click at [217, 119] on span "Step 2: Set Grouping and Columns" at bounding box center [666, 125] width 1169 height 15
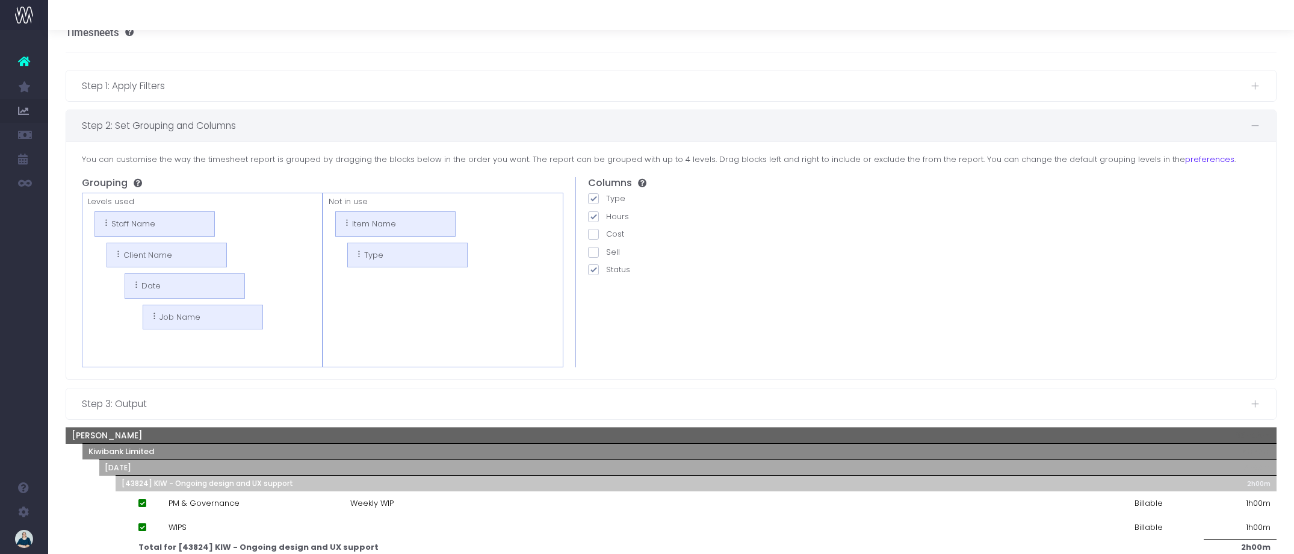
click at [333, 129] on span "Step 2: Set Grouping and Columns" at bounding box center [666, 125] width 1169 height 15
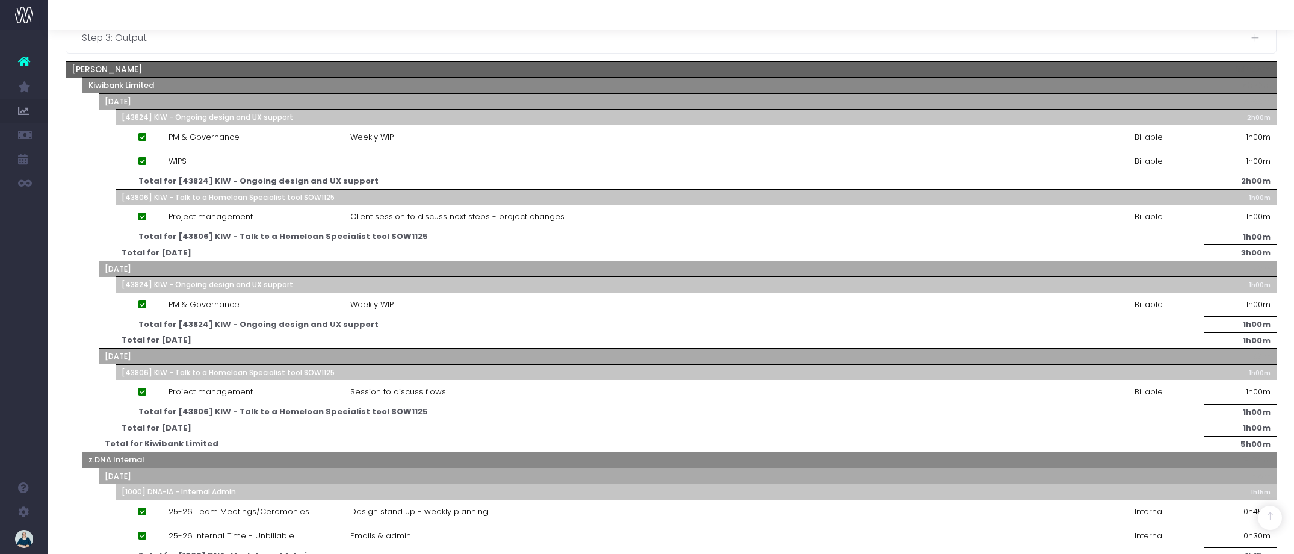
scroll to position [0, 0]
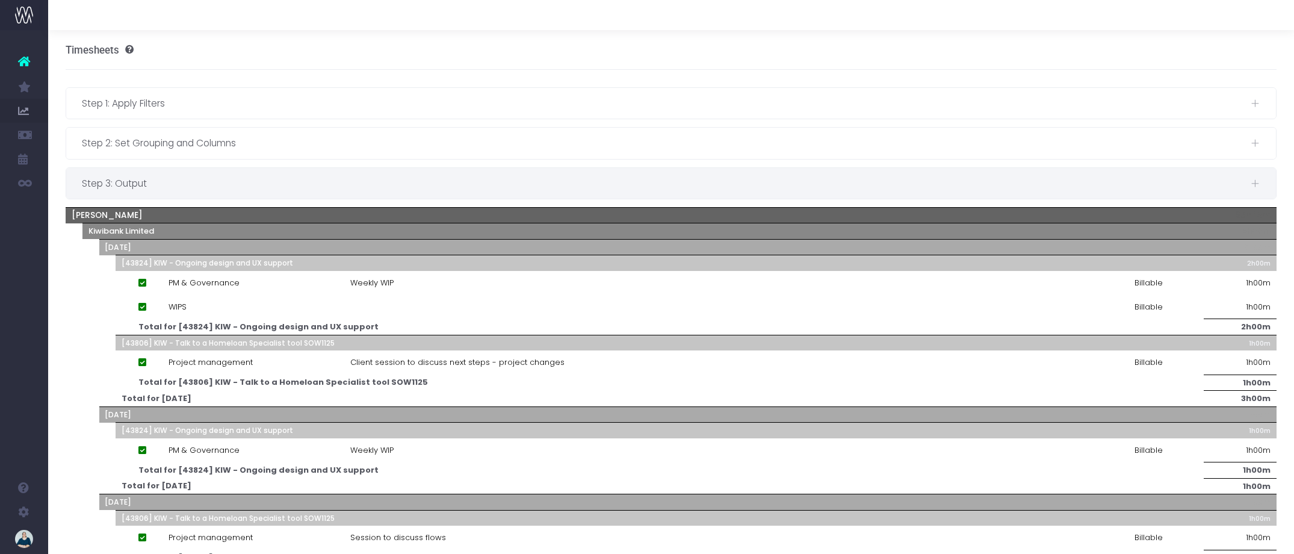
click at [253, 174] on div "Step 3: Output" at bounding box center [671, 183] width 1210 height 31
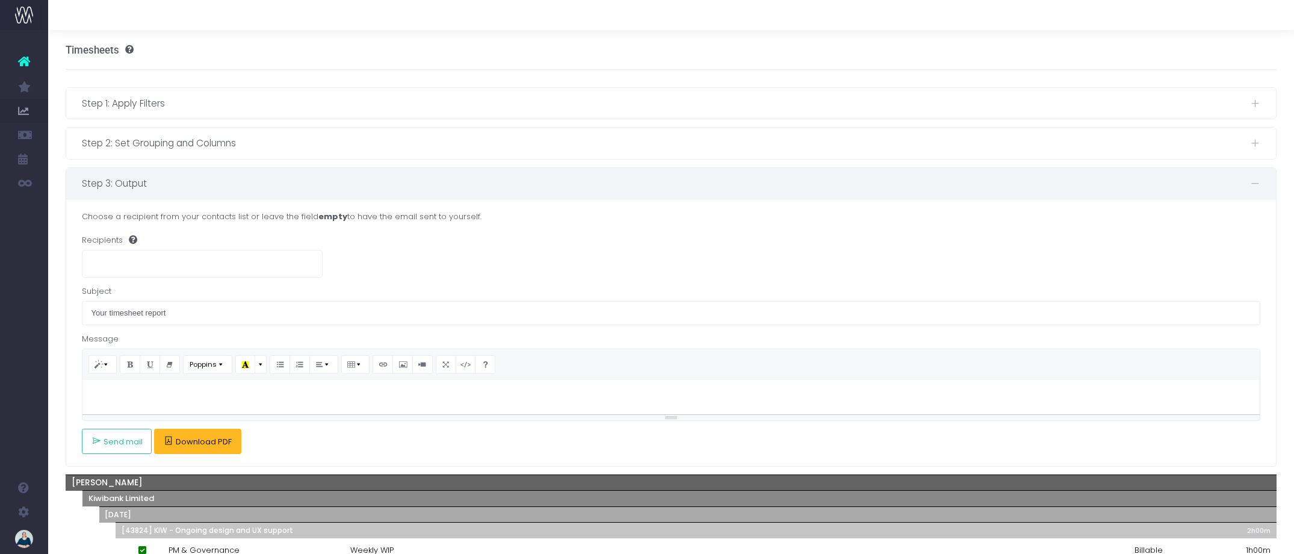
click at [221, 439] on span "Download PDF" at bounding box center [204, 442] width 56 height 10
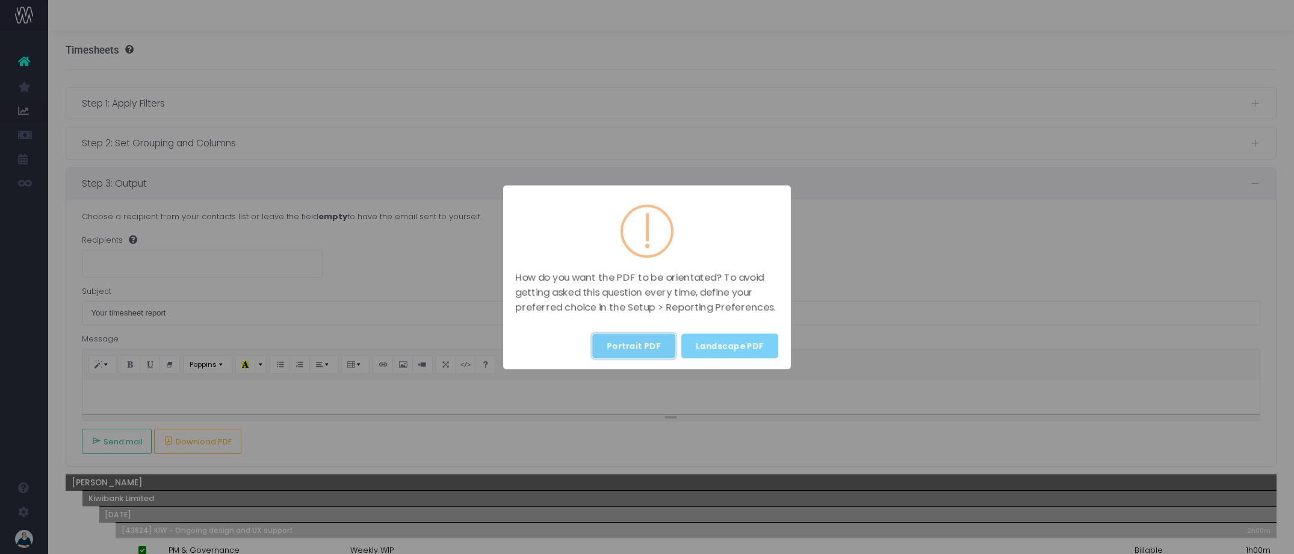
click at [663, 343] on button "Portrait PDF" at bounding box center [633, 345] width 83 height 25
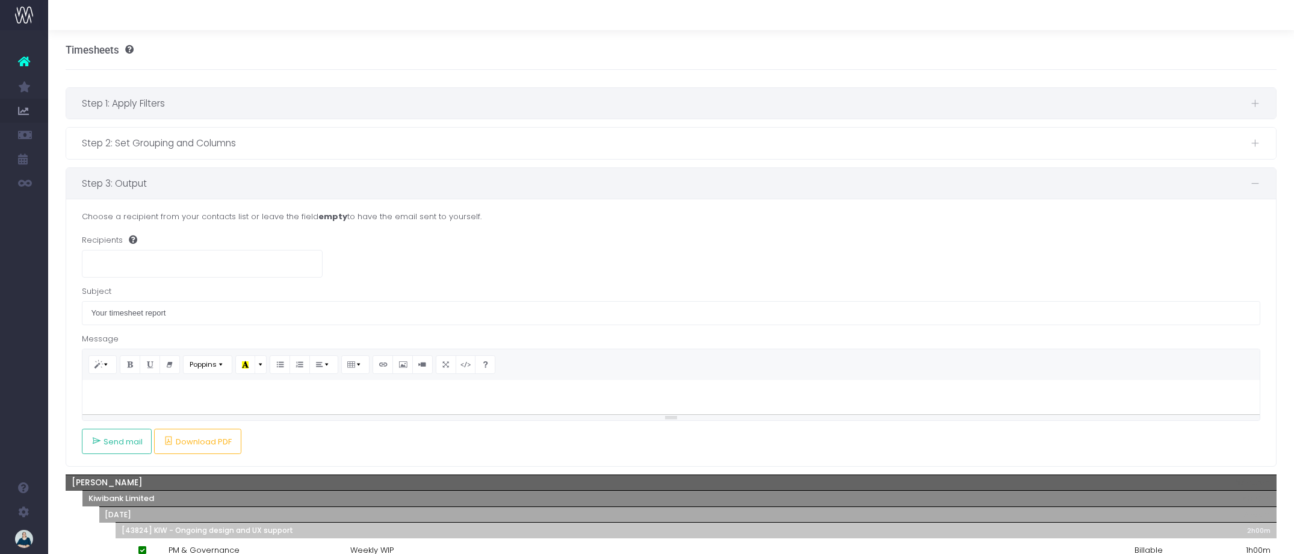
click at [212, 107] on span "Step 1: Apply Filters" at bounding box center [666, 103] width 1169 height 15
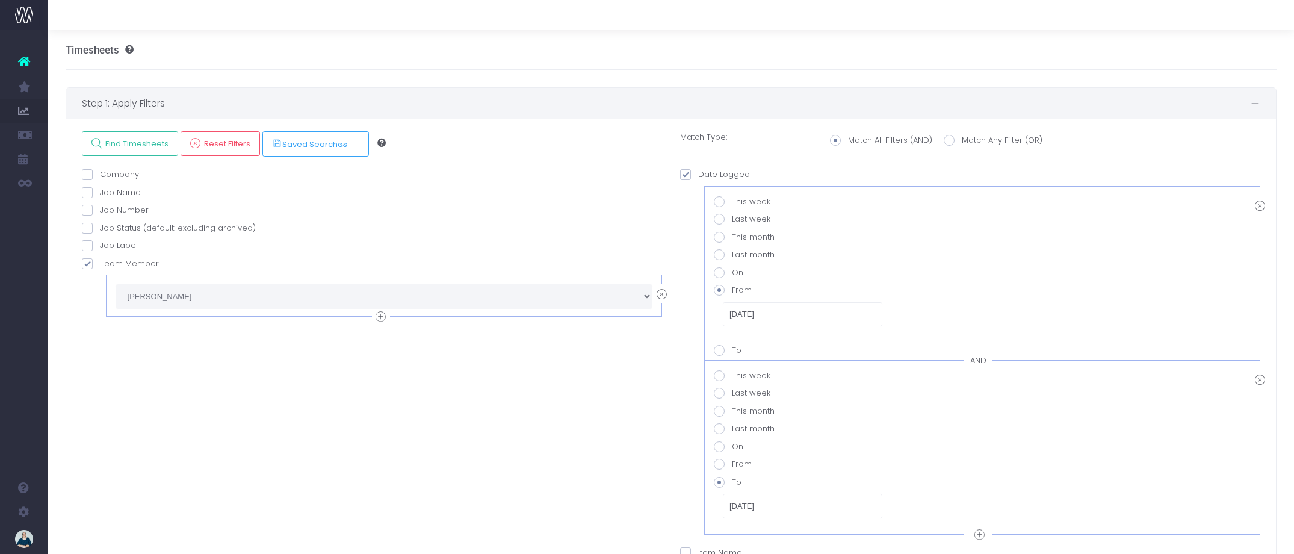
drag, startPoint x: 663, startPoint y: 296, endPoint x: 625, endPoint y: 294, distance: 38.5
click at [663, 296] on icon at bounding box center [662, 294] width 10 height 15
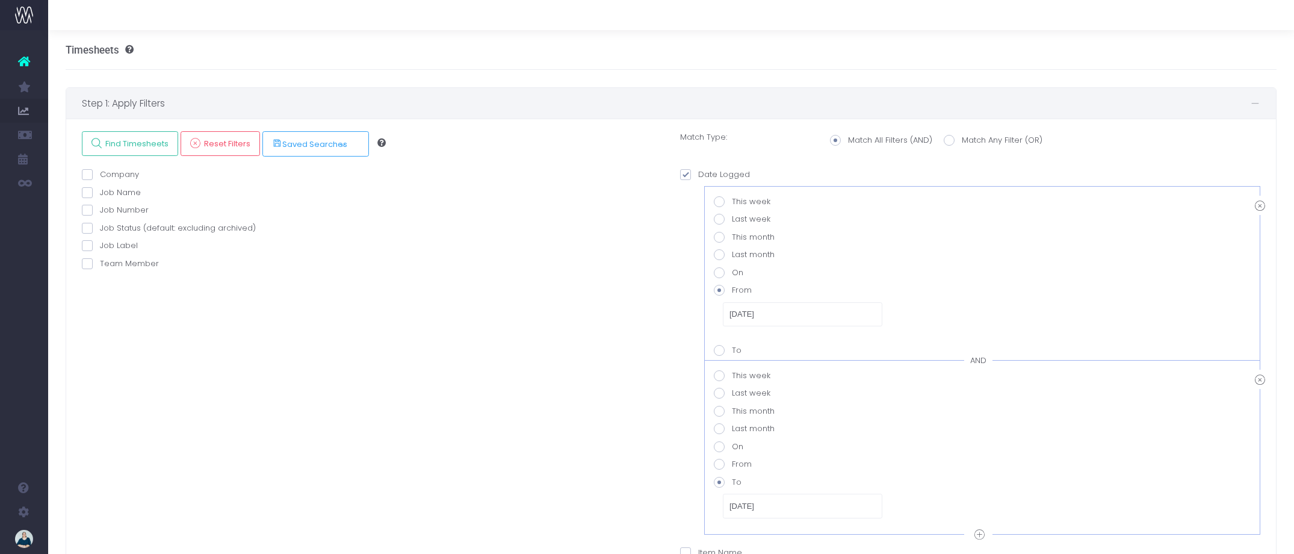
drag, startPoint x: 88, startPoint y: 267, endPoint x: 96, endPoint y: 266, distance: 7.8
click at [88, 266] on span at bounding box center [87, 263] width 11 height 11
click at [100, 265] on input "Team Member" at bounding box center [104, 262] width 8 height 8
checkbox input "true"
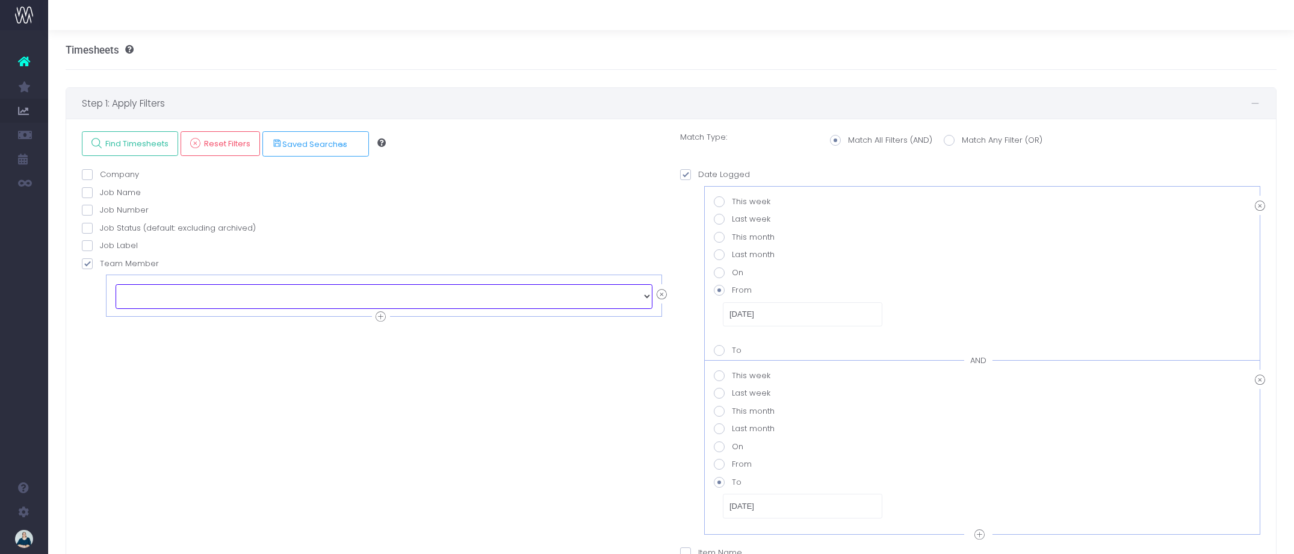
click at [187, 292] on select "echo " "; [PERSON_NAME] [PERSON_NAME] [PERSON_NAME] [PERSON_NAME] [PERSON_NAME]…" at bounding box center [384, 296] width 537 height 24
select select "128686"
click at [119, 144] on span "Find Timesheets" at bounding box center [135, 143] width 67 height 10
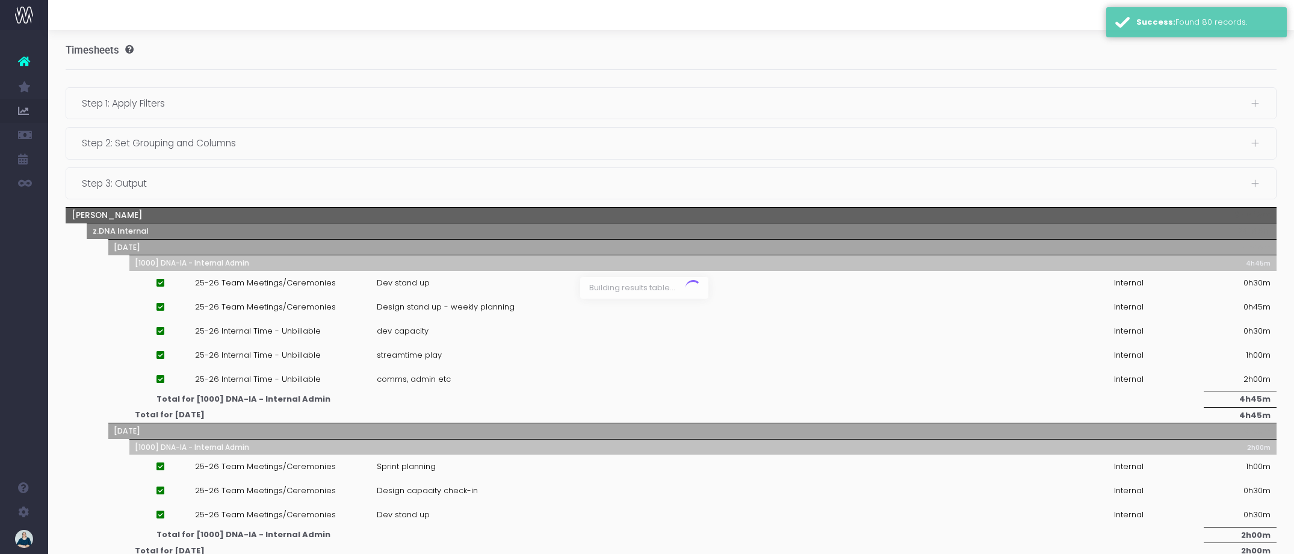
click at [299, 182] on div at bounding box center [647, 277] width 1294 height 554
click at [194, 180] on span "Step 3: Output" at bounding box center [666, 183] width 1169 height 15
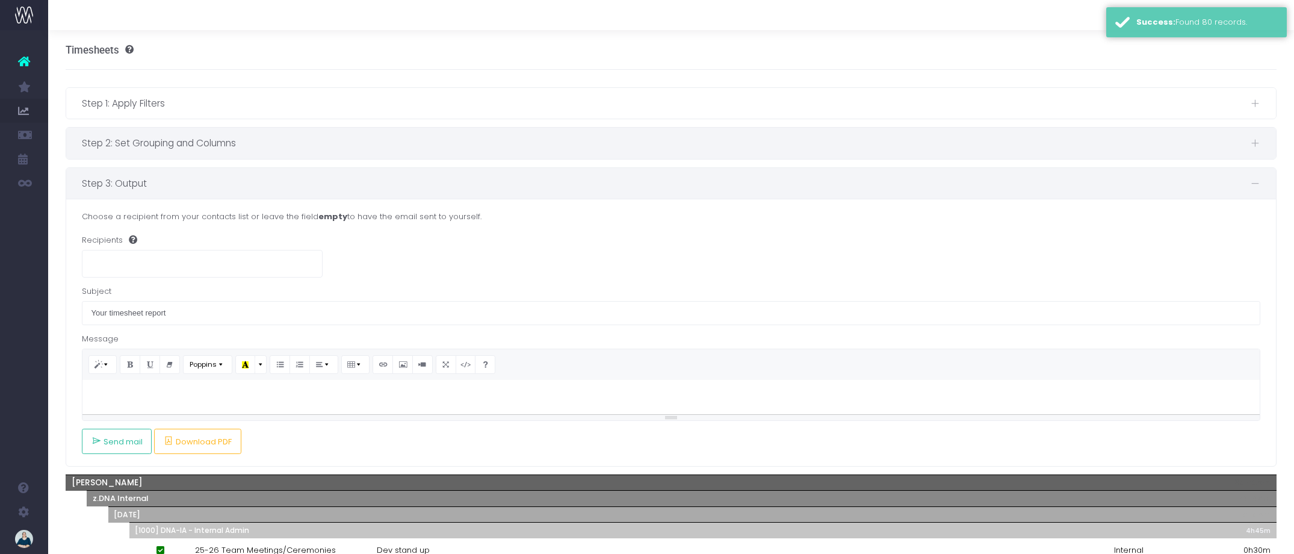
click at [234, 137] on span "Step 2: Set Grouping and Columns" at bounding box center [666, 142] width 1169 height 15
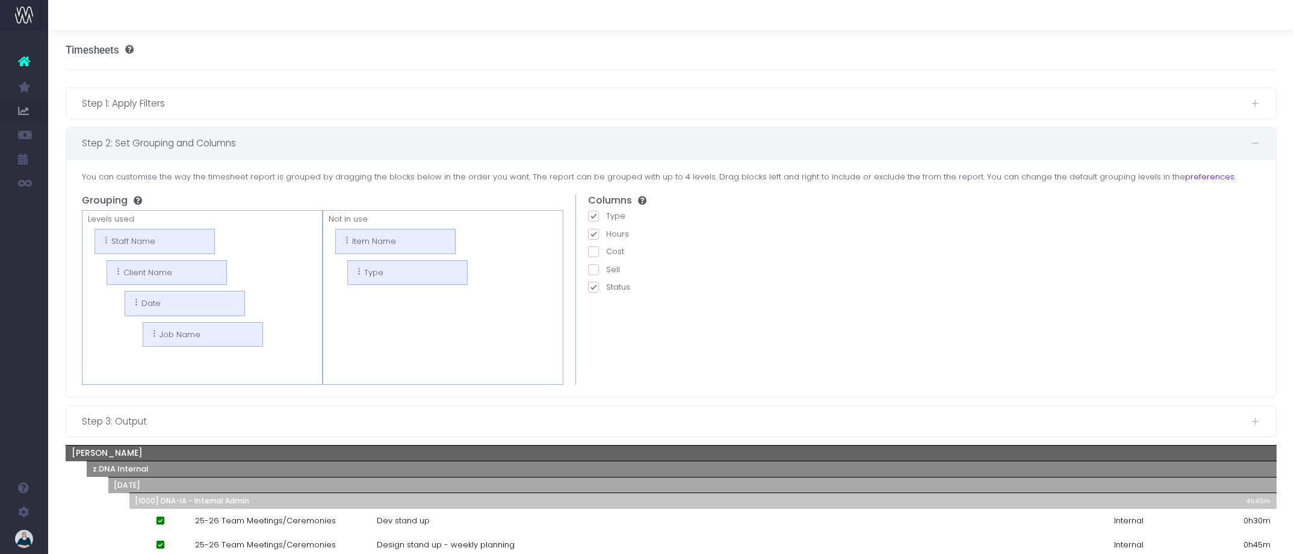
click at [288, 144] on span "Step 2: Set Grouping and Columns" at bounding box center [666, 142] width 1169 height 15
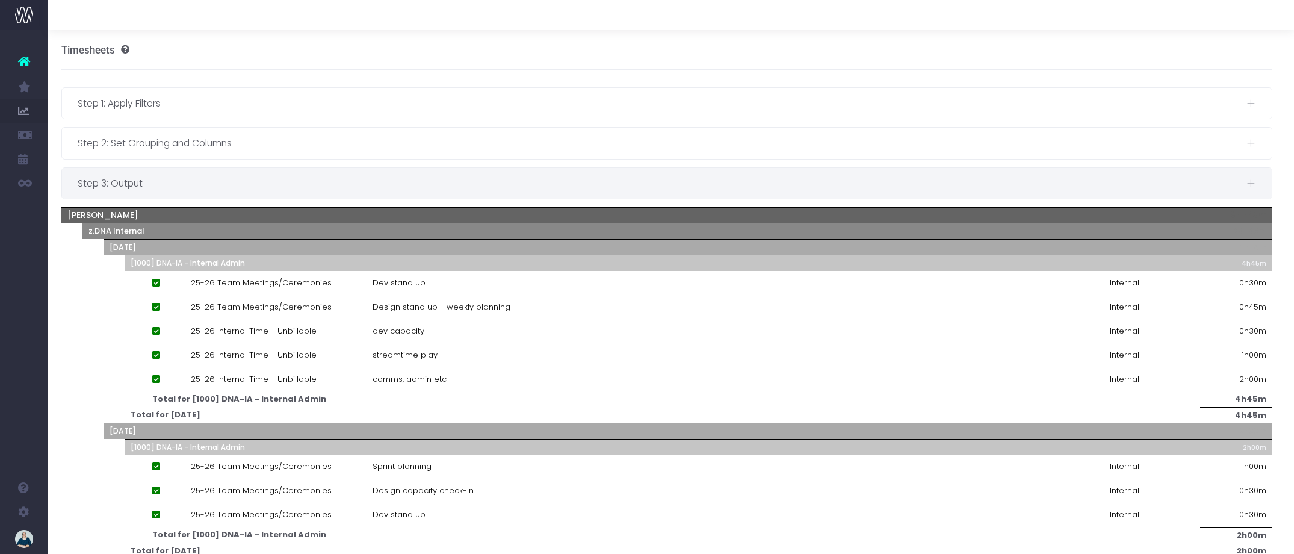
click at [253, 179] on span "Step 3: Output" at bounding box center [662, 183] width 1169 height 15
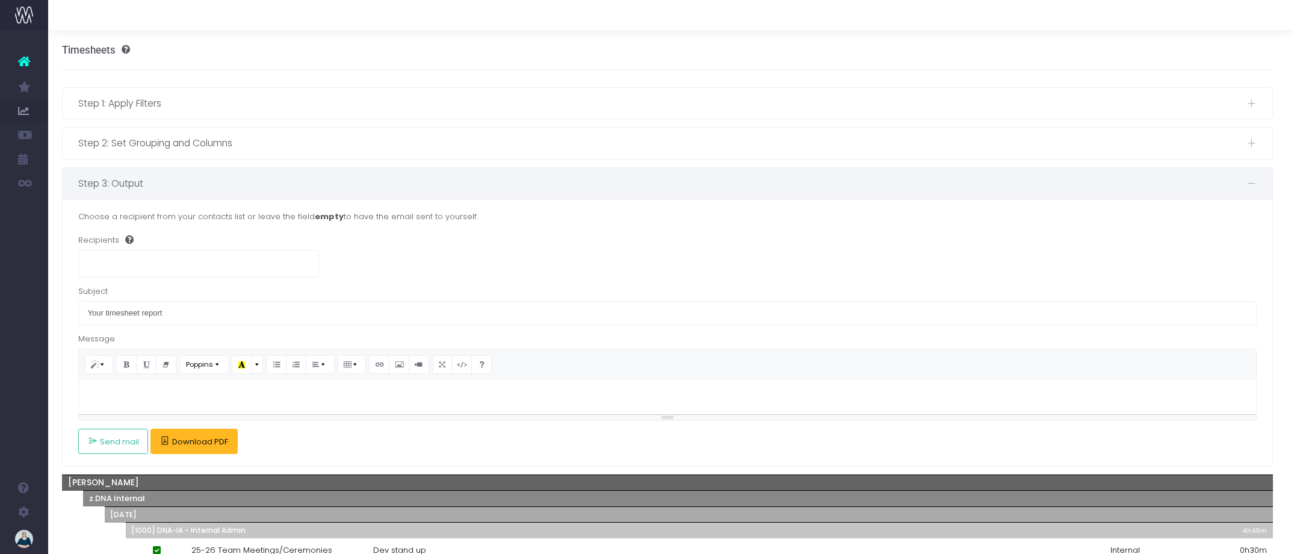
click at [207, 442] on span "Download PDF" at bounding box center [200, 442] width 56 height 10
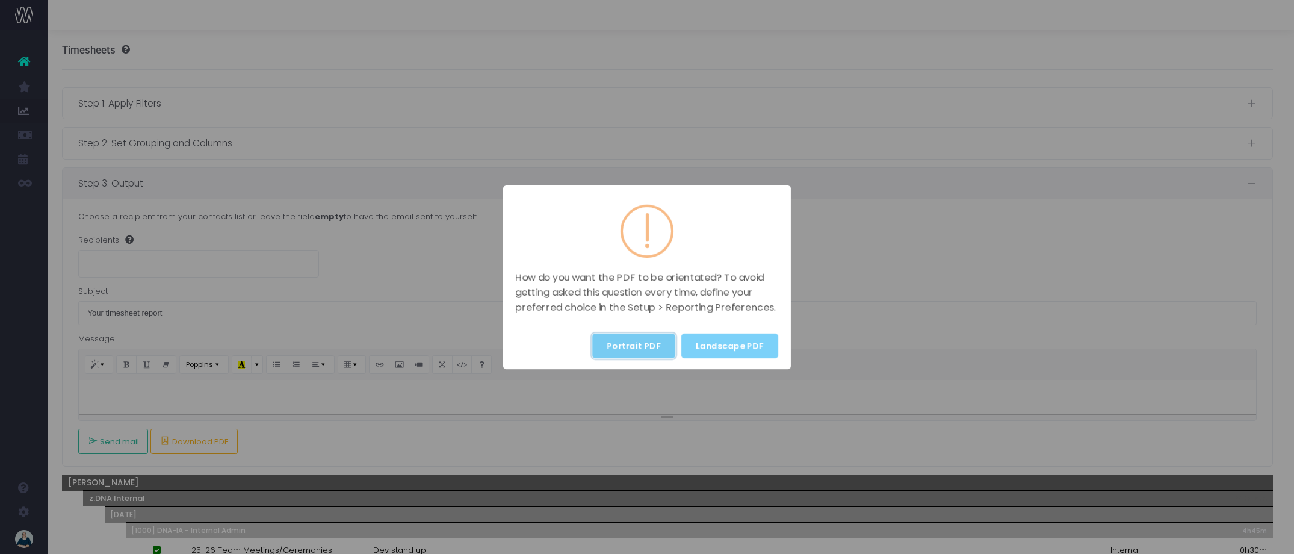
click at [631, 342] on button "Portrait PDF" at bounding box center [633, 345] width 83 height 25
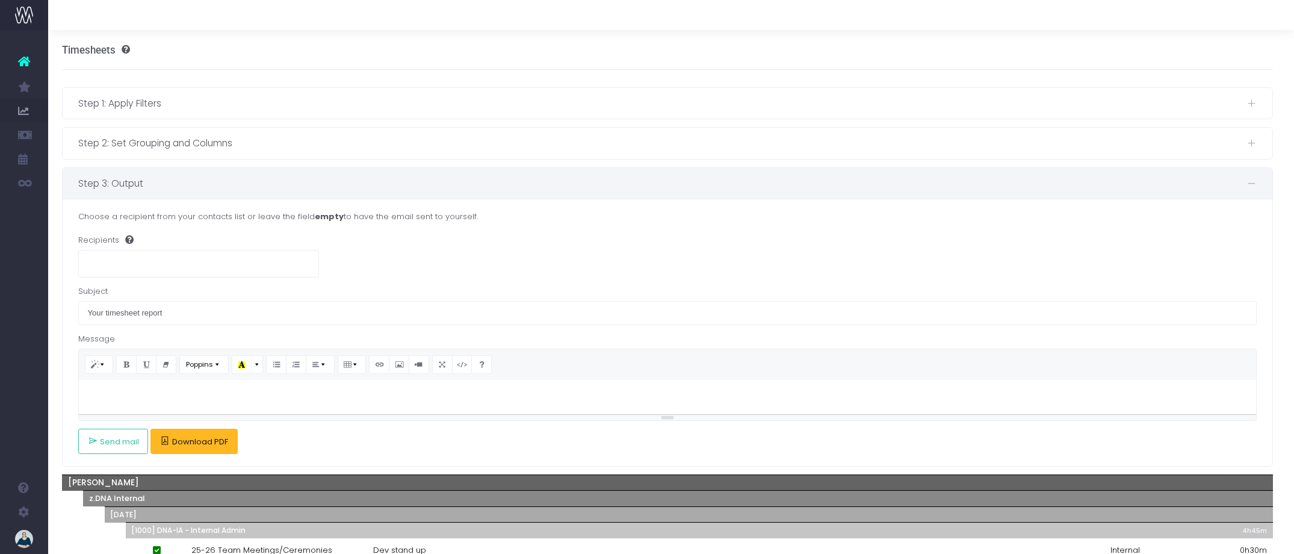
click at [218, 439] on span "Download PDF" at bounding box center [200, 442] width 56 height 10
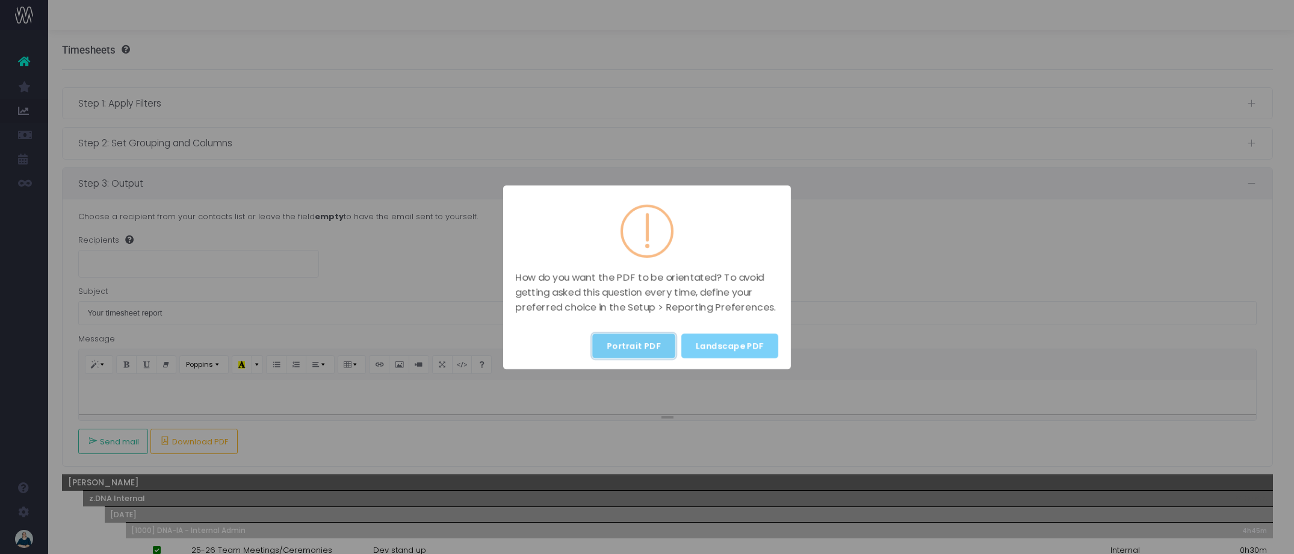
click at [636, 336] on button "Portrait PDF" at bounding box center [633, 345] width 83 height 25
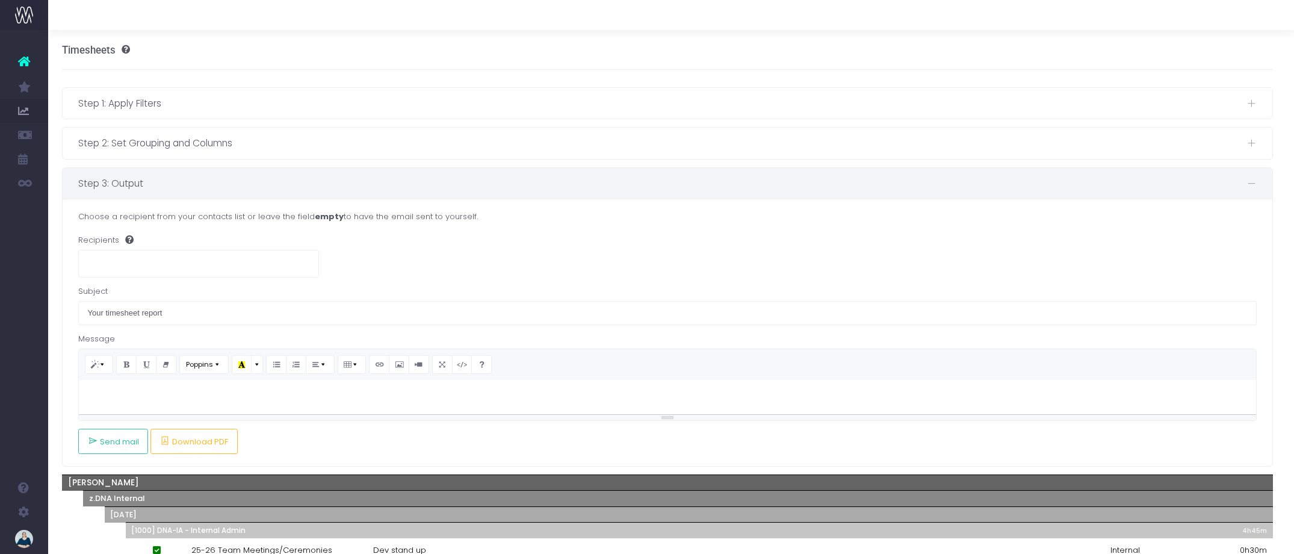
click at [27, 64] on icon at bounding box center [24, 62] width 12 height 16
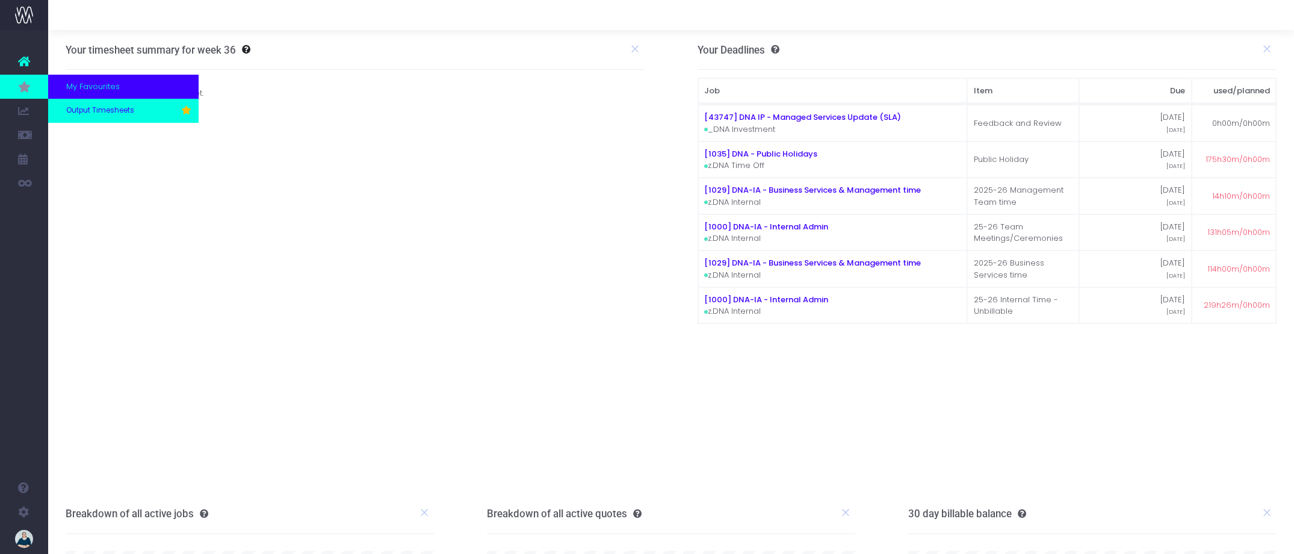
click at [80, 108] on span "Output Timesheets" at bounding box center [100, 110] width 68 height 11
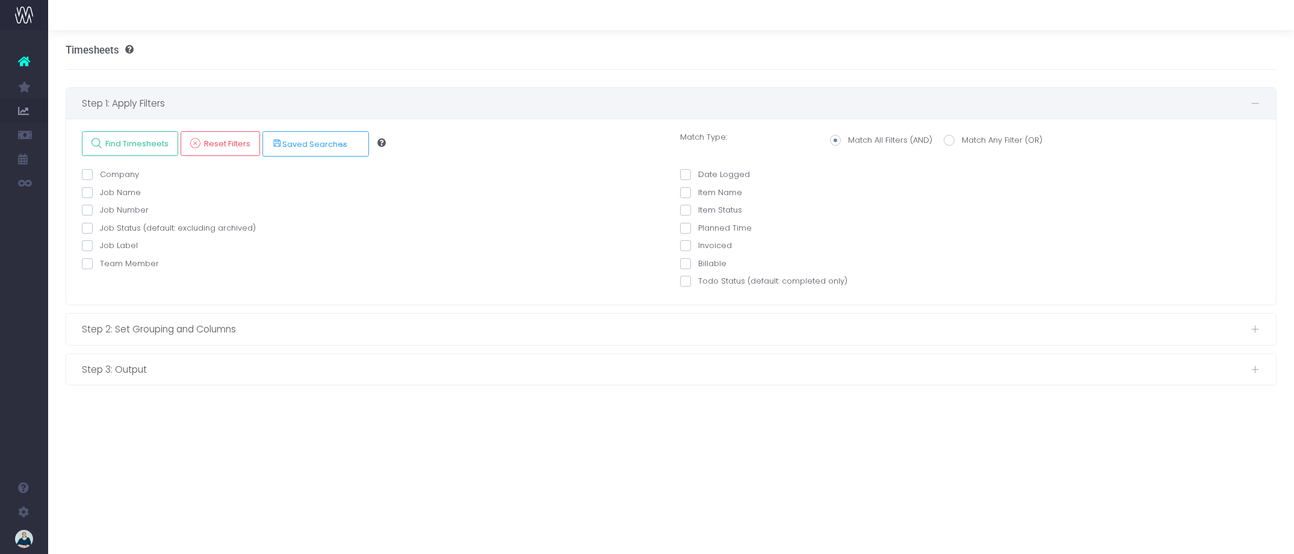
click at [90, 265] on span at bounding box center [87, 263] width 11 height 11
click at [100, 265] on input "Team Member" at bounding box center [104, 262] width 8 height 8
checkbox input "true"
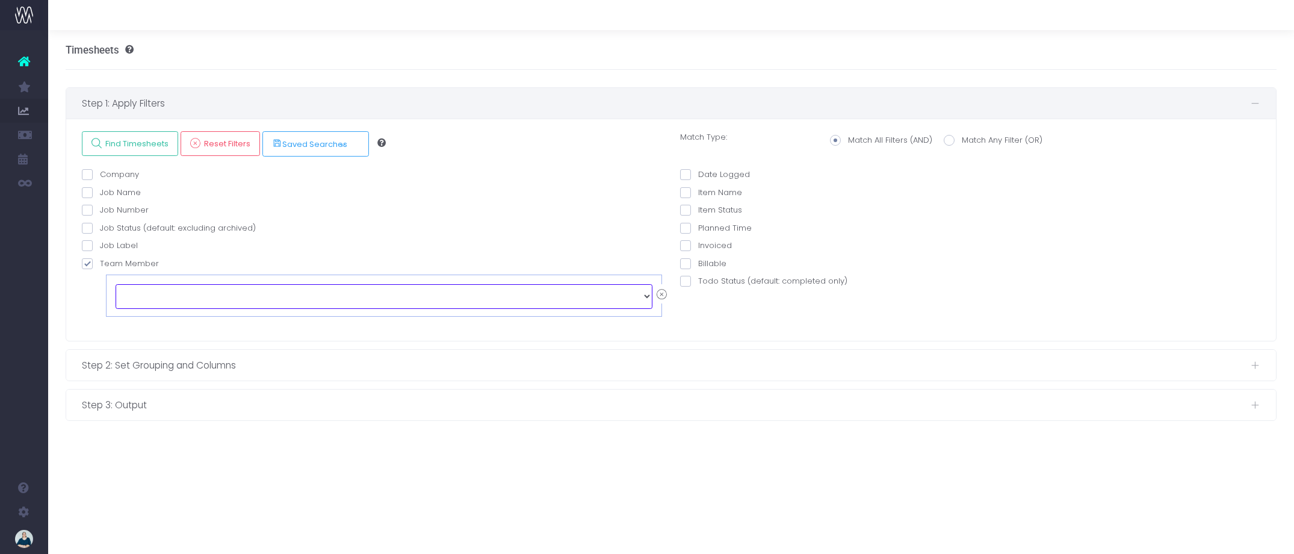
click at [203, 294] on select "echo " "; Alex Saelens Anais Ardid Anna-Marie Antipas Becky Christeller Brendan…" at bounding box center [384, 296] width 537 height 24
select select "128686"
click at [687, 171] on span at bounding box center [685, 174] width 11 height 11
click at [698, 171] on input "Date Logged" at bounding box center [702, 173] width 8 height 8
checkbox input "true"
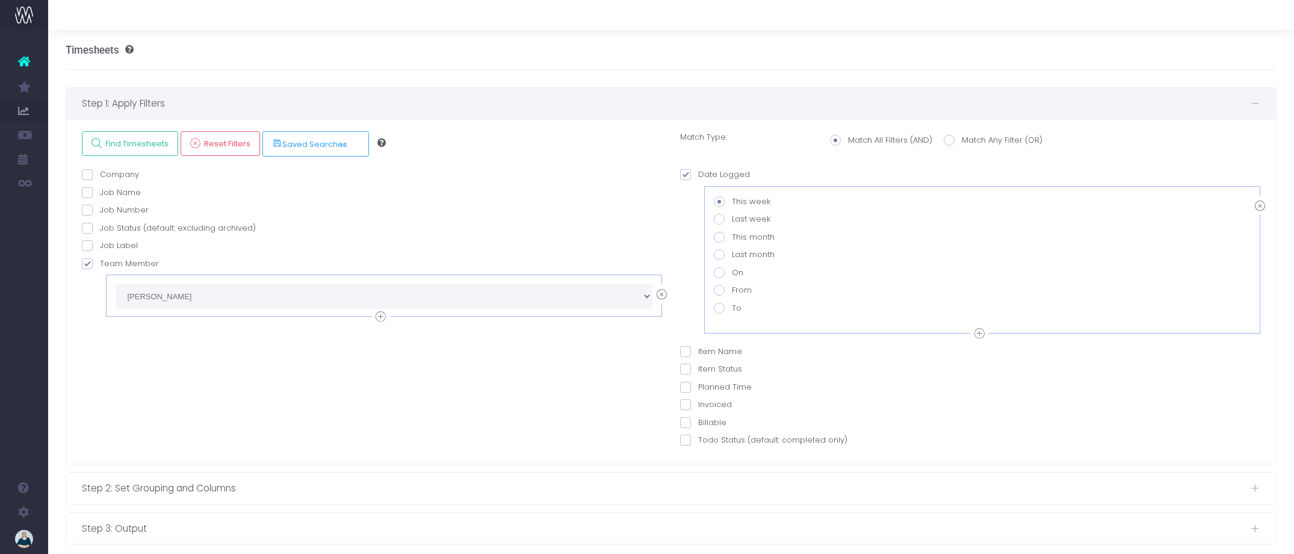
click at [719, 289] on span at bounding box center [719, 290] width 11 height 11
click at [732, 289] on input "From" at bounding box center [736, 288] width 8 height 8
radio input "true"
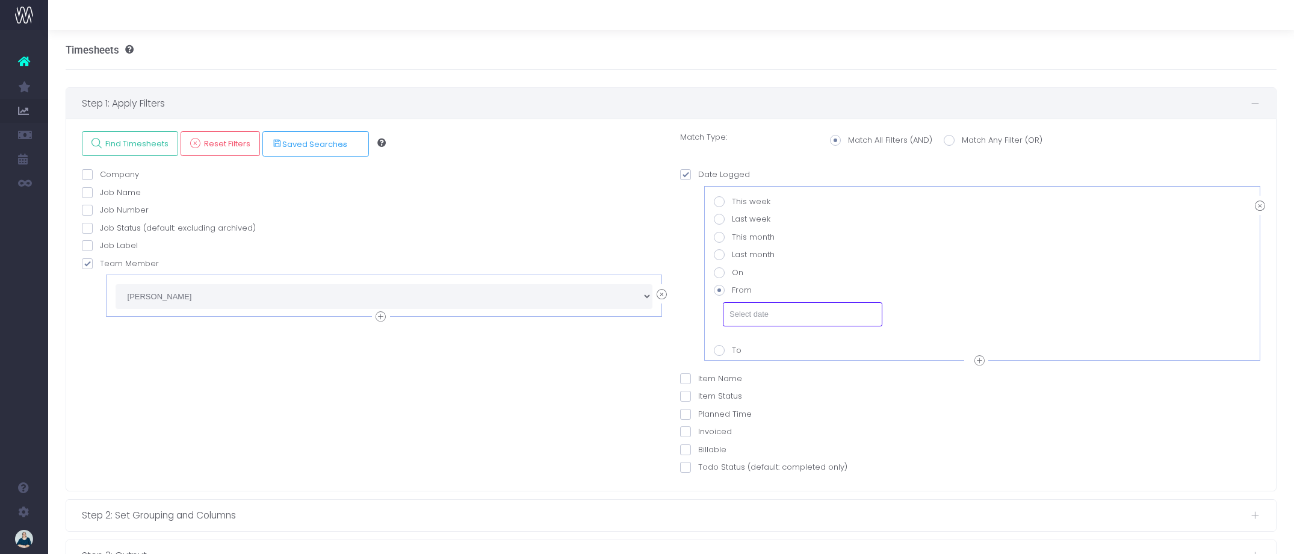
click at [757, 311] on input "text" at bounding box center [802, 314] width 159 height 24
click at [739, 159] on th "«" at bounding box center [739, 159] width 21 height 18
click at [739, 248] on td "18" at bounding box center [739, 250] width 21 height 18
type input "[DATE]"
click at [979, 362] on icon at bounding box center [979, 360] width 10 height 15
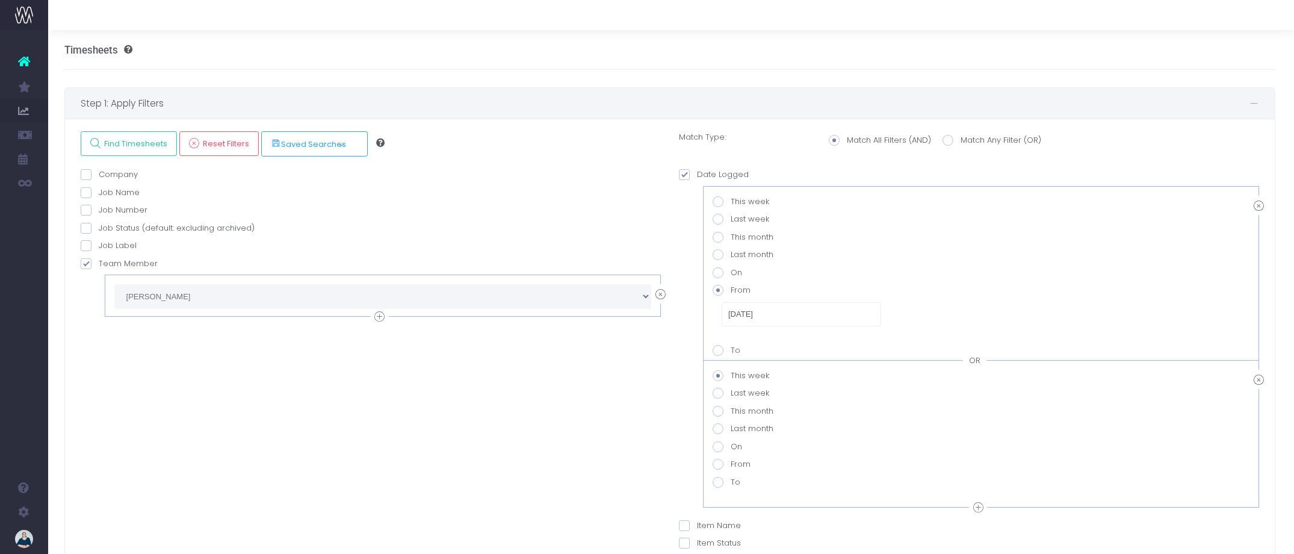
click at [979, 362] on div "OR" at bounding box center [974, 360] width 23 height 12
click at [720, 480] on span at bounding box center [718, 482] width 11 height 11
click at [731, 480] on value-datepicker-item-2-6 "To" at bounding box center [735, 480] width 8 height 8
radio value-datepicker-item-2-6 "true"
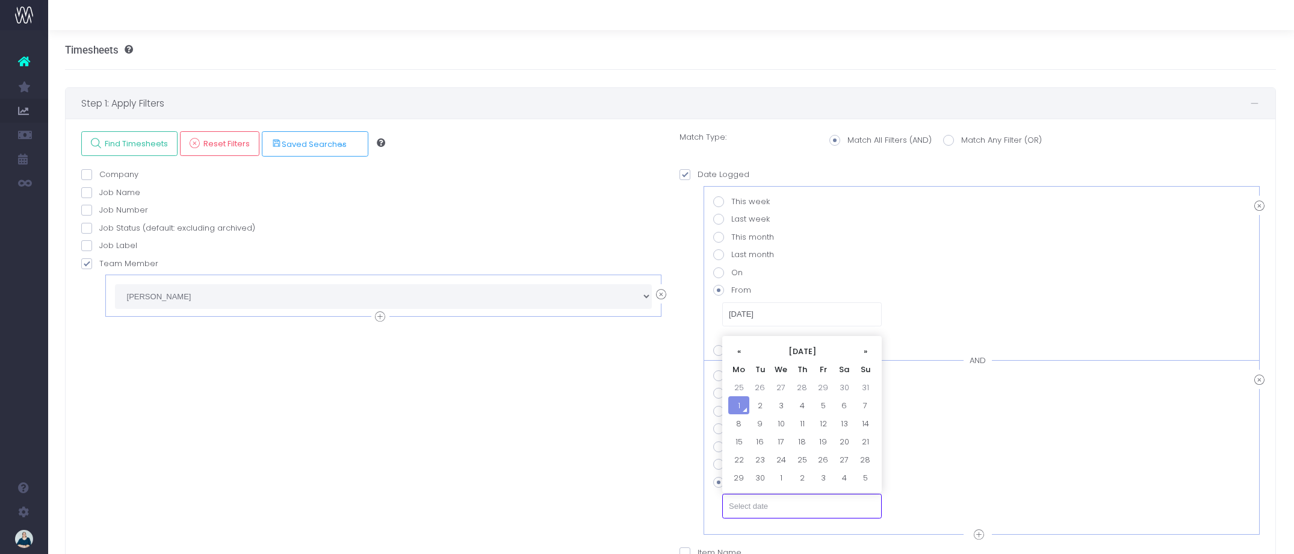
click at [788, 498] on input "text" at bounding box center [801, 506] width 159 height 24
click at [865, 382] on td "31" at bounding box center [865, 387] width 21 height 18
type input "[DATE]"
drag, startPoint x: 655, startPoint y: 403, endPoint x: 648, endPoint y: 402, distance: 7.9
click at [654, 403] on div "Company AND Is Is Not Contains Doesn't Contain AND" at bounding box center [371, 411] width 598 height 484
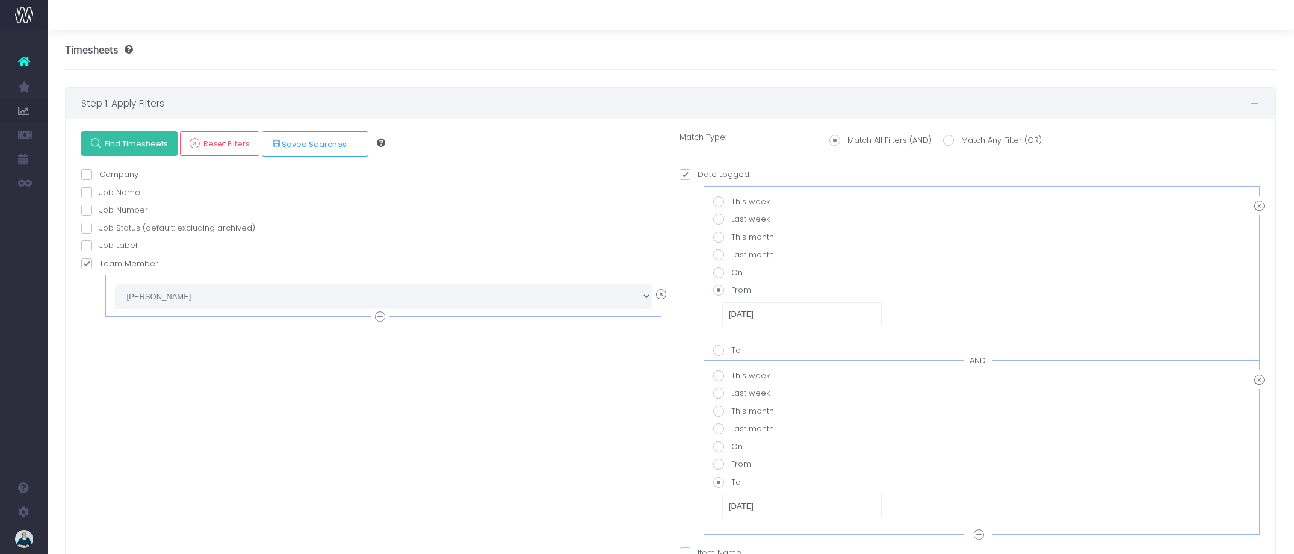
click at [145, 143] on span "Find Timesheets" at bounding box center [134, 143] width 67 height 10
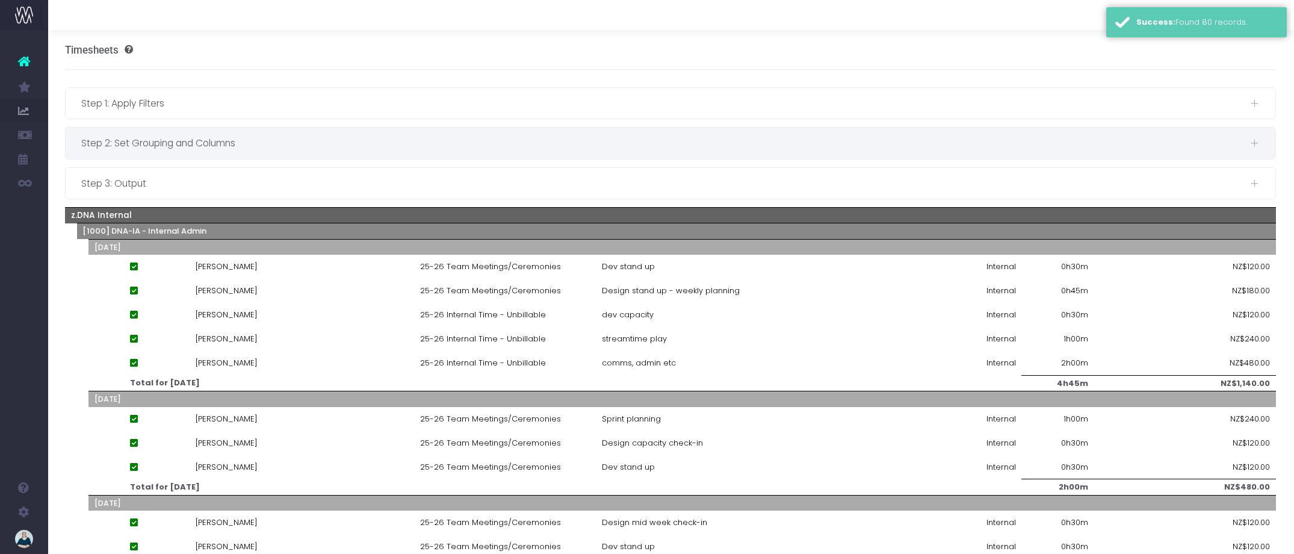
click at [255, 146] on span "Step 2: Set Grouping and Columns" at bounding box center [665, 142] width 1169 height 15
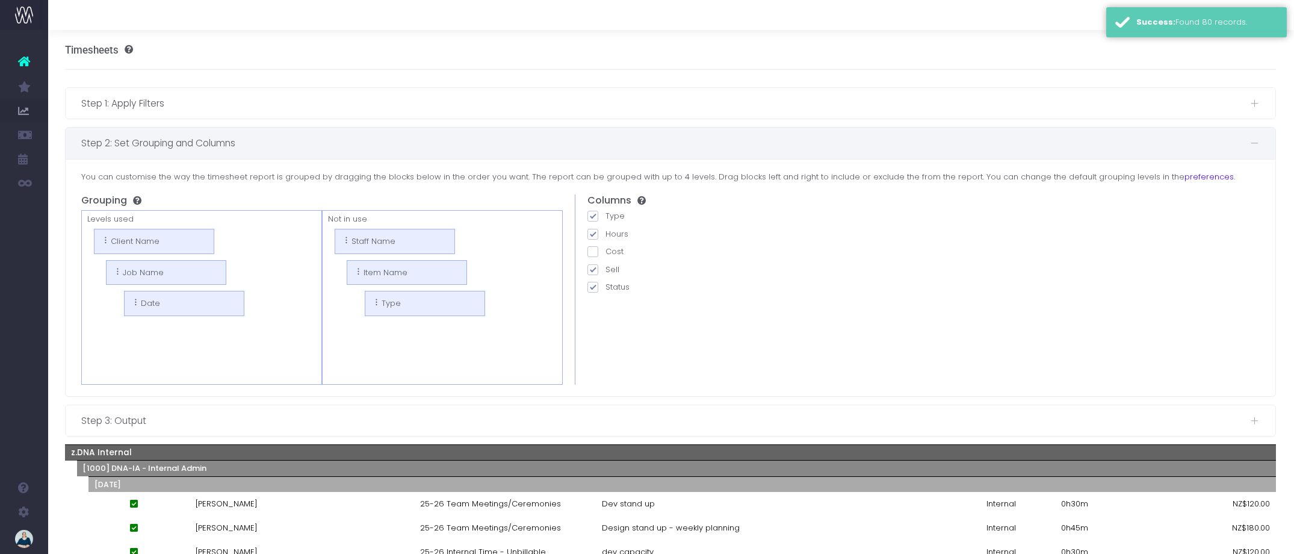
scroll to position [0, 0]
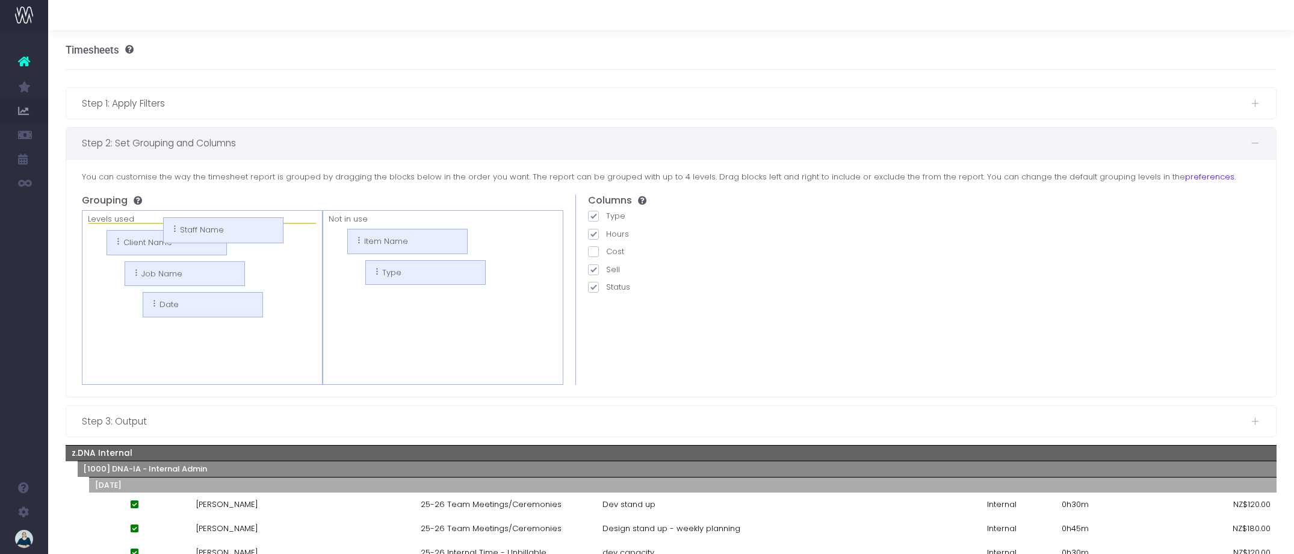
drag, startPoint x: 347, startPoint y: 238, endPoint x: 175, endPoint y: 226, distance: 172.5
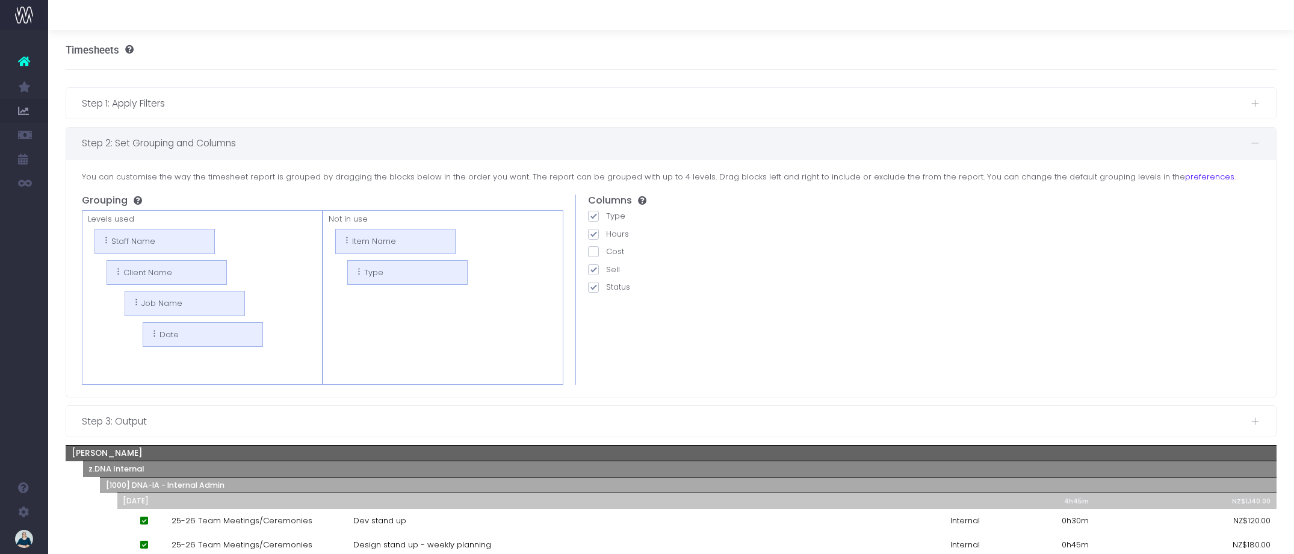
drag, startPoint x: 590, startPoint y: 267, endPoint x: 601, endPoint y: 274, distance: 12.2
click at [591, 267] on span at bounding box center [593, 269] width 11 height 11
click at [606, 267] on input "Sell" at bounding box center [610, 268] width 8 height 8
checkbox input "false"
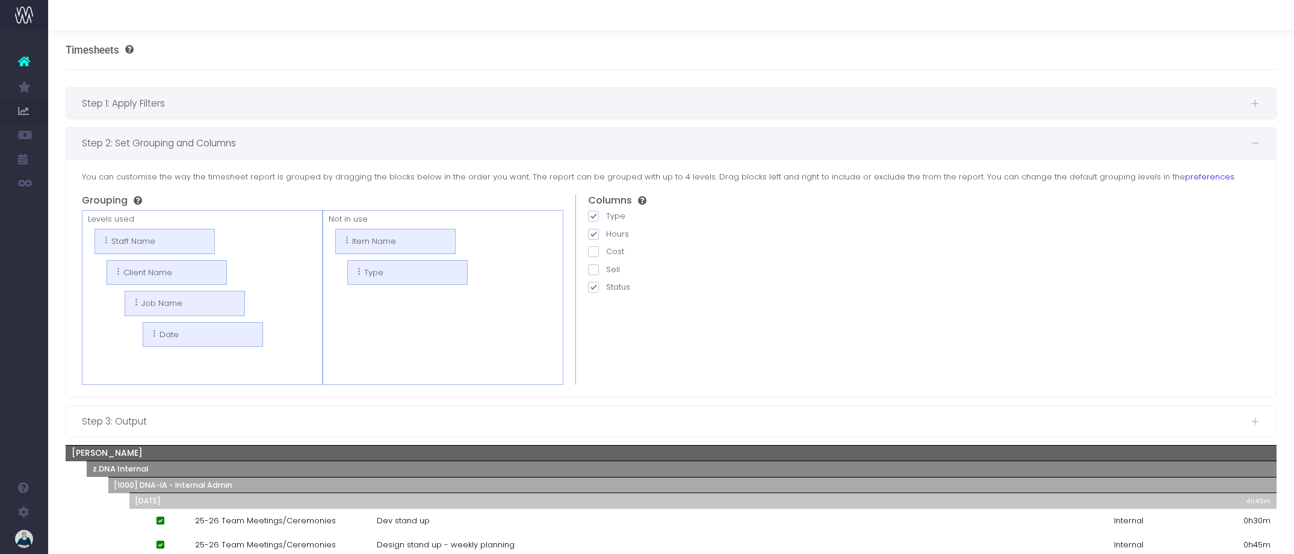
click at [235, 107] on span "Step 1: Apply Filters" at bounding box center [666, 103] width 1169 height 15
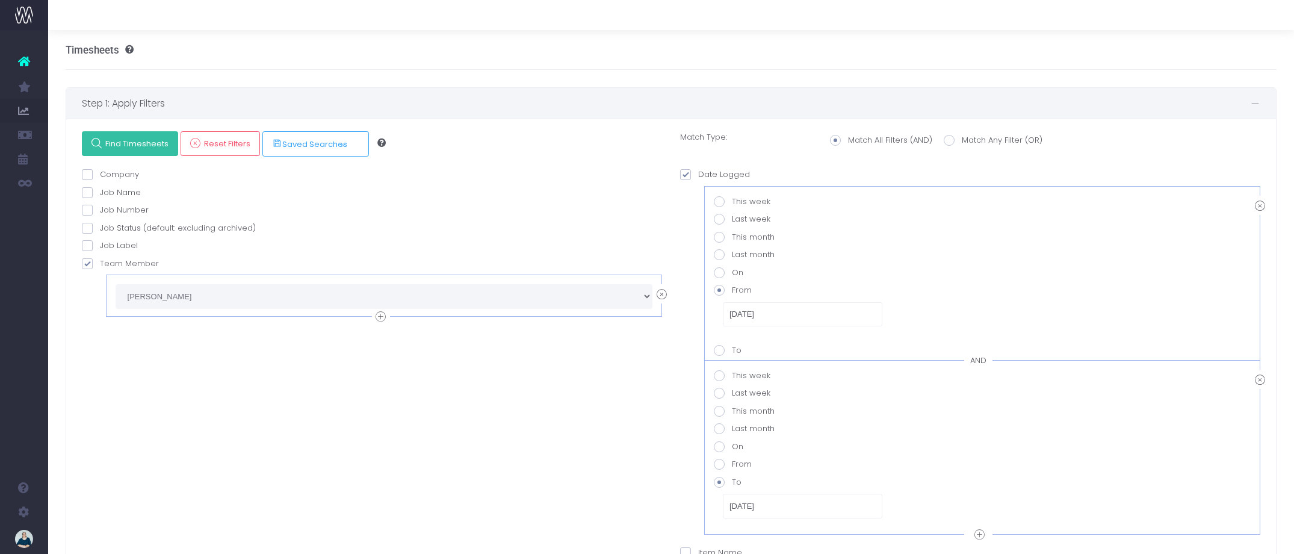
click at [149, 140] on span "Find Timesheets" at bounding box center [135, 143] width 67 height 10
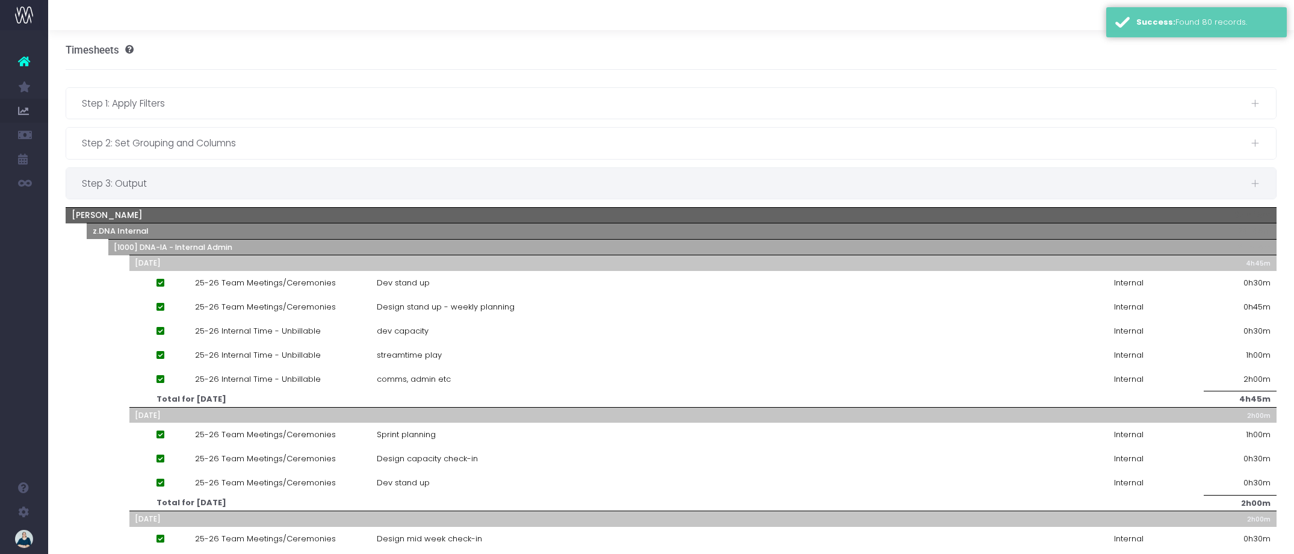
click at [257, 190] on span "Step 3: Output" at bounding box center [666, 183] width 1169 height 15
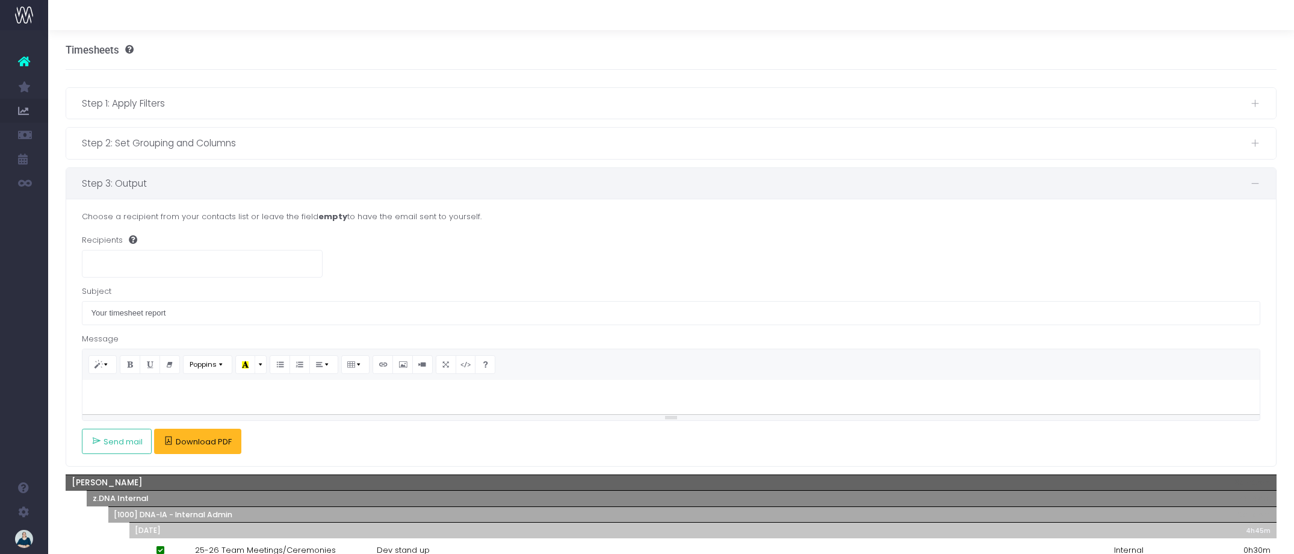
click at [215, 442] on span "Download PDF" at bounding box center [204, 442] width 56 height 10
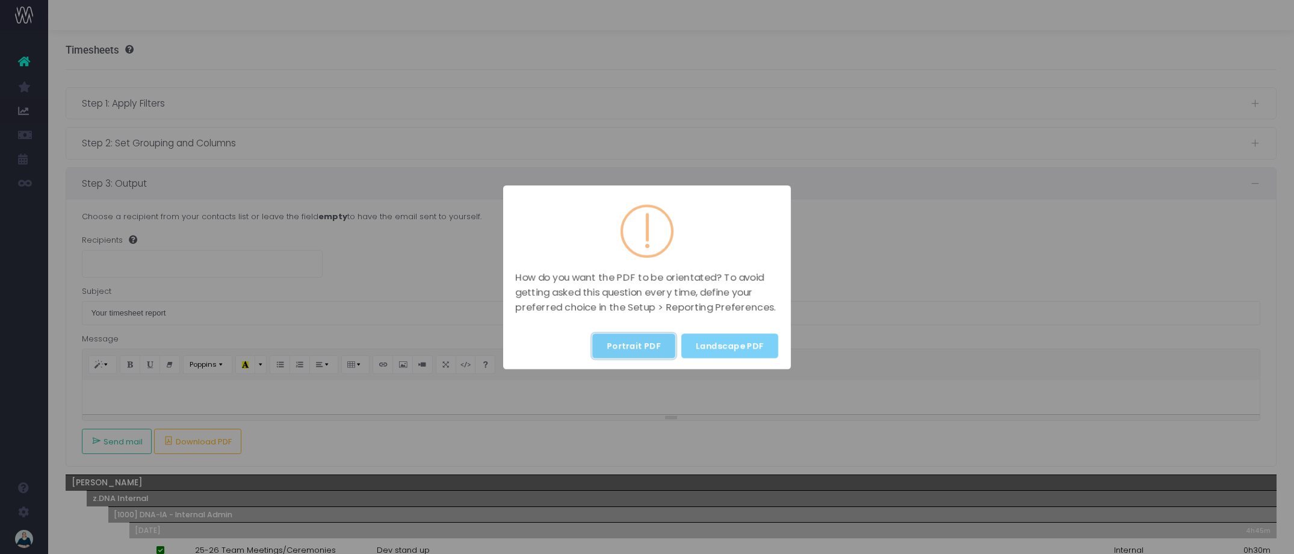
click at [654, 340] on button "Portrait PDF" at bounding box center [633, 345] width 83 height 25
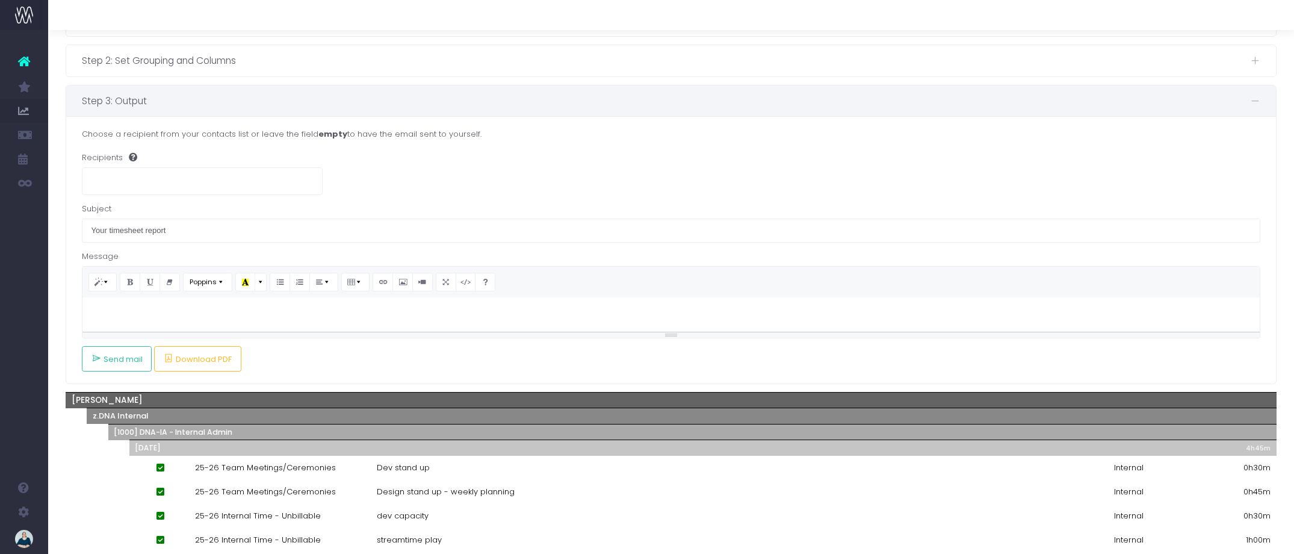
scroll to position [82, 0]
click at [106, 361] on span "Send mail" at bounding box center [123, 360] width 39 height 10
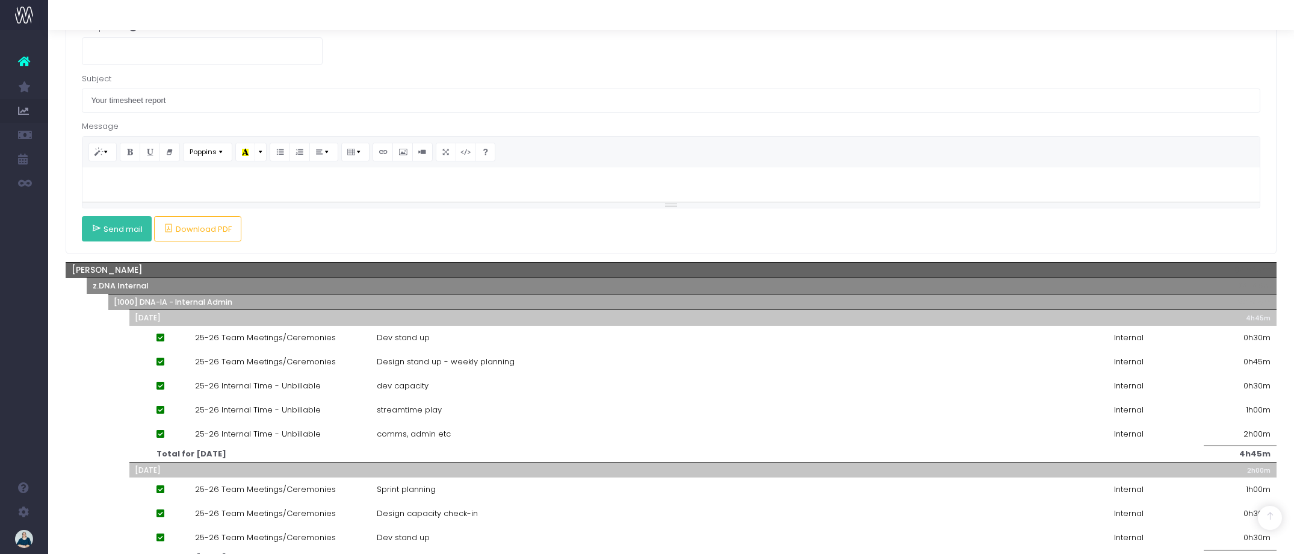
scroll to position [200, 0]
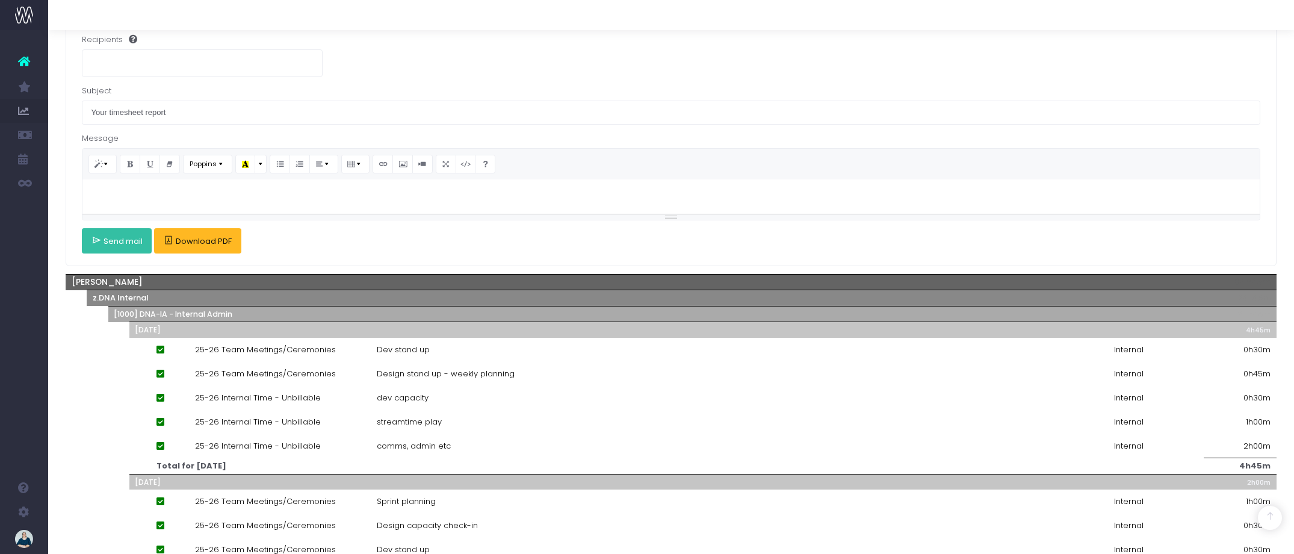
click at [211, 242] on span "Download PDF" at bounding box center [204, 242] width 56 height 10
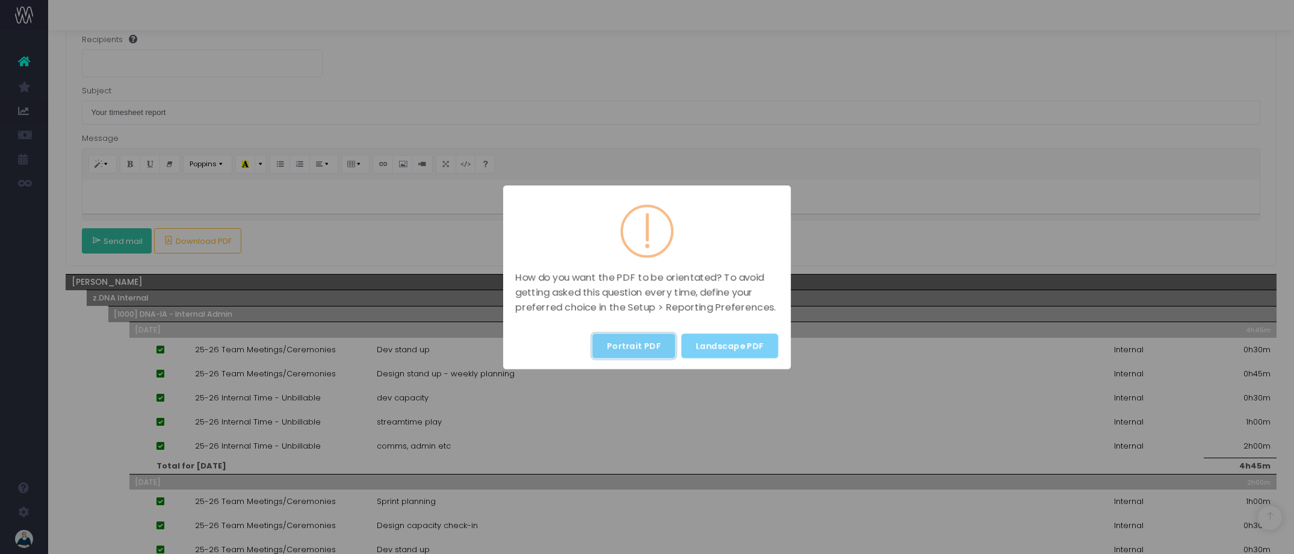
click at [634, 348] on button "Portrait PDF" at bounding box center [633, 345] width 83 height 25
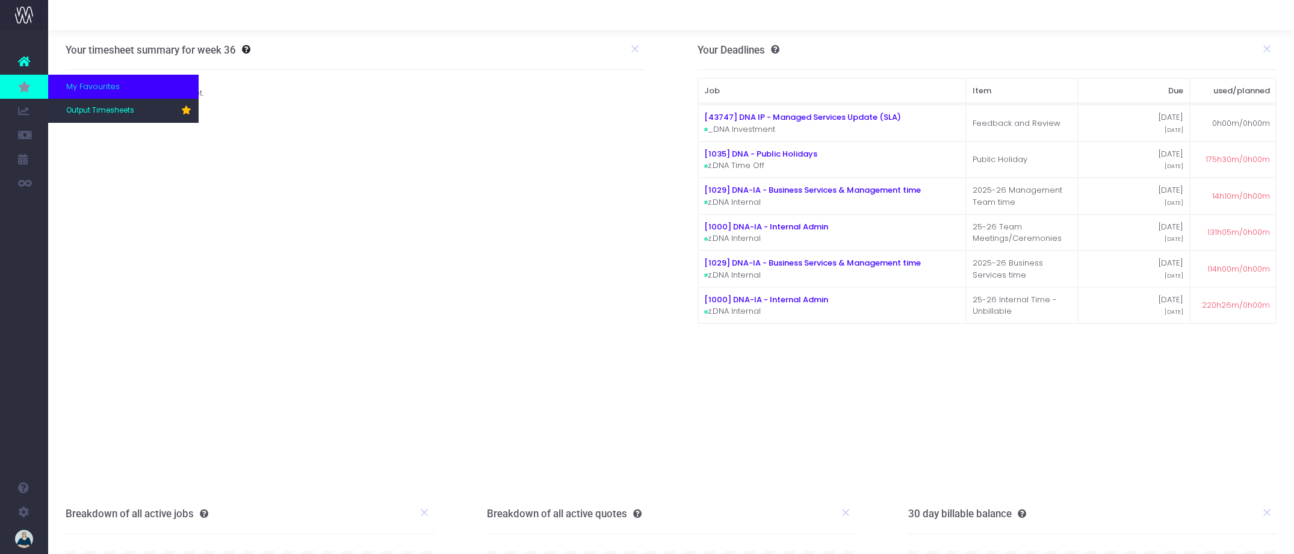
click at [23, 84] on icon at bounding box center [24, 86] width 12 height 13
click at [96, 111] on span "Output Timesheets" at bounding box center [100, 110] width 68 height 11
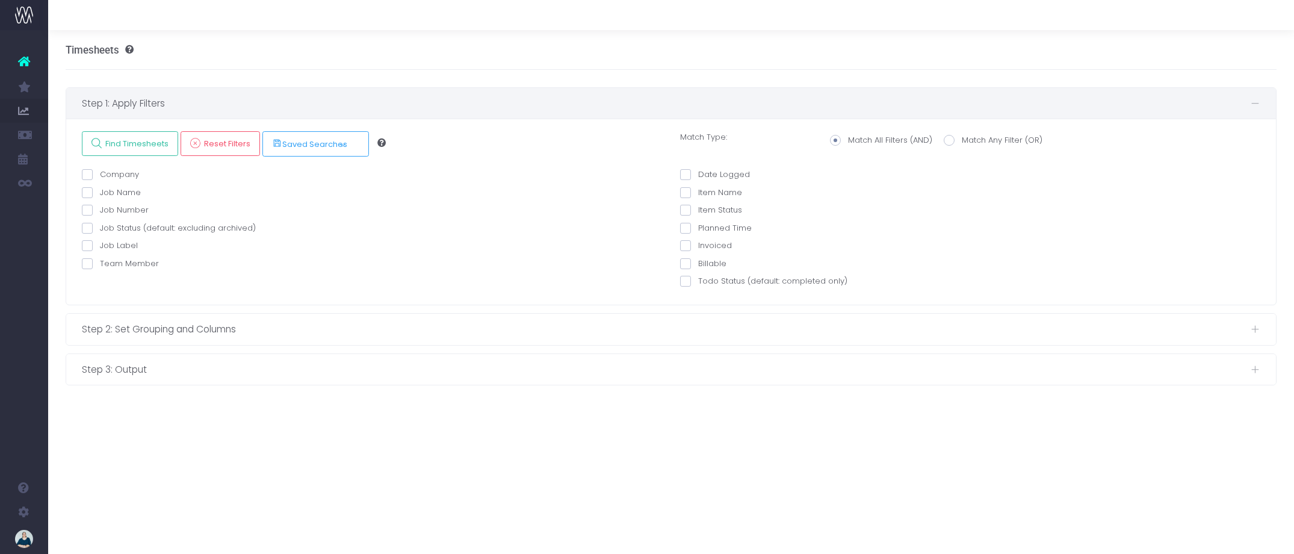
click at [86, 264] on span at bounding box center [87, 263] width 11 height 11
click at [100, 264] on input "Team Member" at bounding box center [104, 262] width 8 height 8
checkbox input "true"
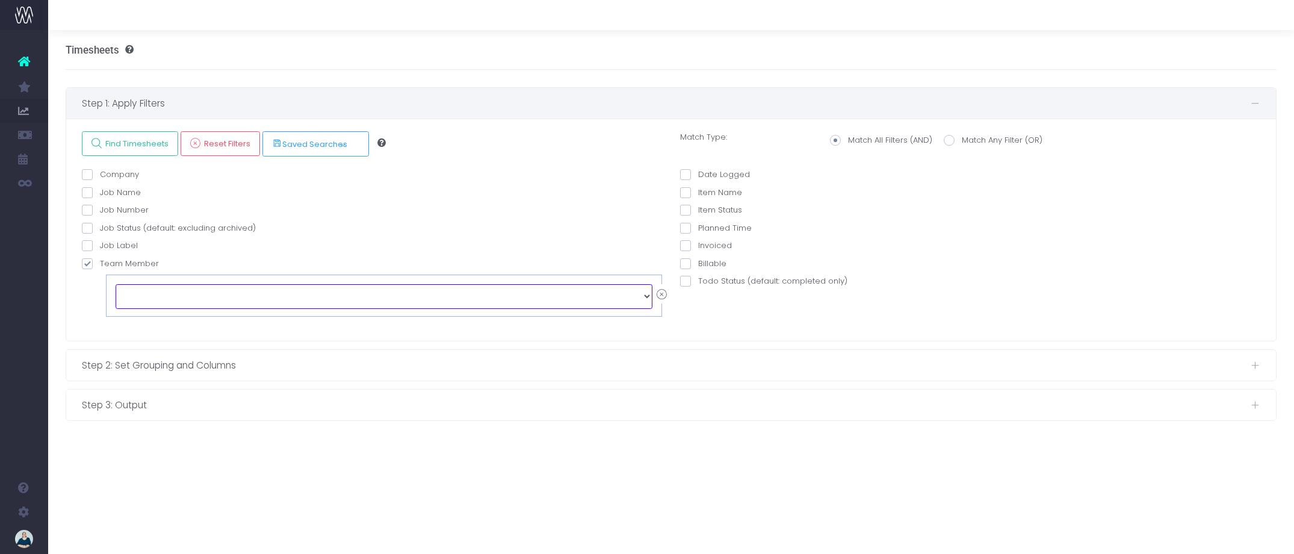
click at [185, 292] on select "echo " "; [PERSON_NAME] [PERSON_NAME] [PERSON_NAME] [PERSON_NAME] [PERSON_NAME]…" at bounding box center [384, 296] width 537 height 24
click at [143, 298] on select "echo " "; [PERSON_NAME] [PERSON_NAME] [PERSON_NAME] [PERSON_NAME] [PERSON_NAME]…" at bounding box center [384, 296] width 537 height 24
select select "128636"
click at [688, 175] on span at bounding box center [685, 174] width 11 height 11
click at [698, 175] on input "Date Logged" at bounding box center [702, 173] width 8 height 8
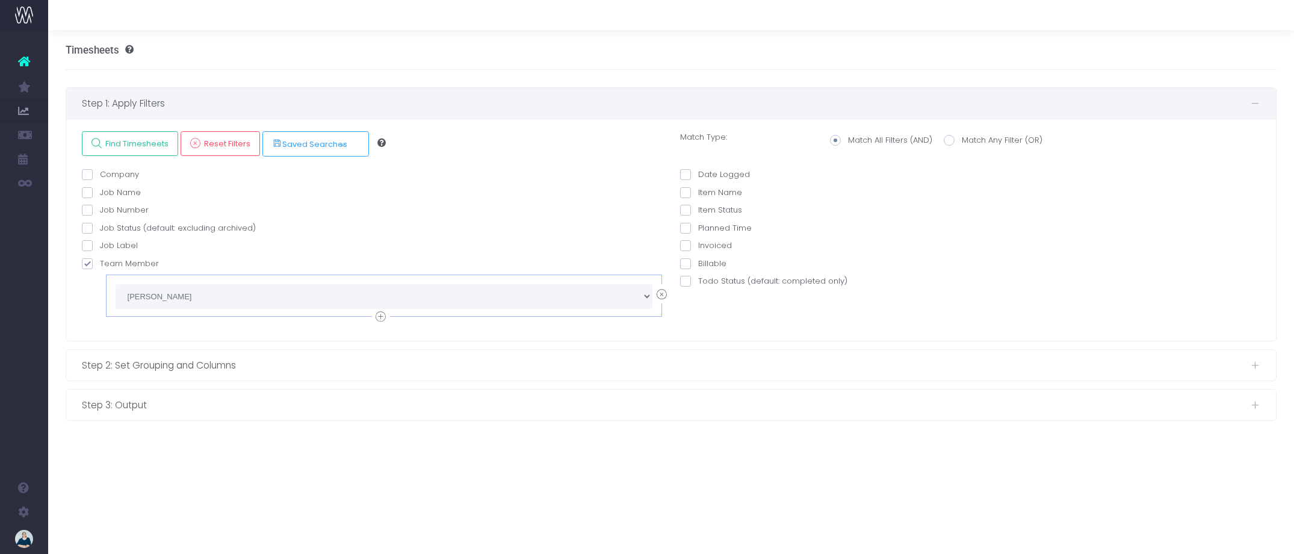
checkbox input "true"
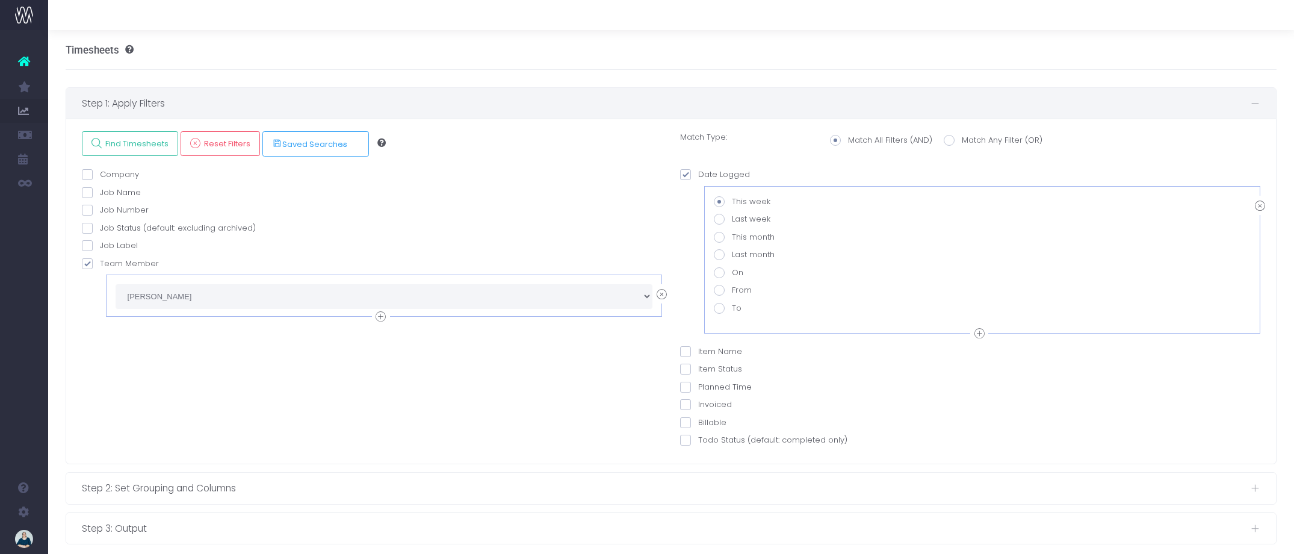
click at [723, 289] on span at bounding box center [719, 290] width 11 height 11
click at [732, 289] on input "From" at bounding box center [736, 288] width 8 height 8
radio input "true"
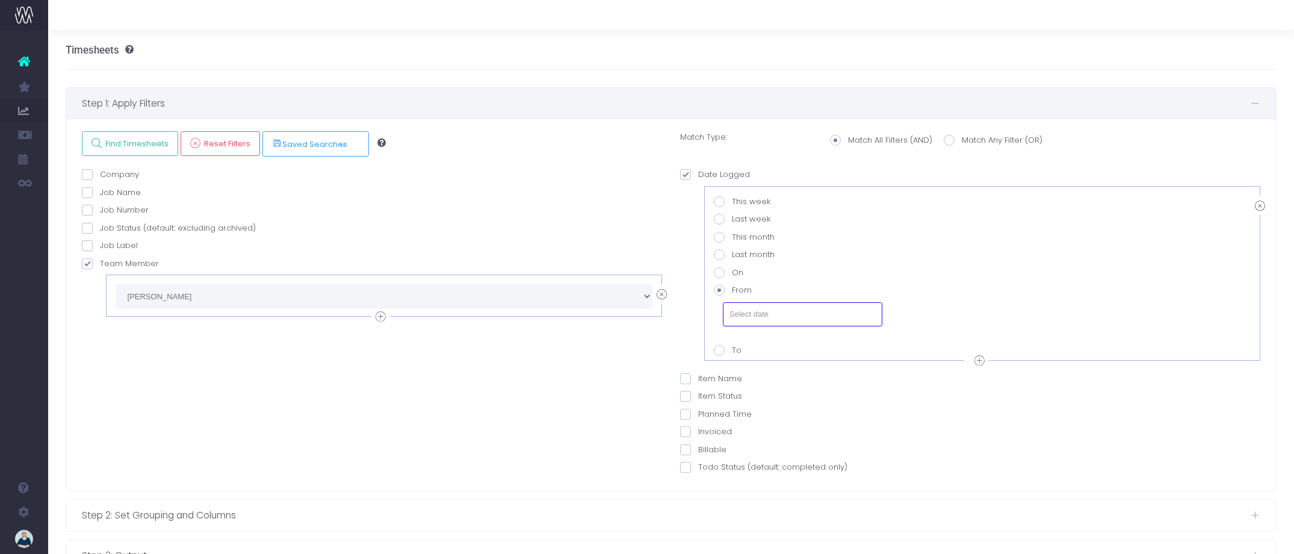
click at [759, 314] on input "text" at bounding box center [802, 314] width 159 height 24
click at [736, 162] on th "«" at bounding box center [739, 159] width 21 height 18
click at [742, 249] on td "18" at bounding box center [739, 250] width 21 height 18
type input "[DATE]"
click at [977, 360] on icon at bounding box center [979, 360] width 10 height 15
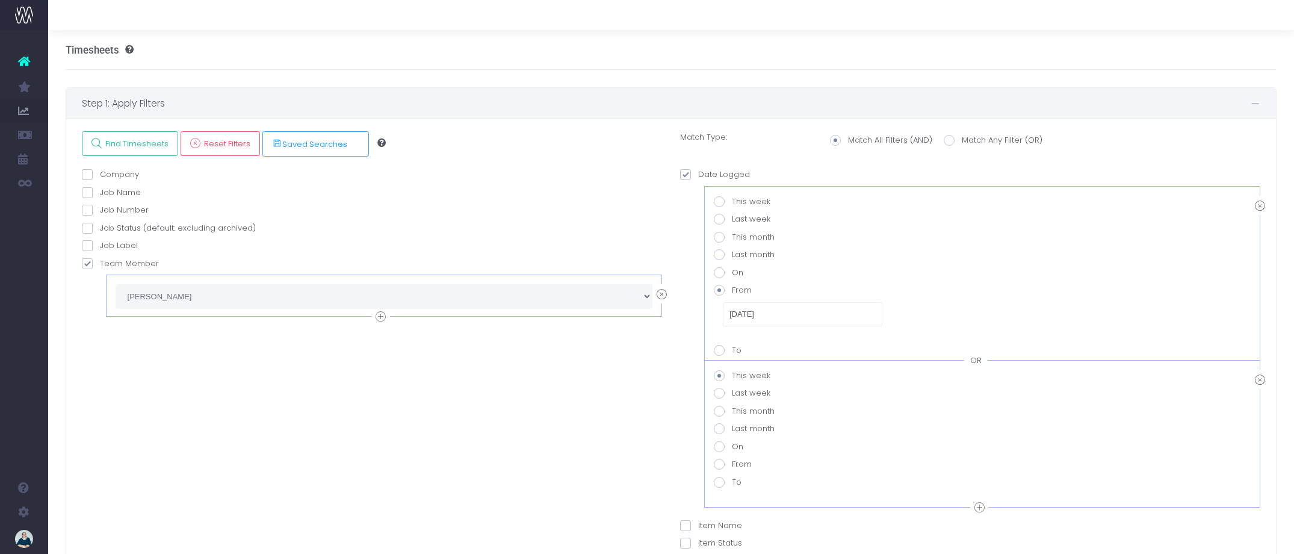
drag, startPoint x: 718, startPoint y: 481, endPoint x: 734, endPoint y: 482, distance: 15.7
click at [719, 482] on span at bounding box center [719, 482] width 11 height 11
click at [732, 482] on value-datepicker-item-2-6 "To" at bounding box center [736, 480] width 8 height 8
radio value-datepicker-item-2-6 "true"
click at [781, 509] on input "text" at bounding box center [802, 506] width 159 height 24
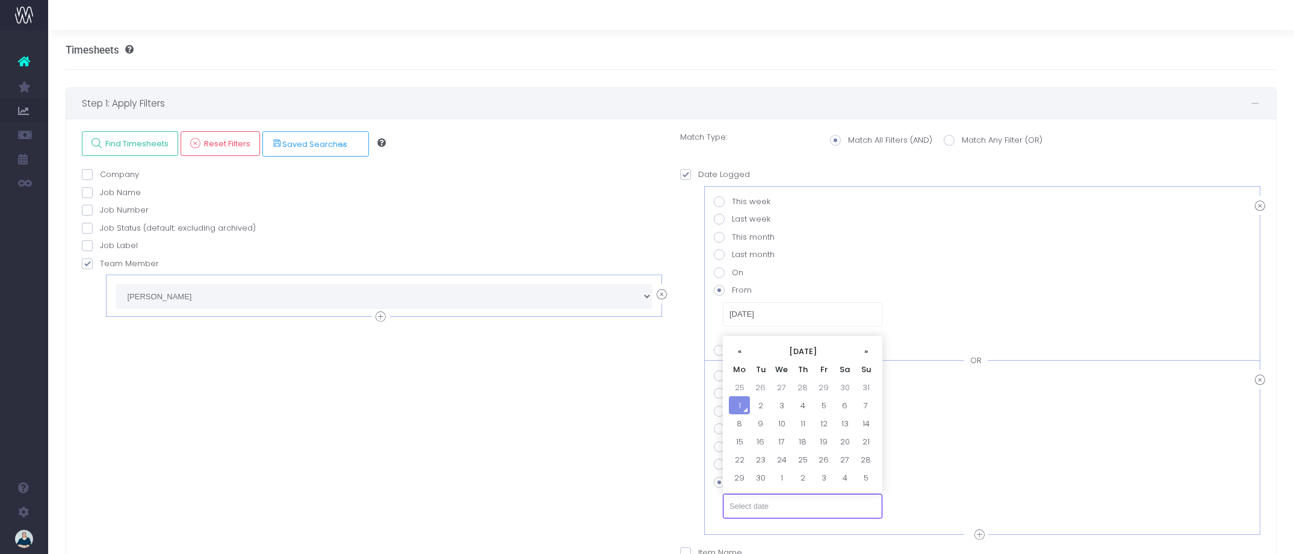
scroll to position [2, 0]
click at [869, 383] on td "31" at bounding box center [865, 385] width 21 height 18
type input "[DATE]"
click at [978, 358] on div "OR" at bounding box center [975, 358] width 23 height 12
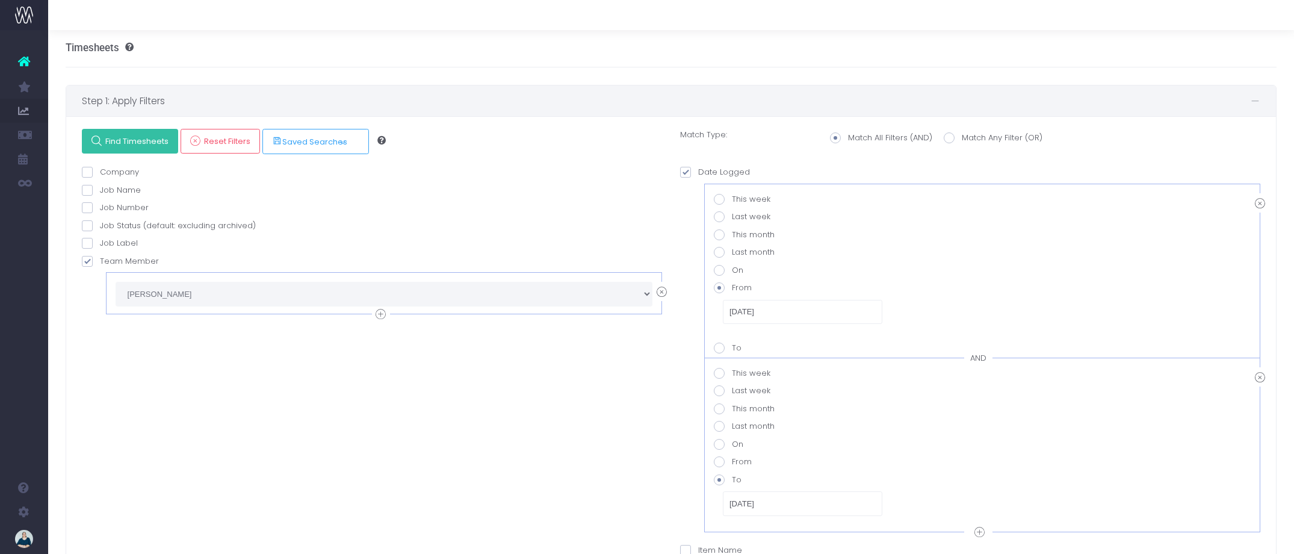
click at [130, 138] on span "Find Timesheets" at bounding box center [135, 141] width 67 height 10
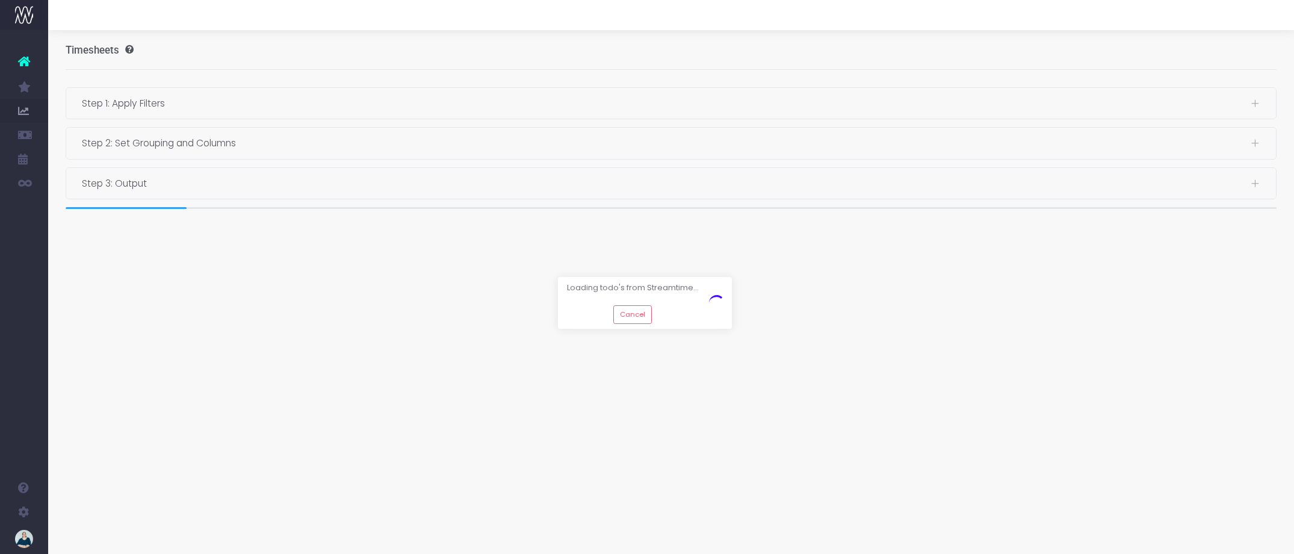
scroll to position [0, 0]
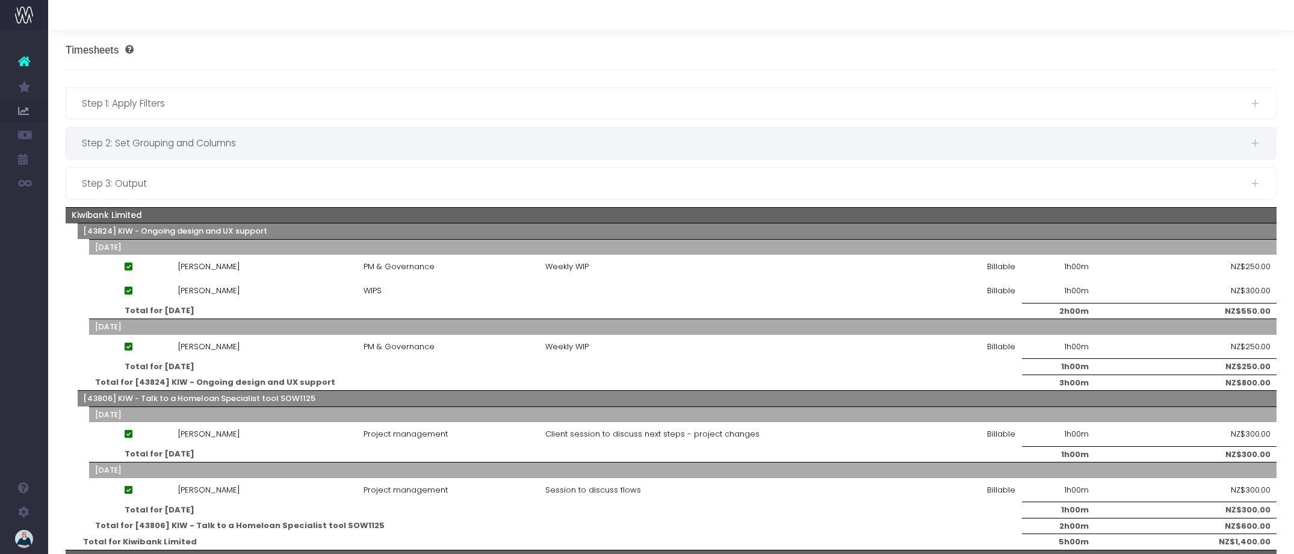
click at [332, 149] on span "Step 2: Set Grouping and Columns" at bounding box center [666, 142] width 1169 height 15
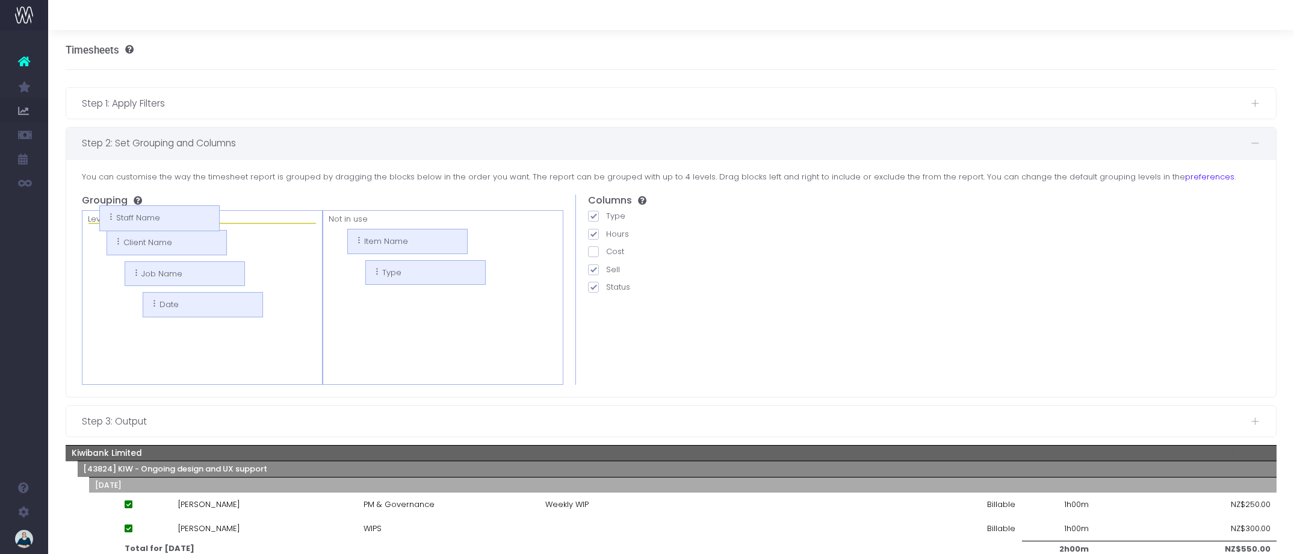
drag, startPoint x: 345, startPoint y: 241, endPoint x: 111, endPoint y: 218, distance: 235.2
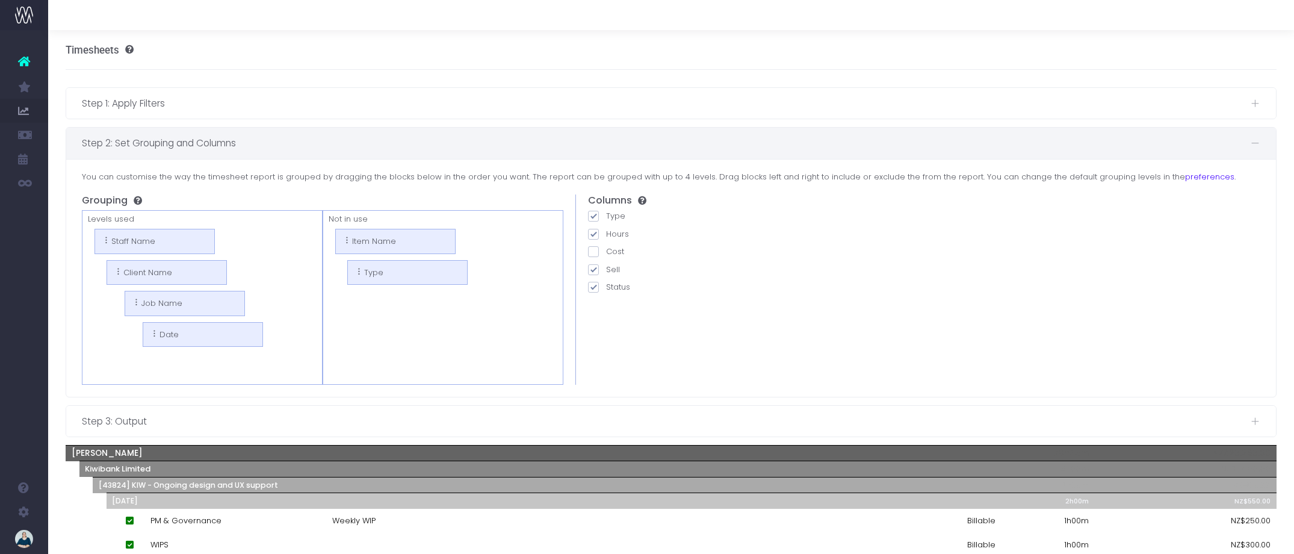
click at [590, 271] on span at bounding box center [593, 269] width 11 height 11
click at [606, 271] on input "Sell" at bounding box center [610, 268] width 8 height 8
checkbox input "false"
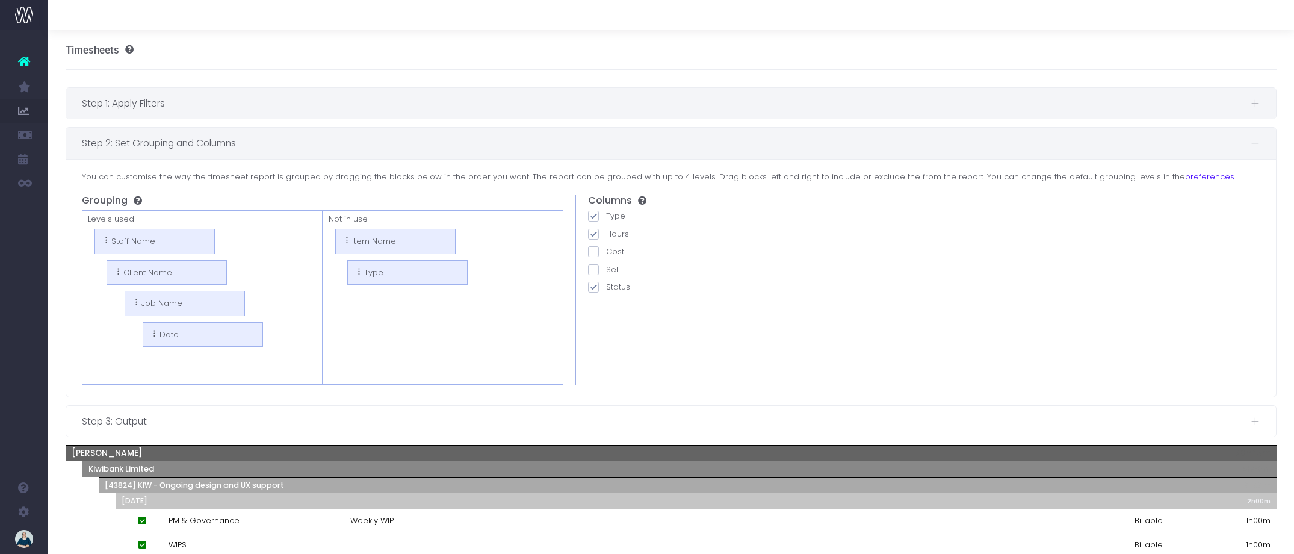
click at [244, 96] on span "Step 1: Apply Filters" at bounding box center [666, 103] width 1169 height 15
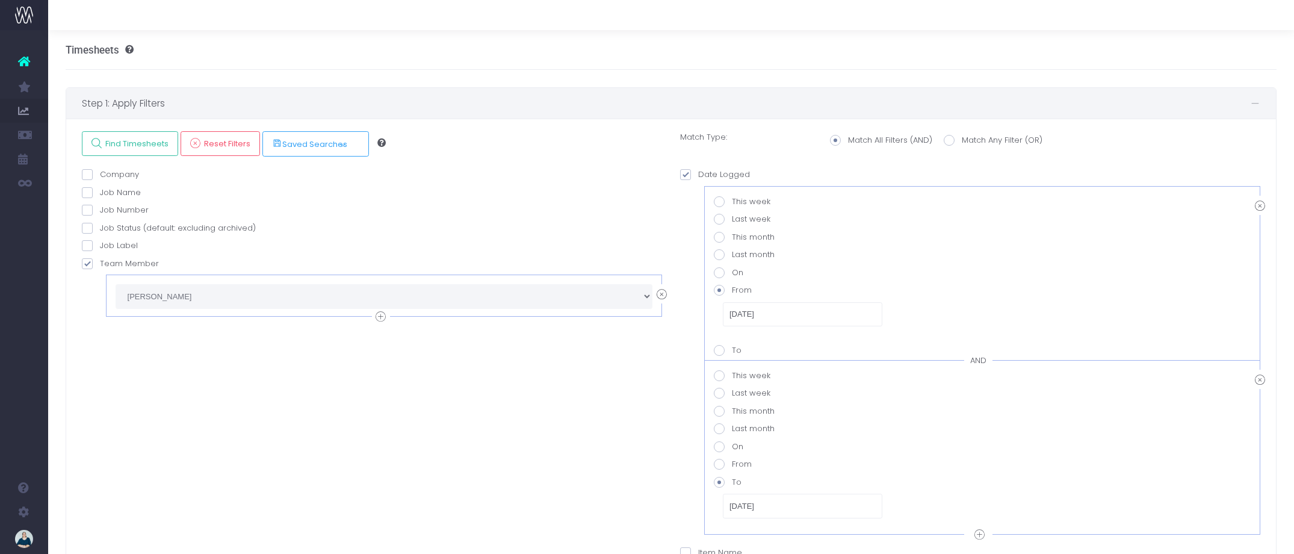
drag, startPoint x: 662, startPoint y: 291, endPoint x: 649, endPoint y: 293, distance: 12.8
click at [662, 291] on icon at bounding box center [662, 294] width 10 height 15
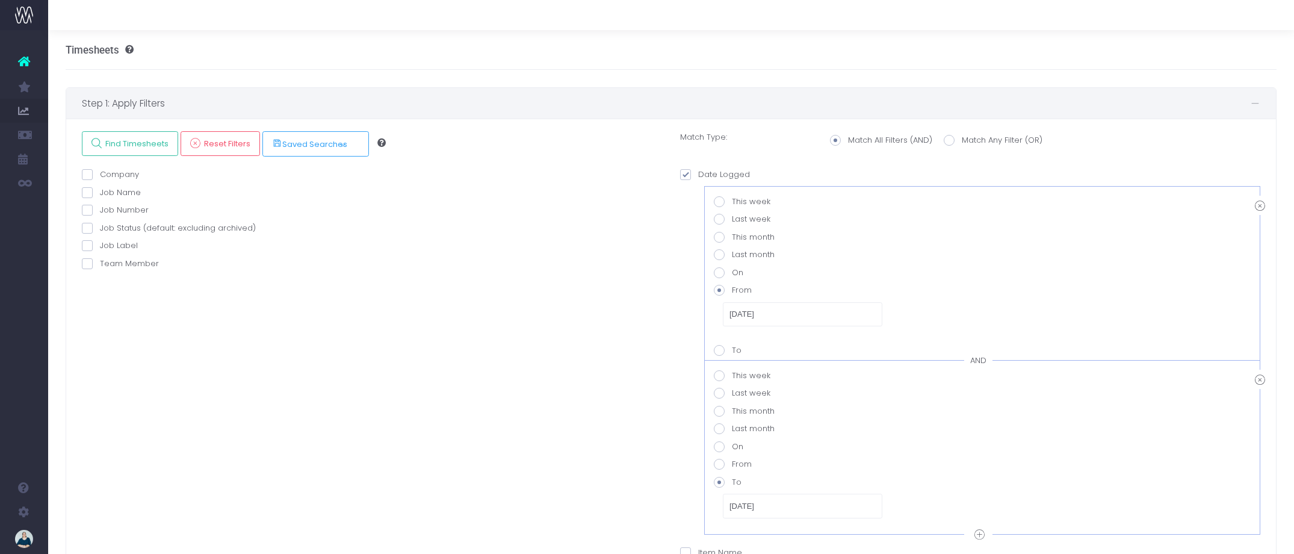
click at [86, 265] on span at bounding box center [87, 263] width 11 height 11
click at [100, 265] on input "Team Member" at bounding box center [104, 262] width 8 height 8
checkbox input "true"
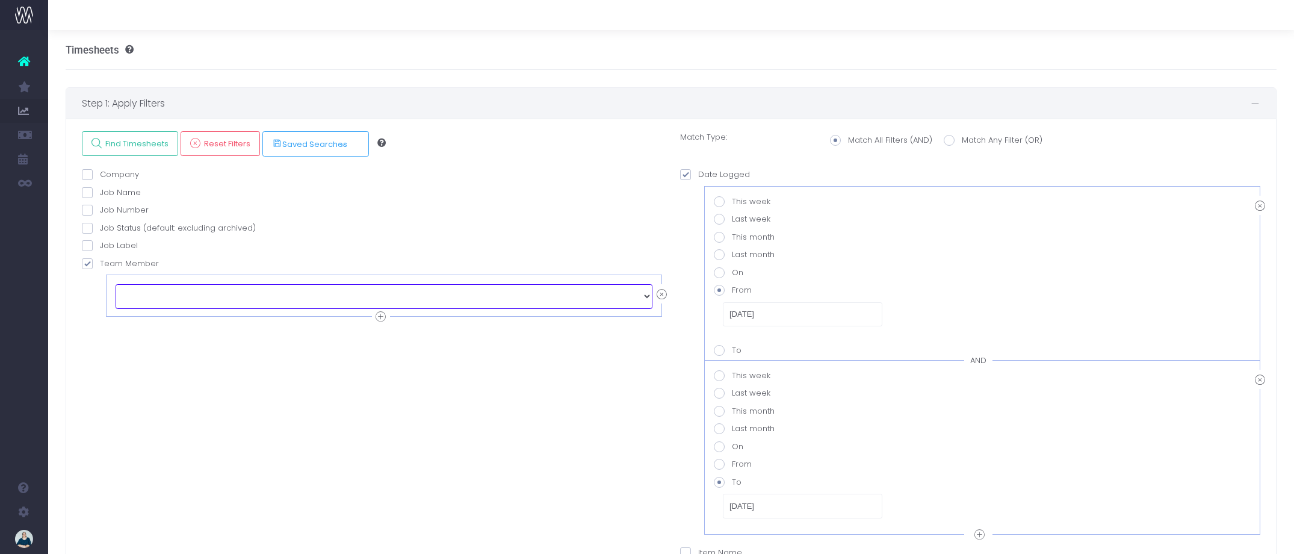
click at [173, 291] on select "echo " "; [PERSON_NAME] [PERSON_NAME] [PERSON_NAME] [PERSON_NAME] [PERSON_NAME]…" at bounding box center [384, 296] width 537 height 24
select select "129126"
click at [144, 152] on link "Find Timesheets" at bounding box center [130, 143] width 96 height 25
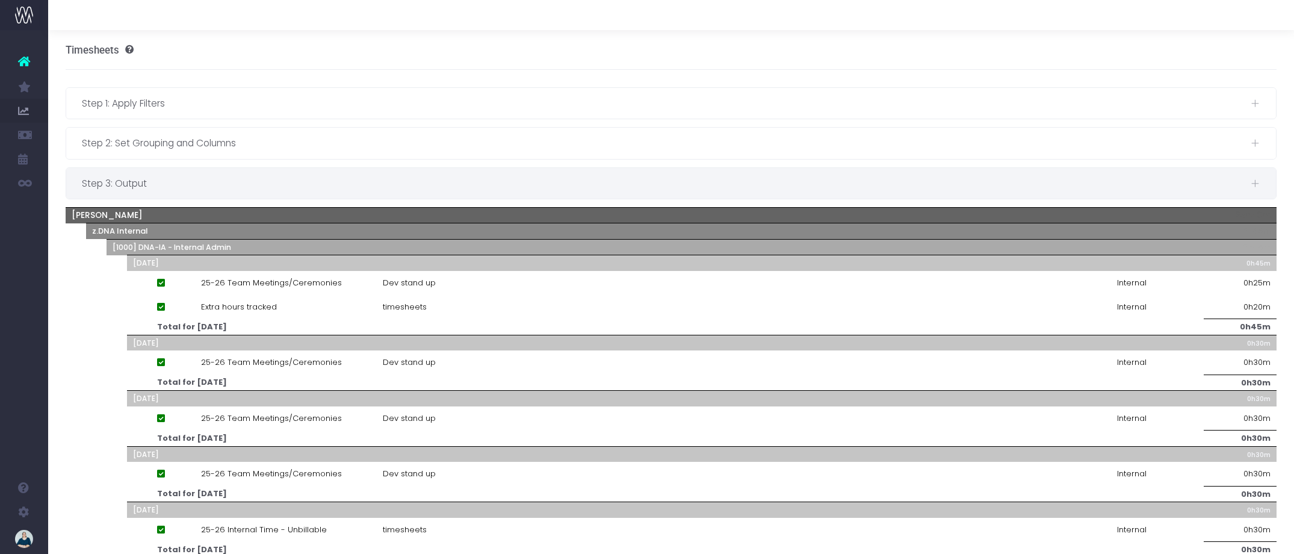
click at [193, 190] on span "Step 3: Output" at bounding box center [666, 183] width 1169 height 15
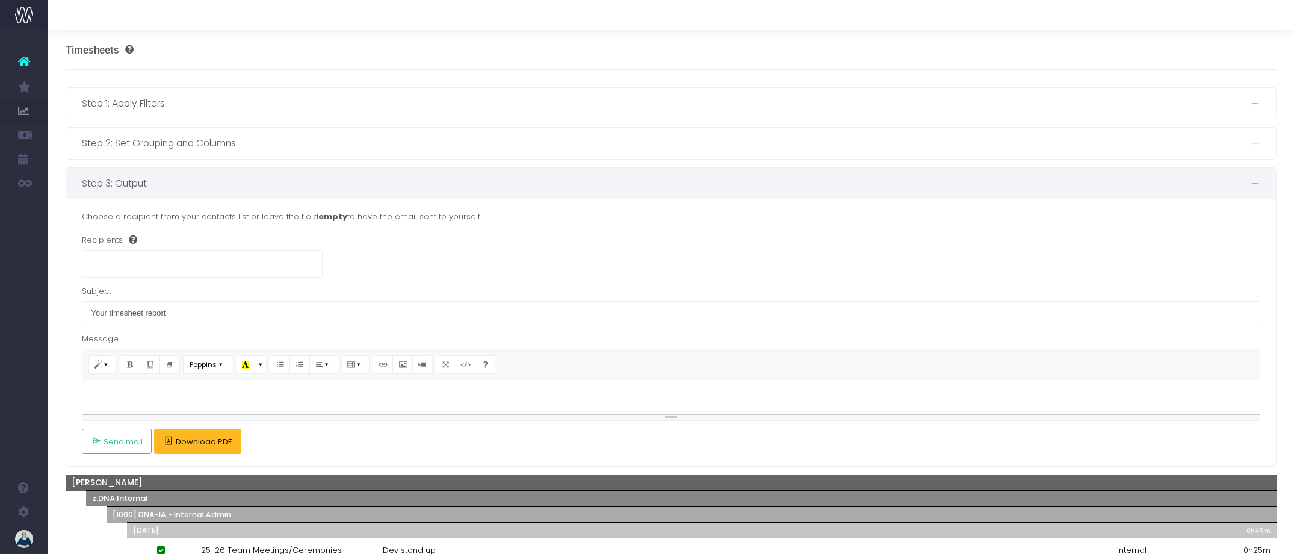
click at [208, 444] on span "Download PDF" at bounding box center [204, 442] width 56 height 10
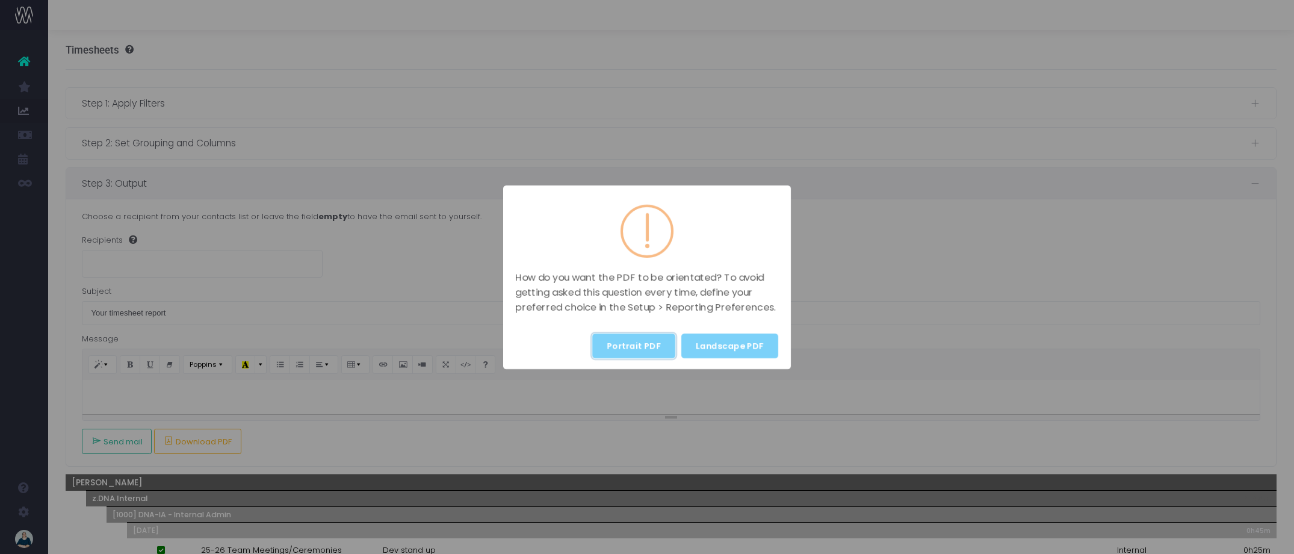
click at [622, 348] on button "Portrait PDF" at bounding box center [633, 345] width 83 height 25
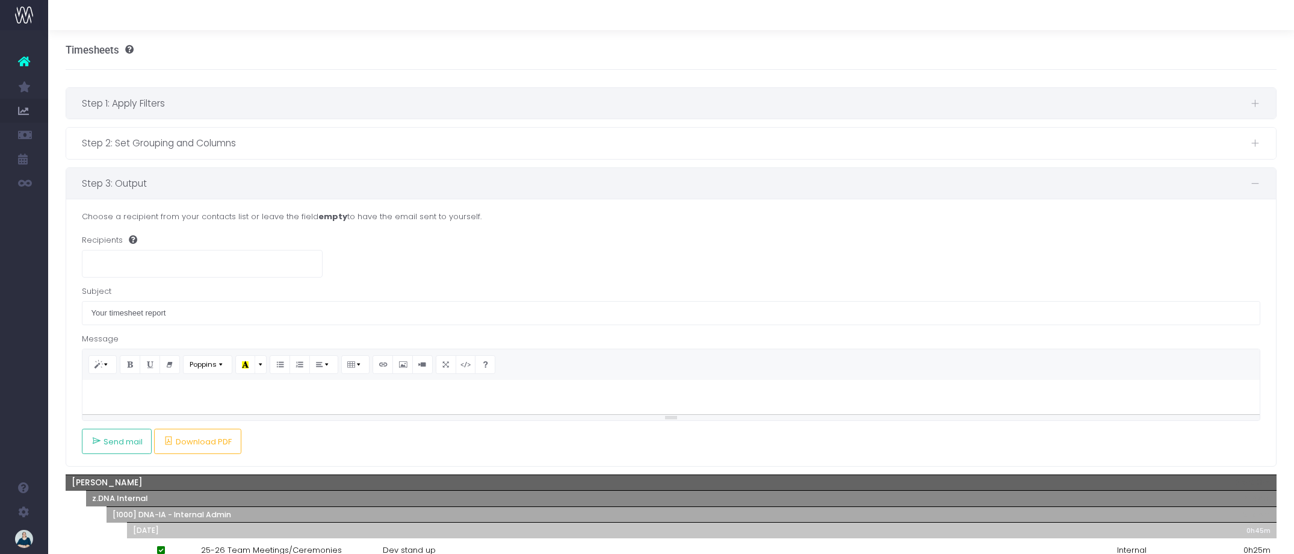
click at [246, 102] on span "Step 1: Apply Filters" at bounding box center [666, 103] width 1169 height 15
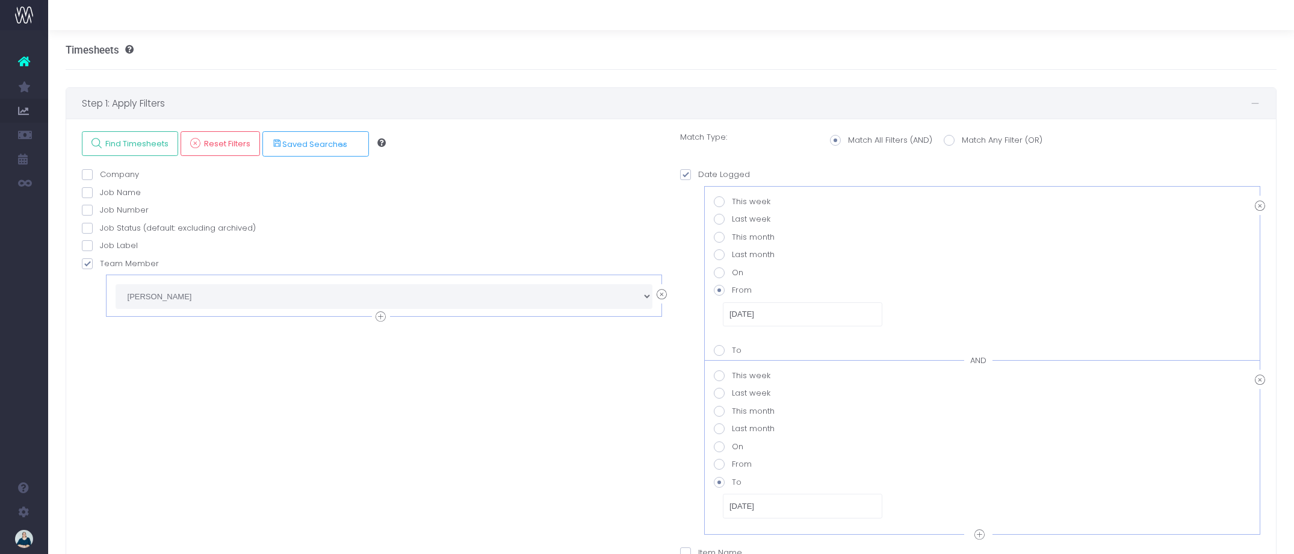
click at [660, 296] on icon at bounding box center [662, 294] width 10 height 15
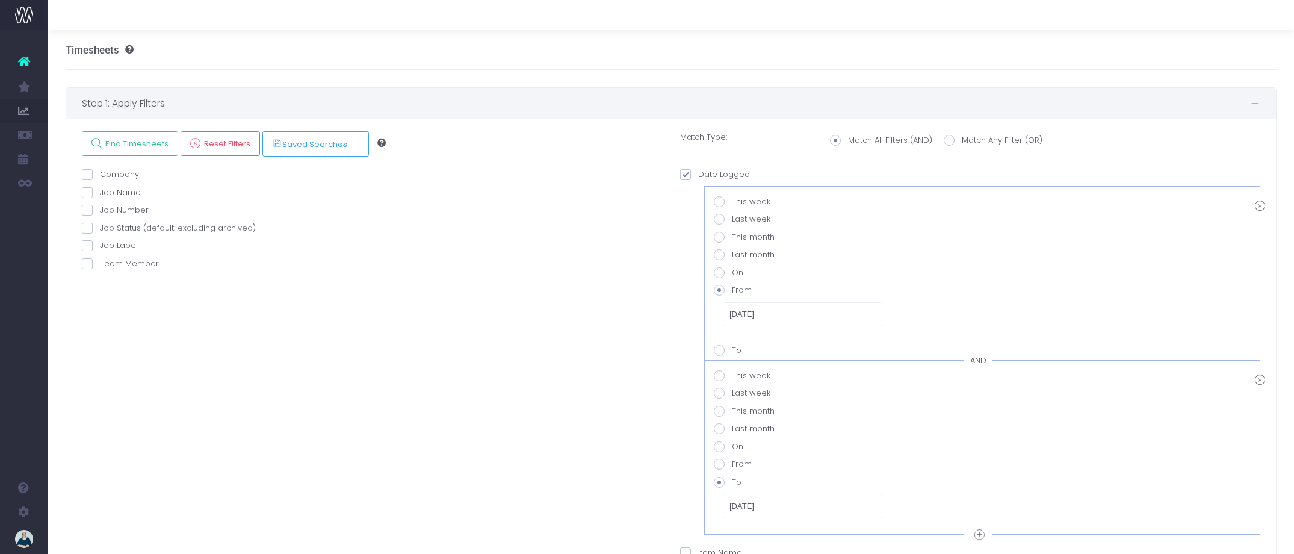
click at [84, 264] on span at bounding box center [87, 263] width 11 height 11
click at [100, 264] on input "Team Member" at bounding box center [104, 262] width 8 height 8
checkbox input "true"
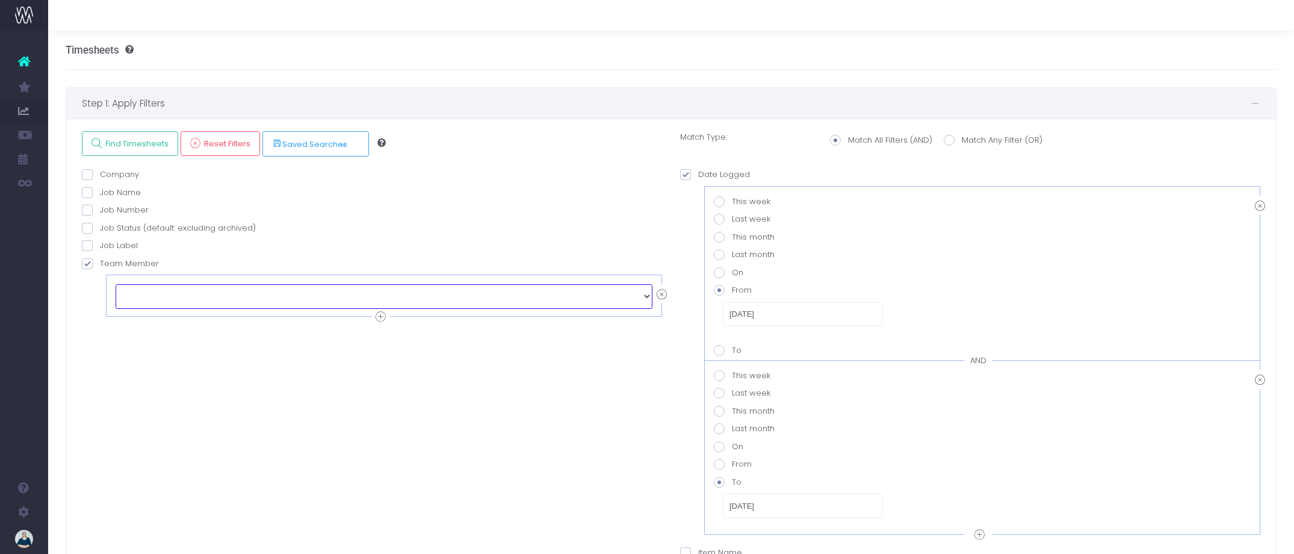
click at [294, 294] on select "echo " "; [PERSON_NAME] [PERSON_NAME] [PERSON_NAME] [PERSON_NAME] [PERSON_NAME]…" at bounding box center [384, 296] width 537 height 24
select select "128636"
click at [121, 134] on link "Find Timesheets" at bounding box center [130, 143] width 96 height 25
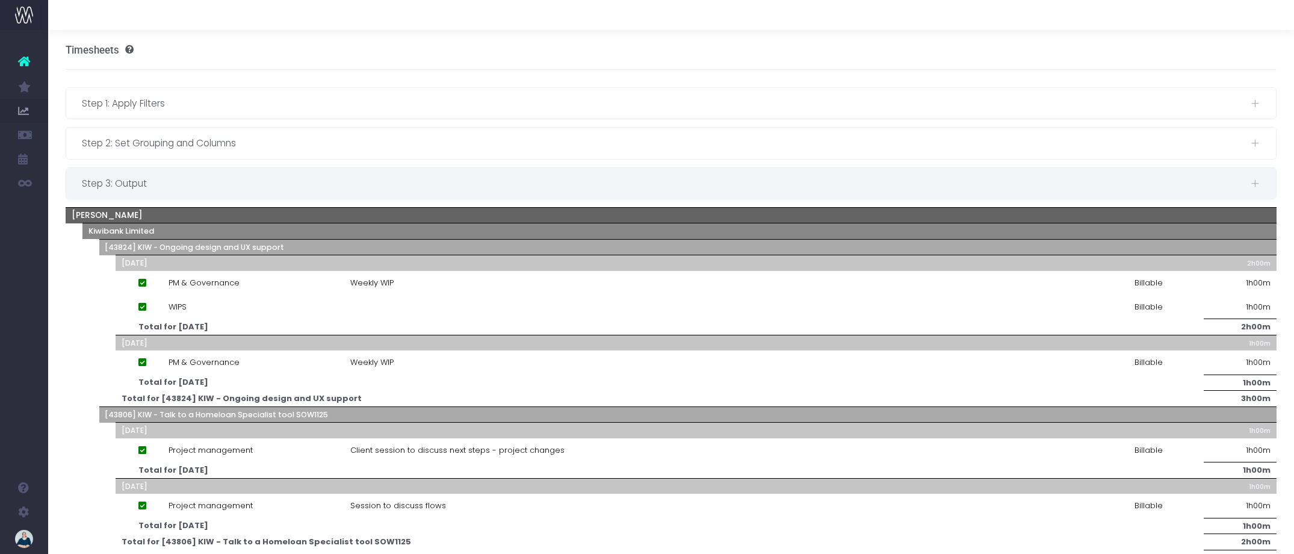
click at [175, 178] on span "Step 3: Output" at bounding box center [666, 183] width 1169 height 15
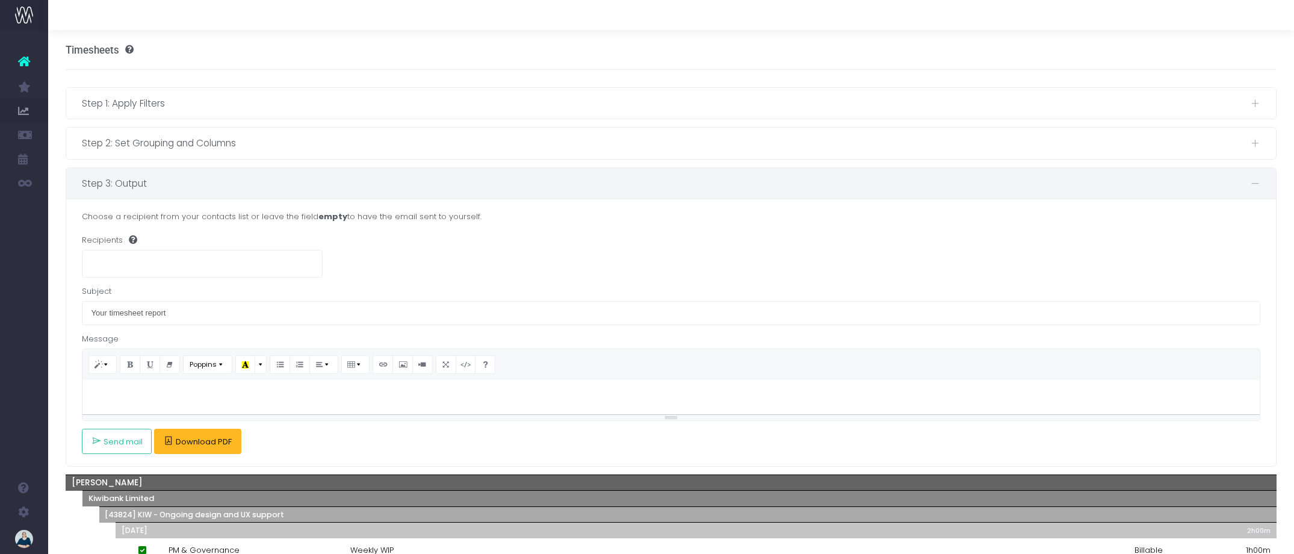
click at [178, 440] on span "Download PDF" at bounding box center [204, 442] width 56 height 10
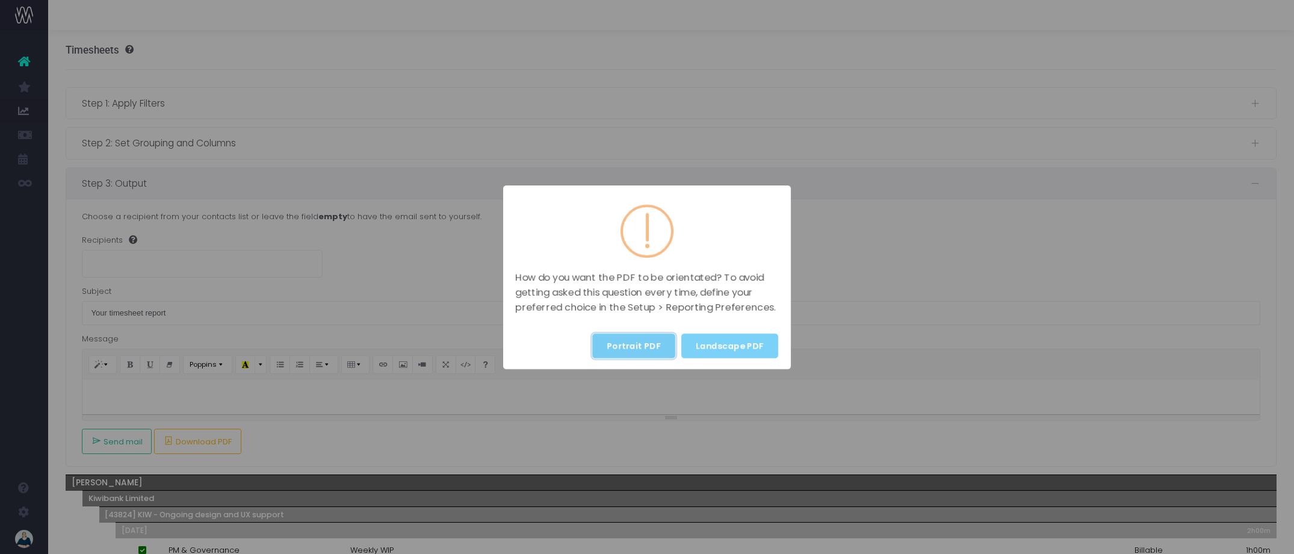
click at [629, 347] on button "Portrait PDF" at bounding box center [633, 345] width 83 height 25
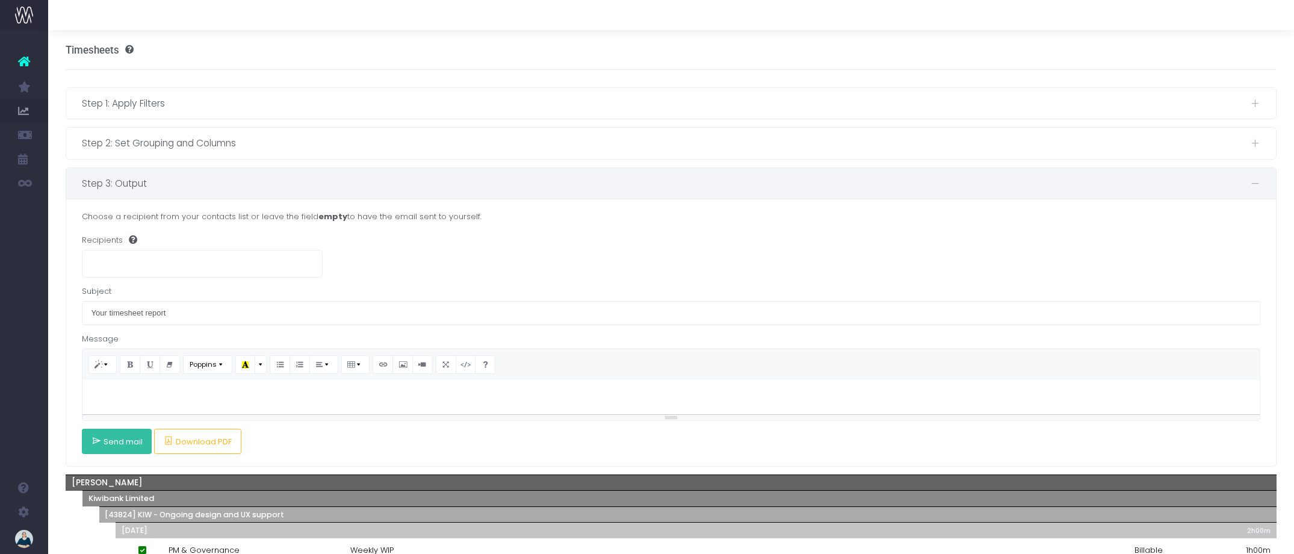
click at [111, 441] on span "Send mail" at bounding box center [123, 442] width 39 height 10
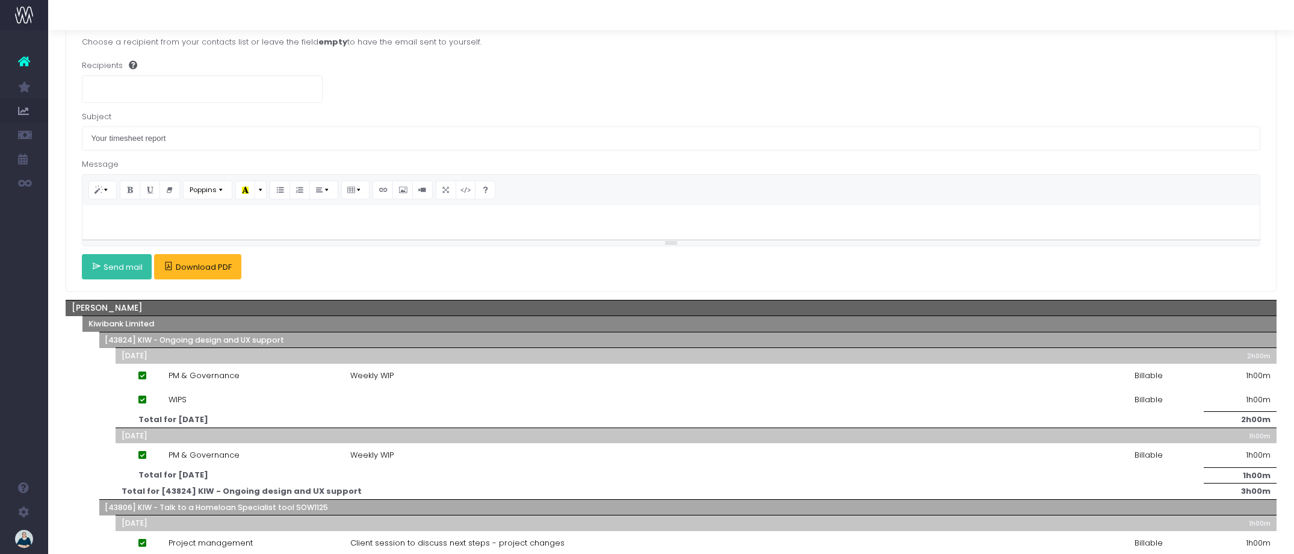
click at [209, 261] on span "Download PDF" at bounding box center [198, 266] width 68 height 11
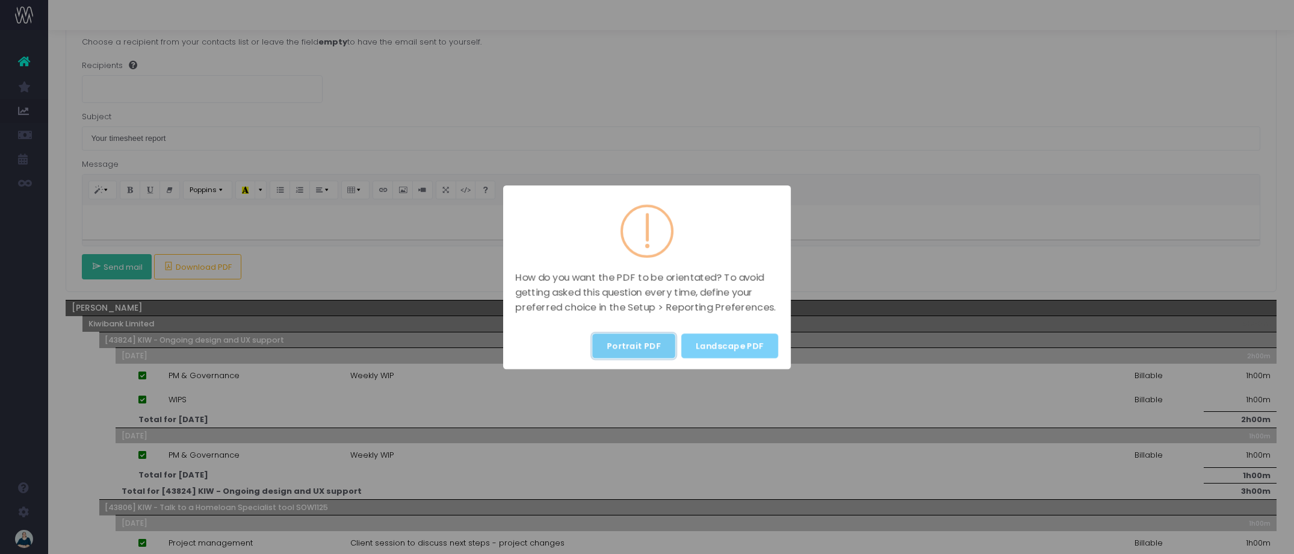
click at [649, 347] on button "Portrait PDF" at bounding box center [633, 345] width 83 height 25
